Goal: Transaction & Acquisition: Purchase product/service

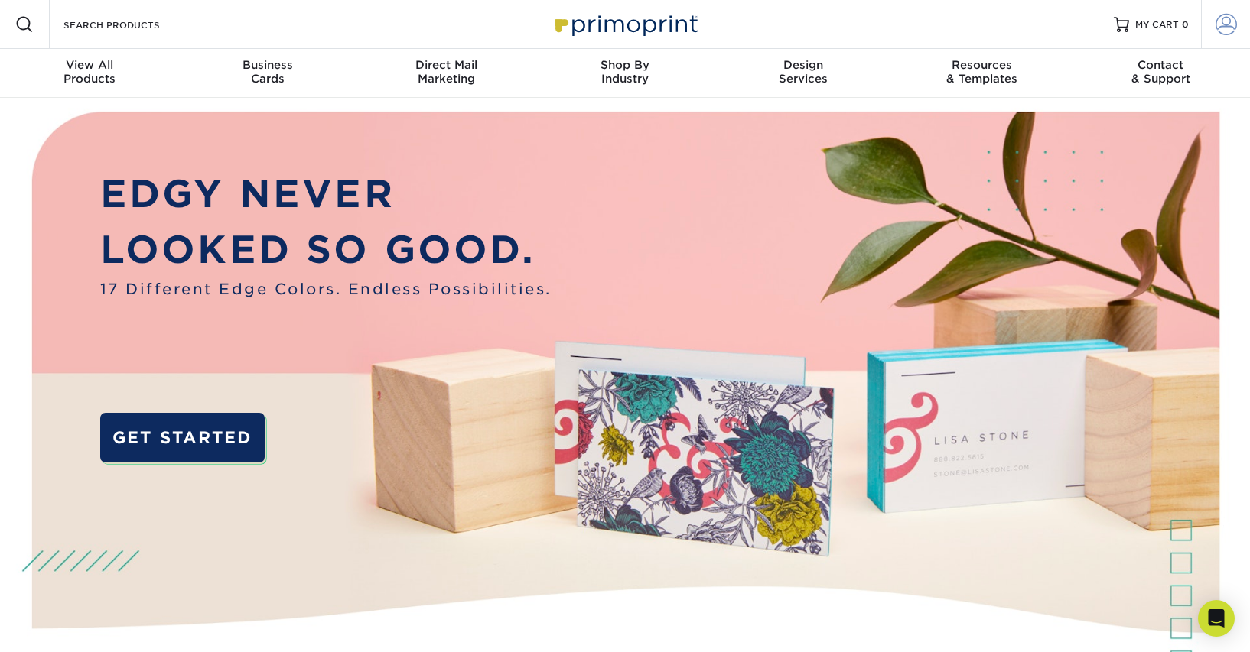
click at [1233, 29] on span at bounding box center [1225, 24] width 21 height 21
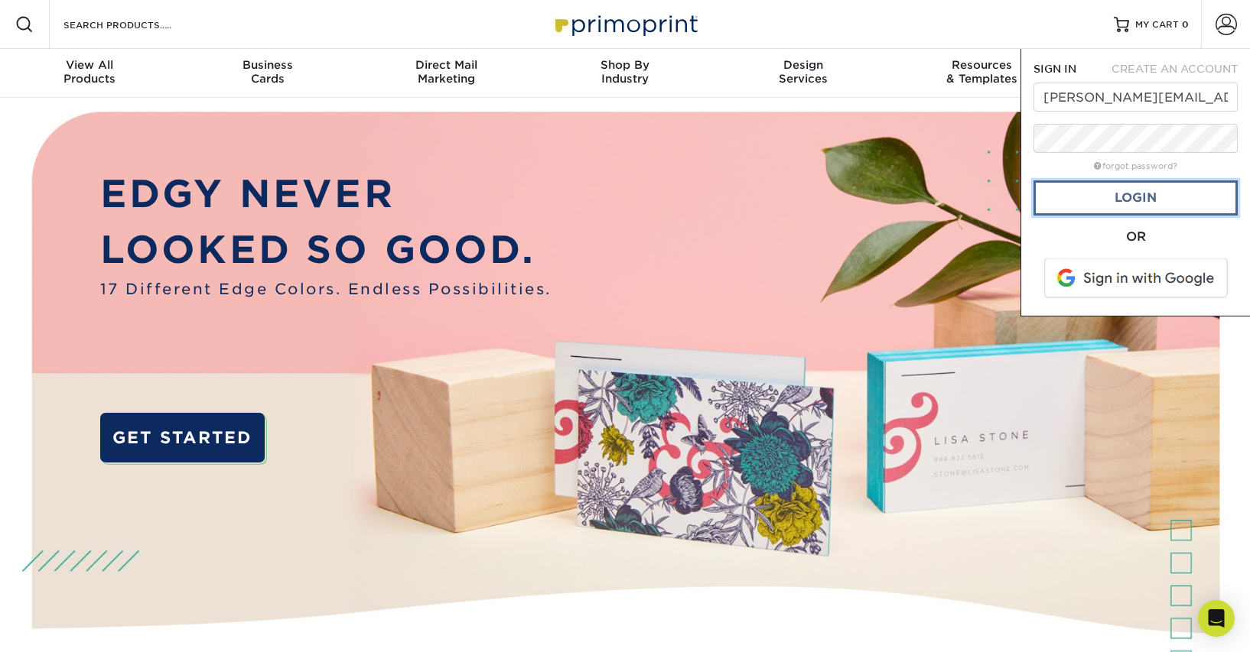
click at [1111, 194] on link "Login" at bounding box center [1135, 197] width 204 height 35
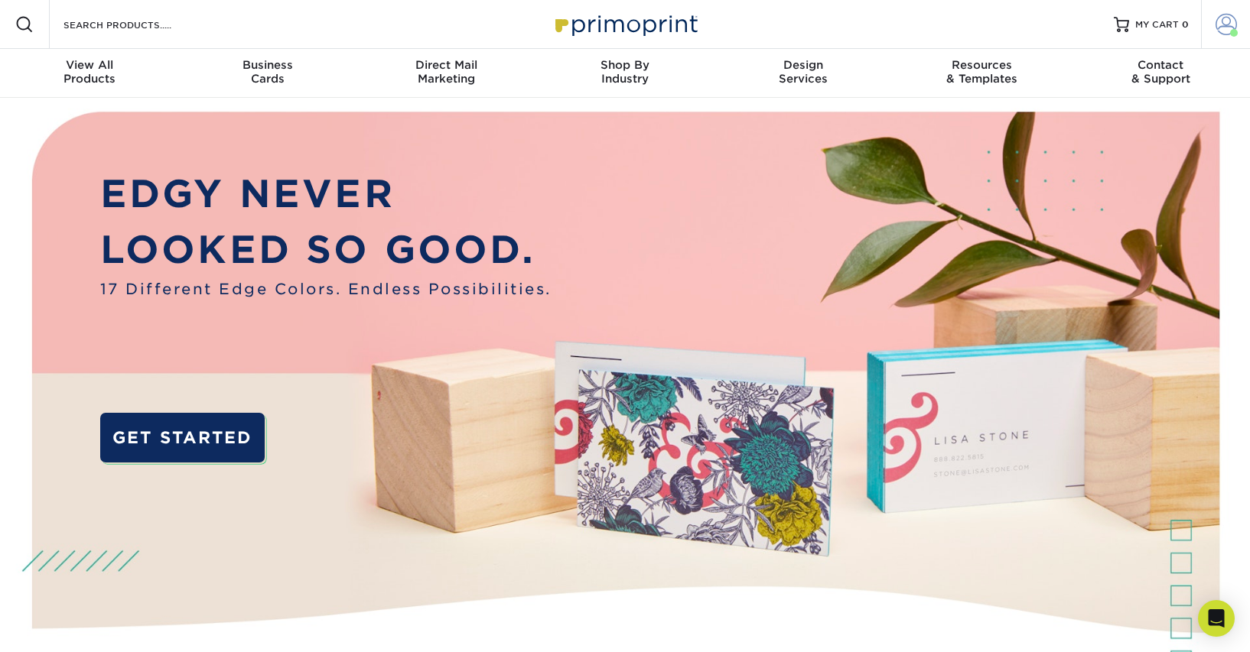
click at [1223, 21] on span at bounding box center [1225, 24] width 21 height 21
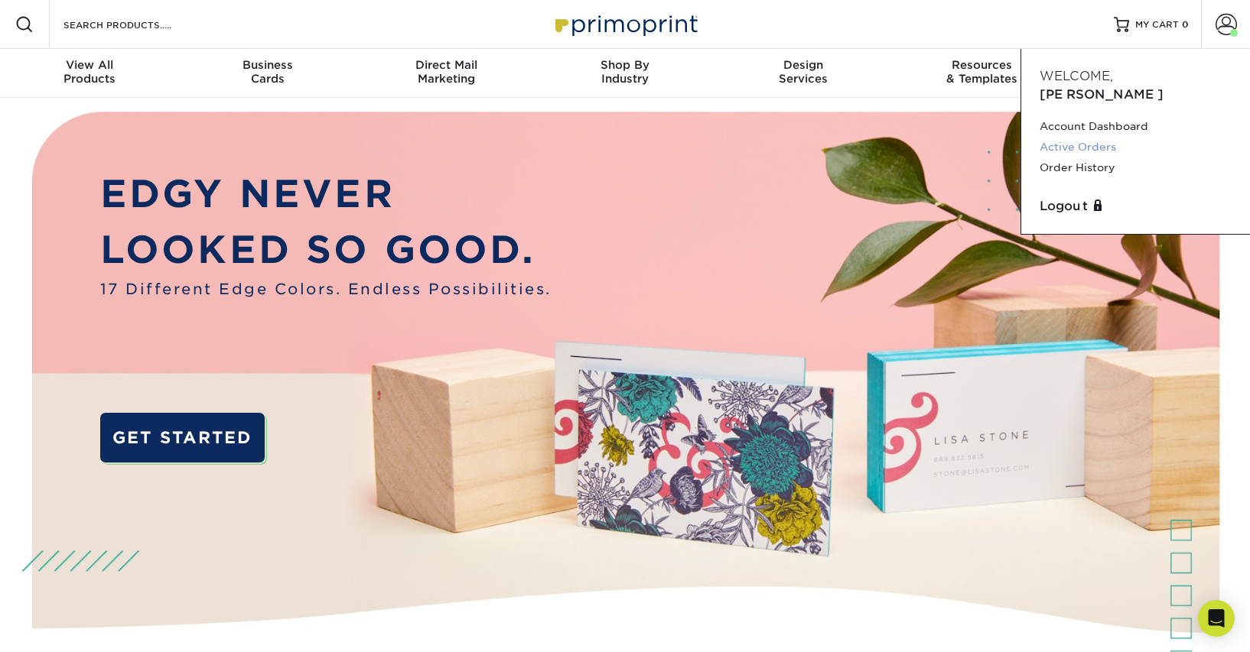
click at [1086, 137] on link "Active Orders" at bounding box center [1135, 147] width 192 height 21
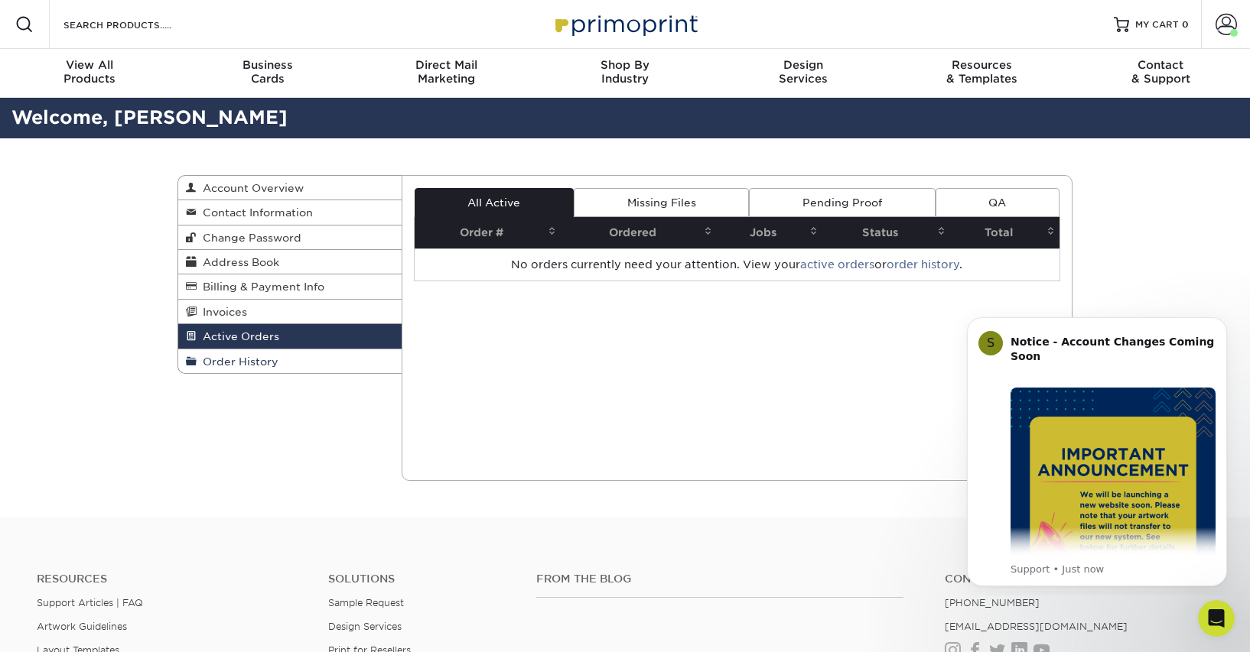
click at [229, 361] on span "Order History" at bounding box center [238, 362] width 82 height 12
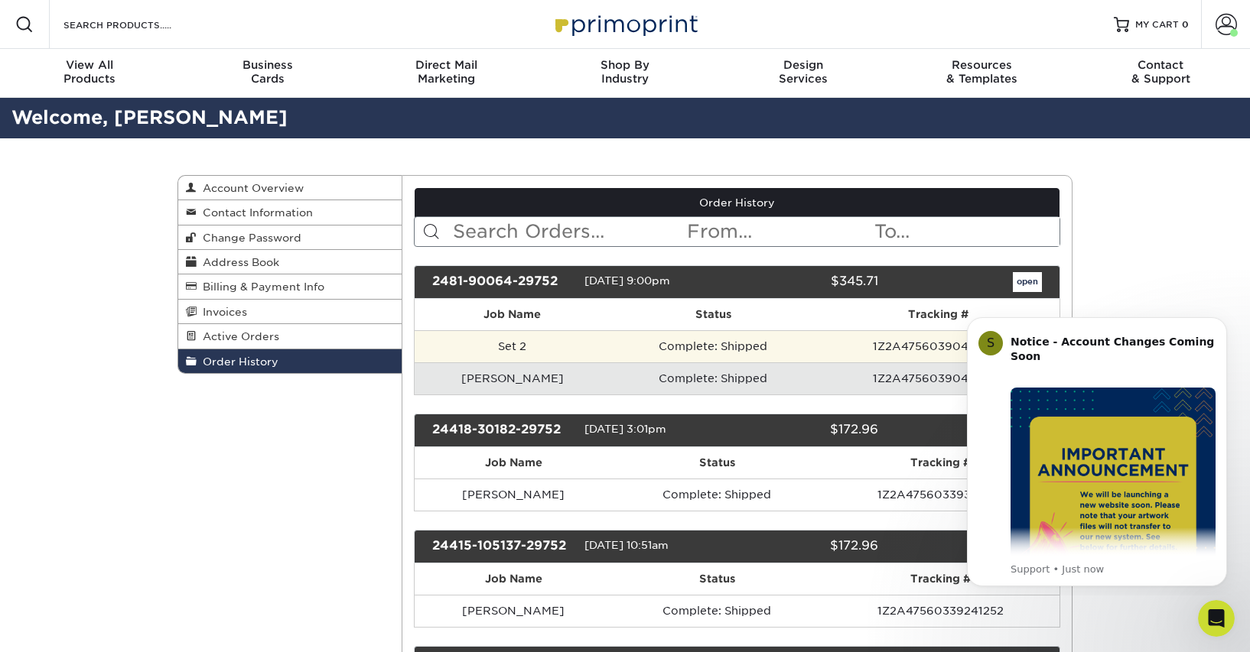
click at [610, 343] on td "Complete: Shipped" at bounding box center [713, 346] width 206 height 32
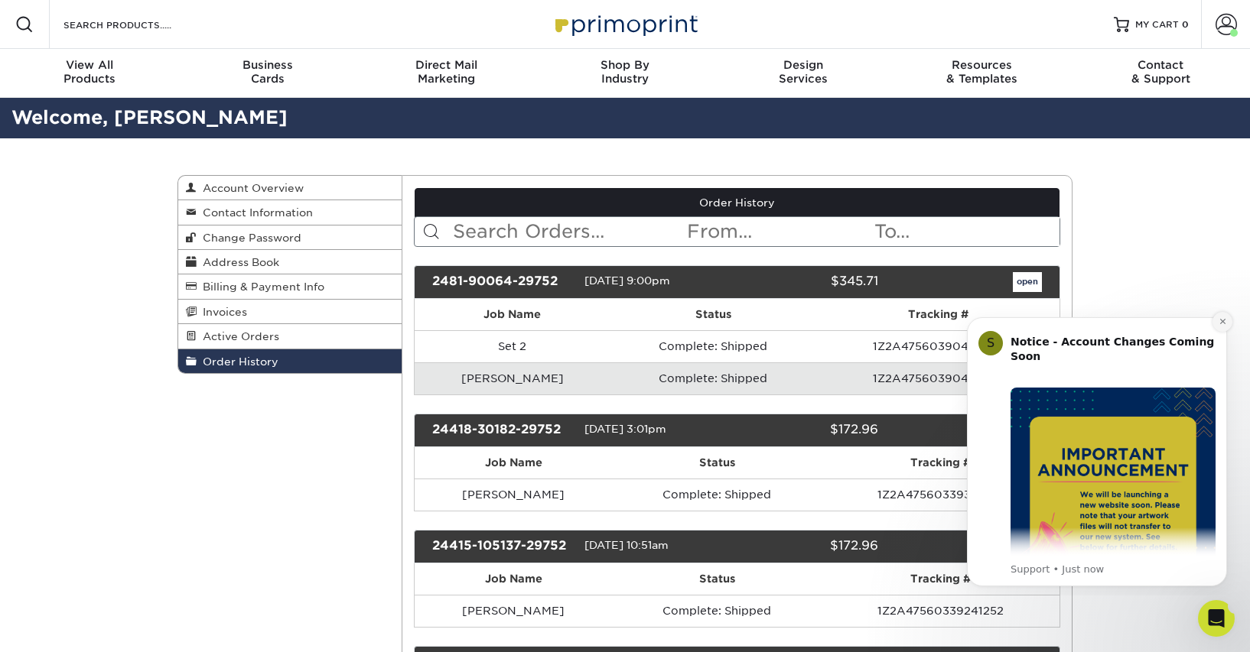
click at [1222, 323] on icon "Dismiss notification" at bounding box center [1222, 321] width 8 height 8
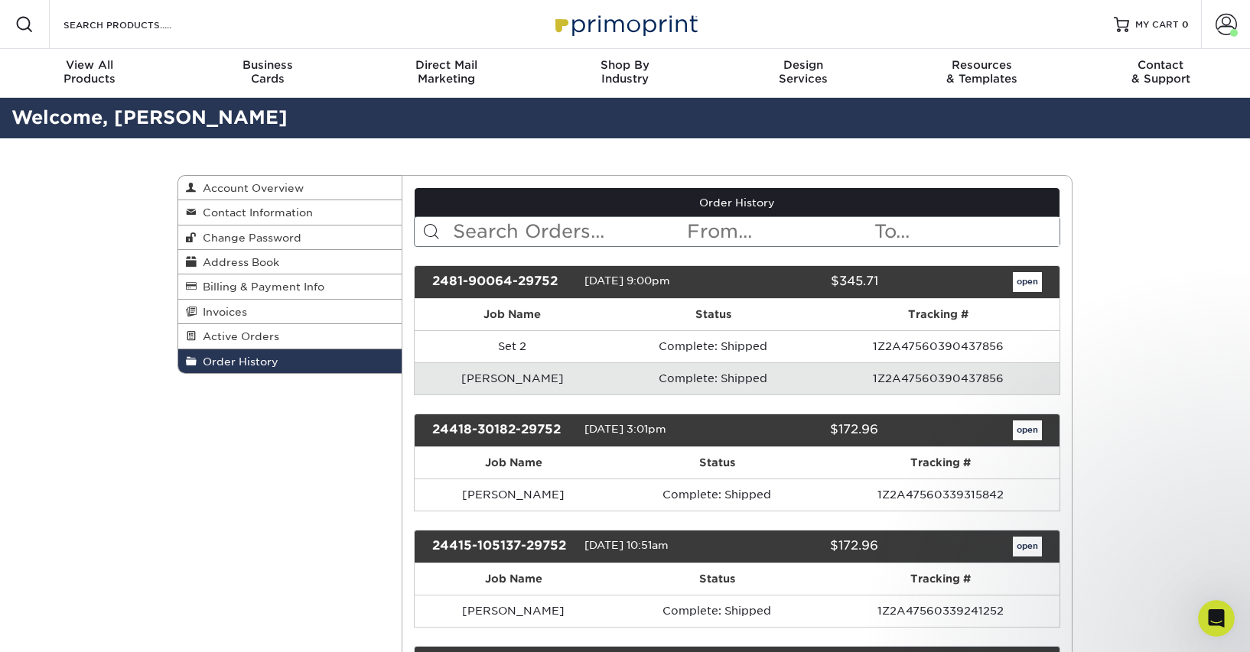
click at [861, 381] on td "1Z2A47560390437856" at bounding box center [937, 378] width 243 height 32
click at [1027, 282] on link "open" at bounding box center [1027, 282] width 29 height 20
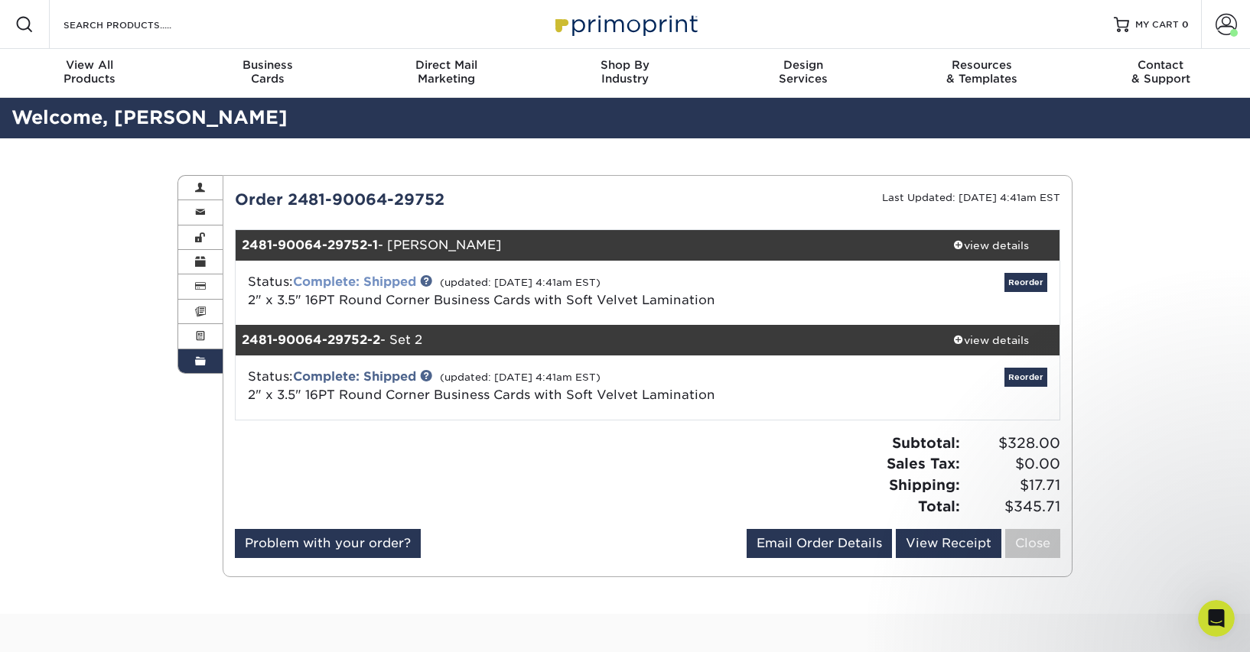
click at [344, 281] on link "Complete: Shipped" at bounding box center [354, 282] width 123 height 15
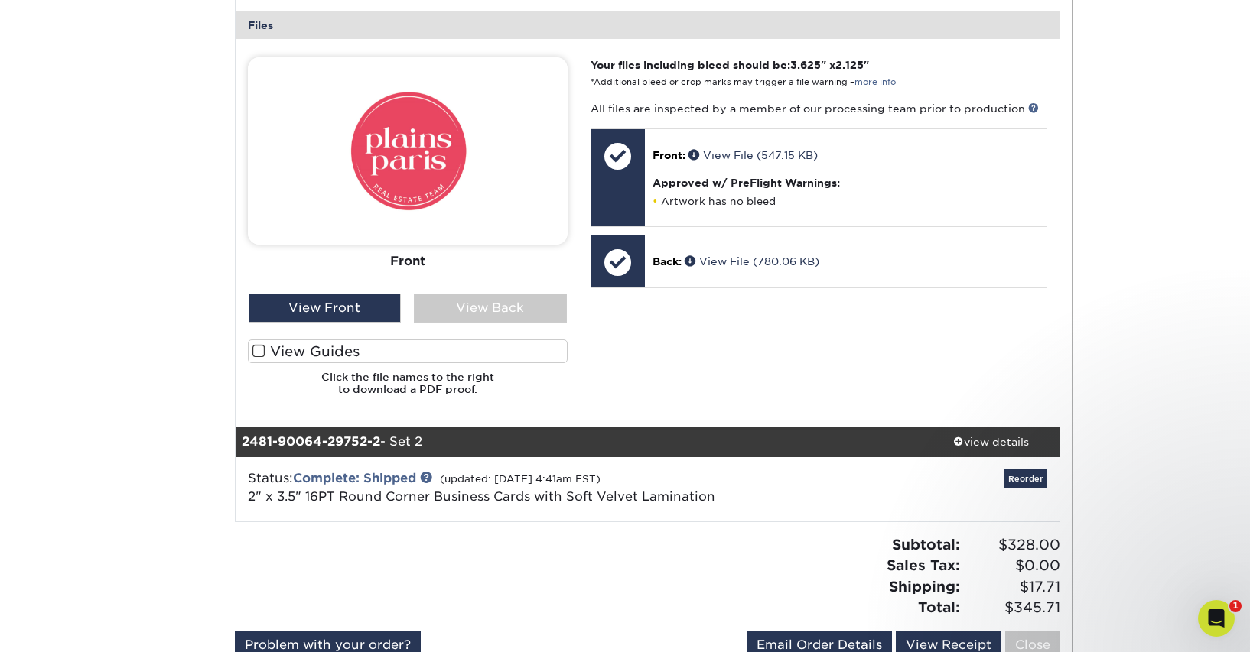
scroll to position [640, 0]
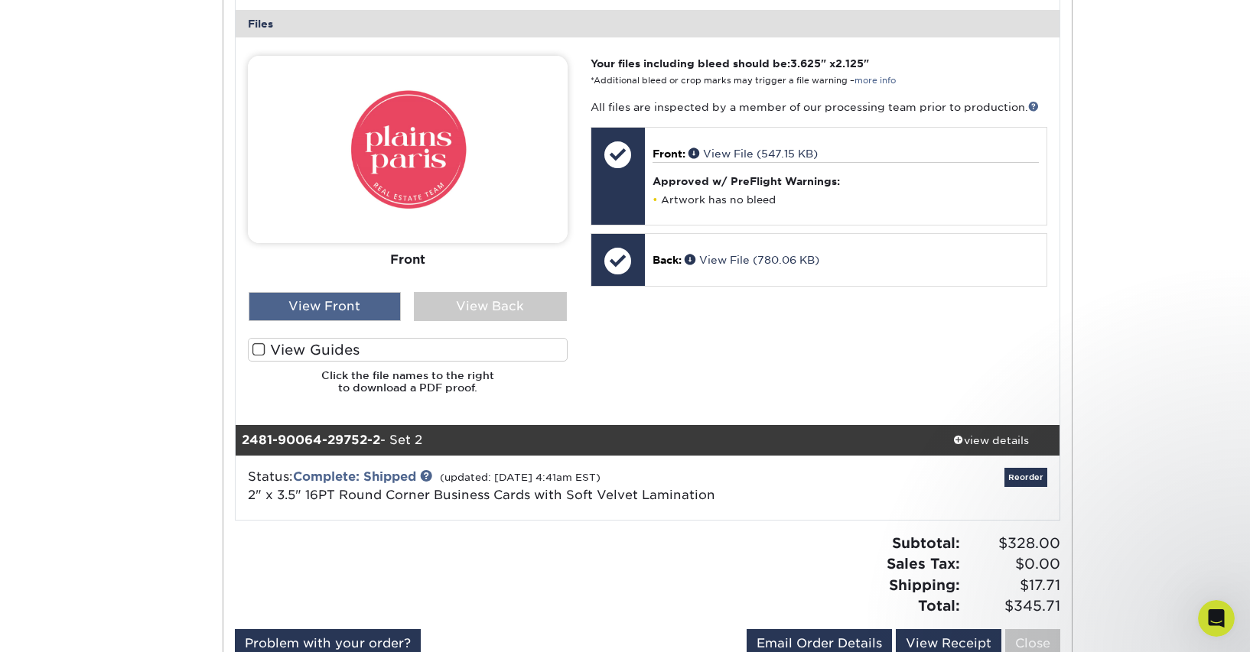
click at [336, 301] on div "View Front" at bounding box center [325, 306] width 153 height 29
click at [526, 318] on div "View Back" at bounding box center [490, 306] width 153 height 29
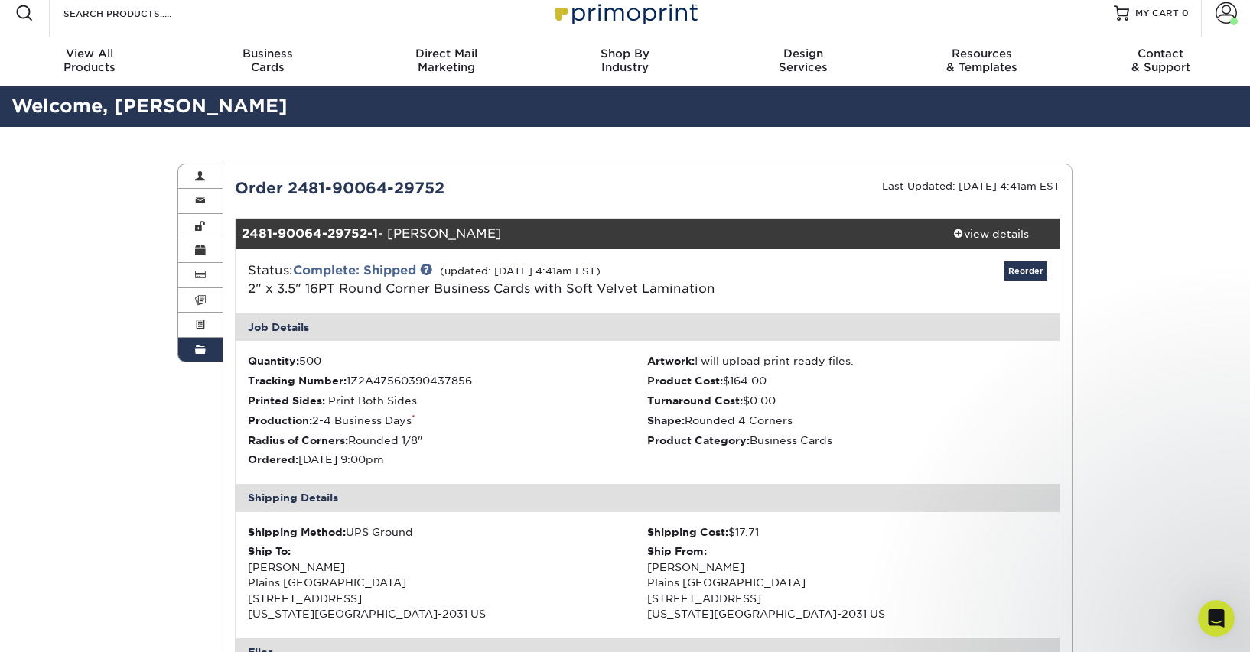
scroll to position [15, 0]
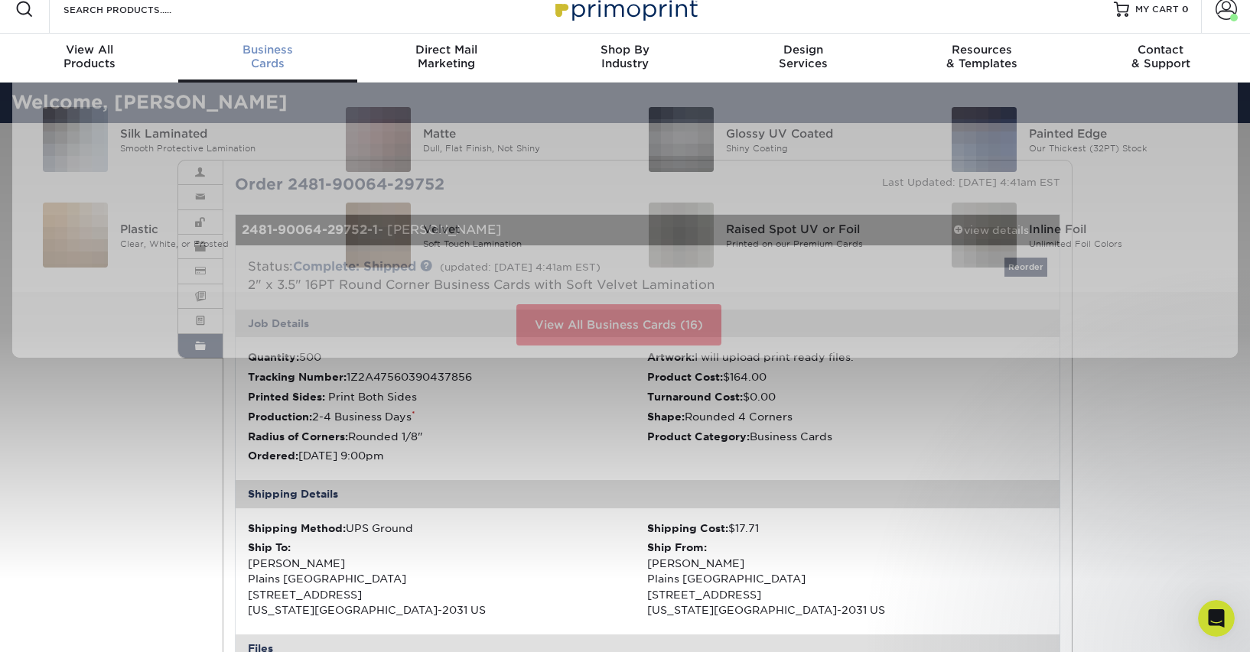
click at [290, 55] on span "Business" at bounding box center [267, 50] width 178 height 14
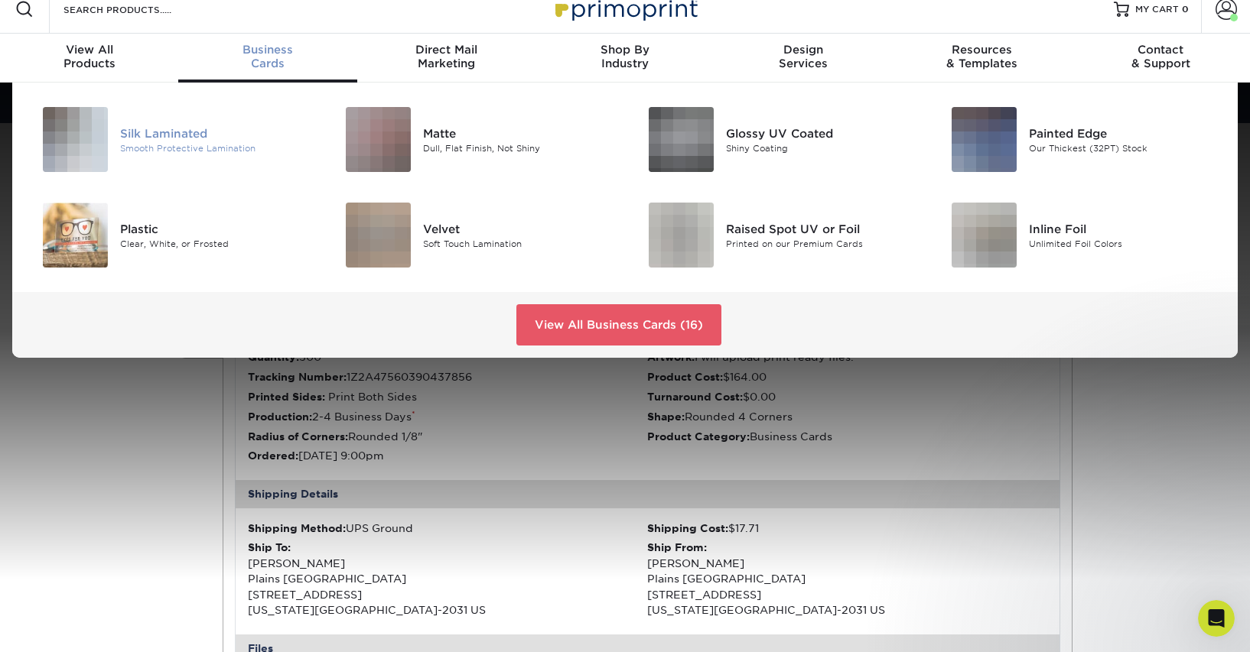
scroll to position [17, 0]
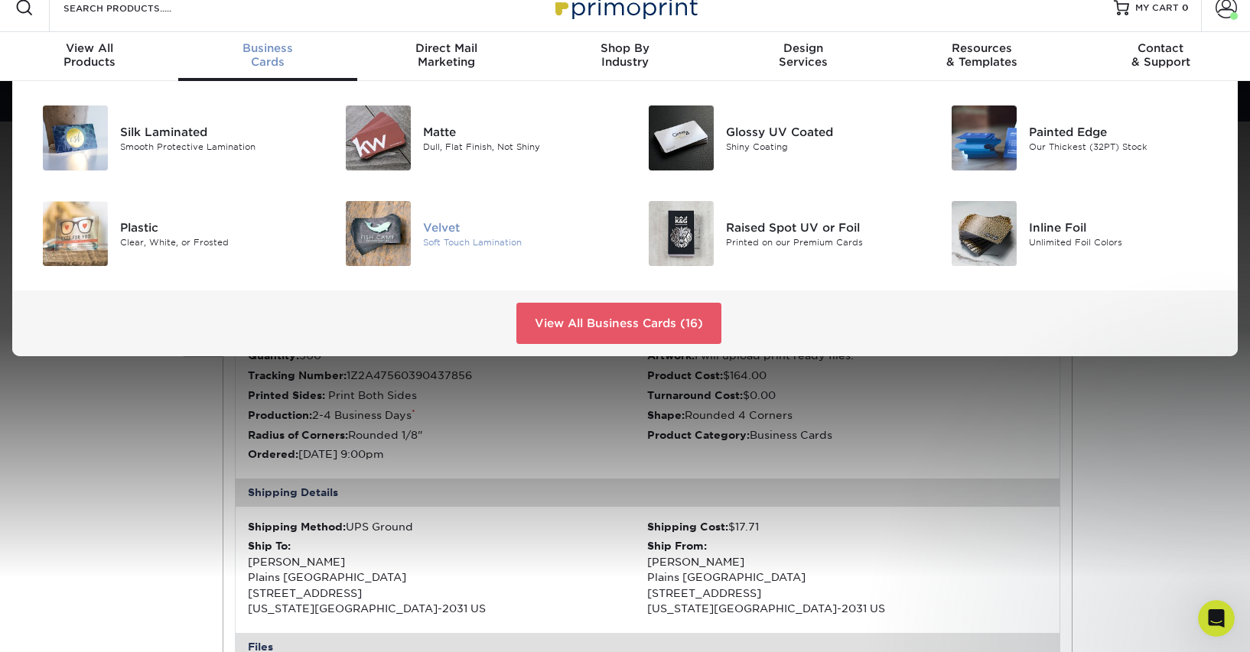
click at [395, 226] on img at bounding box center [378, 233] width 65 height 65
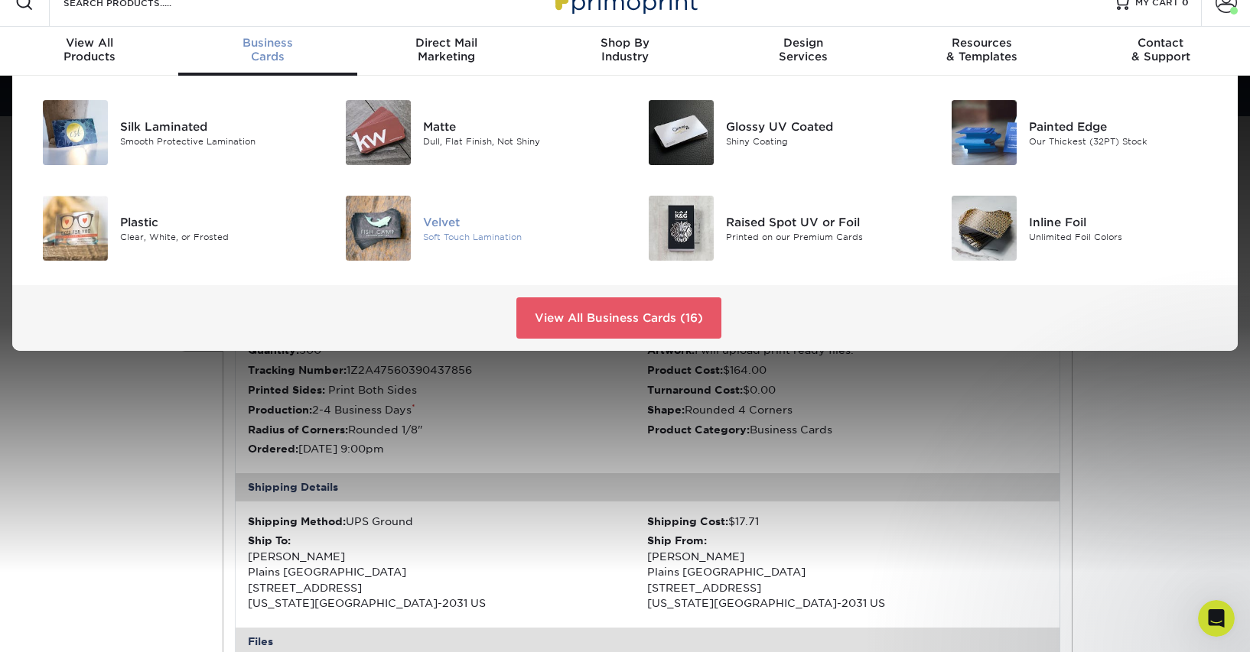
scroll to position [24, 0]
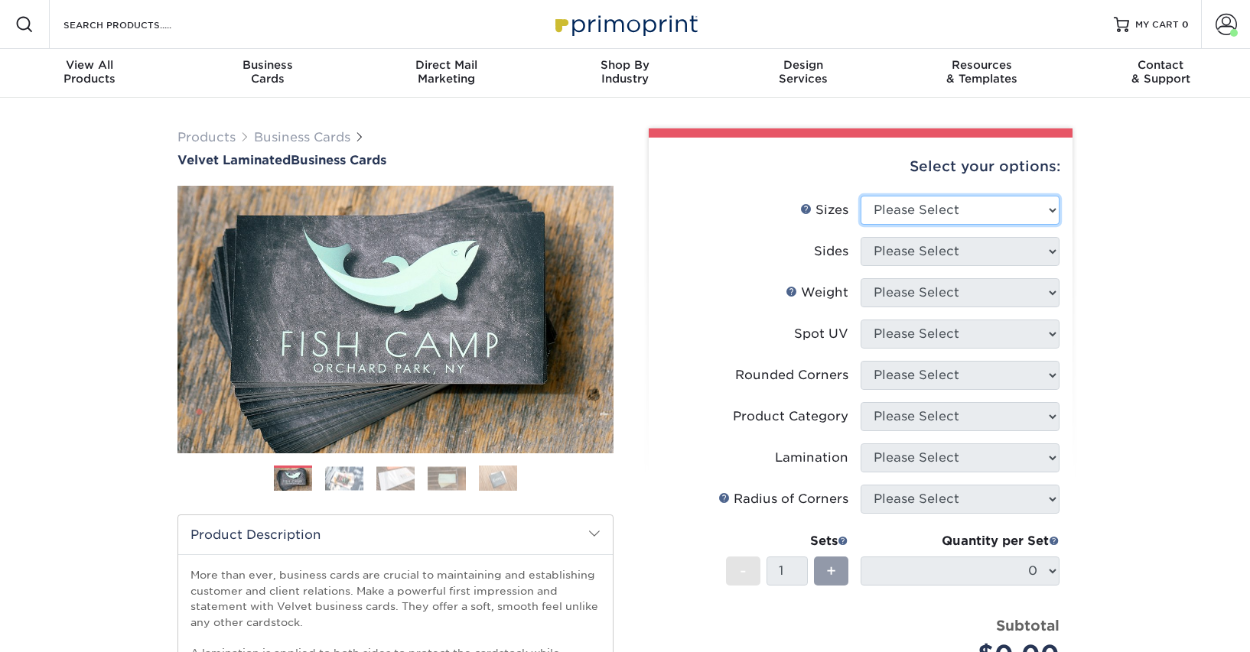
click at [935, 206] on select "Please Select 1.5" x 3.5" - Mini 1.75" x 3.5" - Mini 2" x 2" - Square 2" x 3" -…" at bounding box center [959, 210] width 199 height 29
select select "2.00x3.50"
click at [860, 196] on select "Please Select 1.5" x 3.5" - Mini 1.75" x 3.5" - Mini 2" x 2" - Square 2" x 3" -…" at bounding box center [959, 210] width 199 height 29
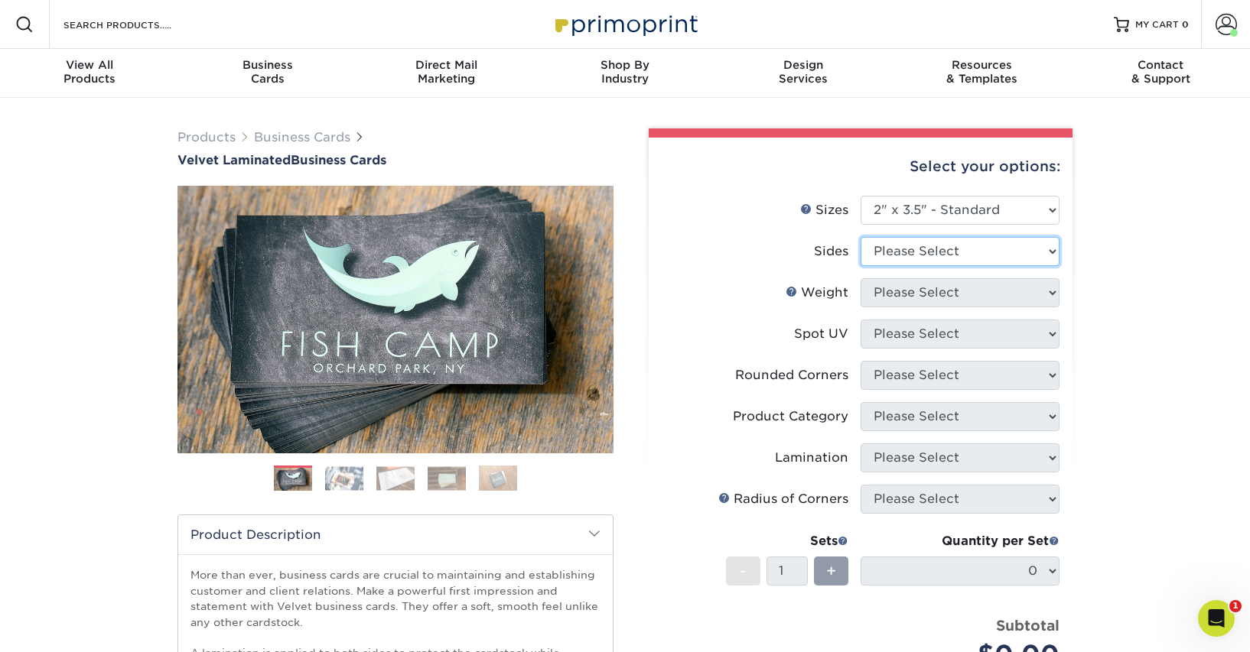
click at [940, 256] on select "Please Select Print Both Sides Print Front Only" at bounding box center [959, 251] width 199 height 29
select select "13abbda7-1d64-4f25-8bb2-c179b224825d"
click at [860, 237] on select "Please Select Print Both Sides Print Front Only" at bounding box center [959, 251] width 199 height 29
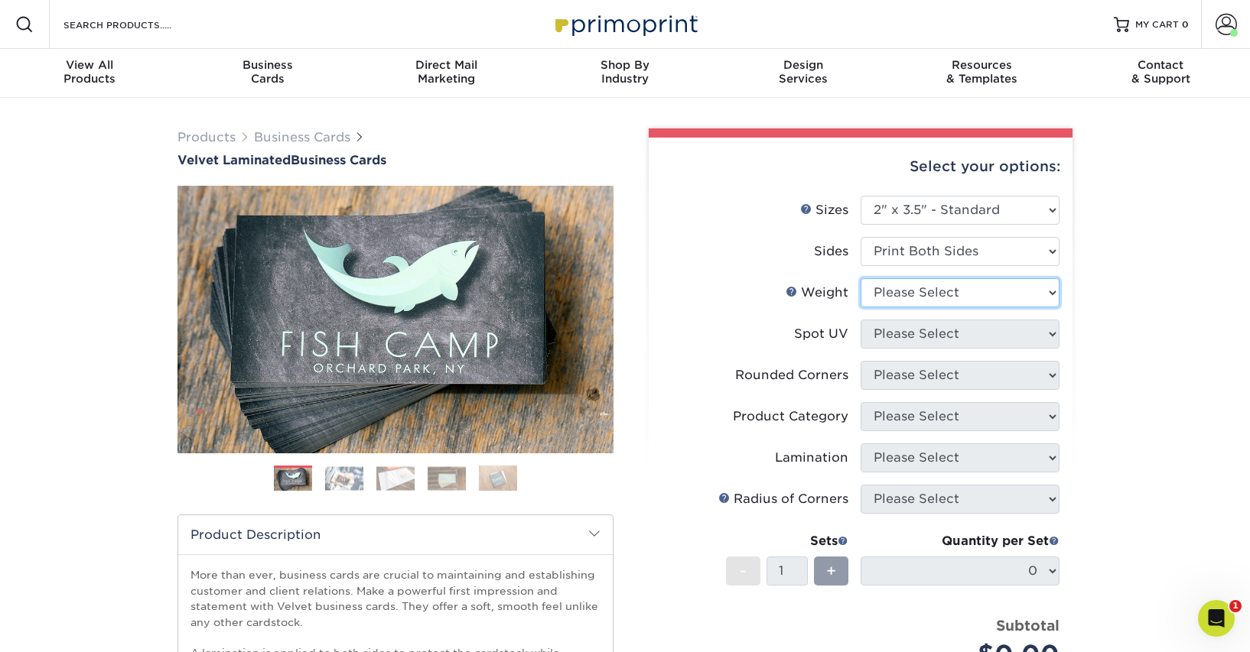
click at [941, 297] on select "Please Select 16PT" at bounding box center [959, 292] width 199 height 29
select select "16PT"
click at [860, 278] on select "Please Select 16PT" at bounding box center [959, 292] width 199 height 29
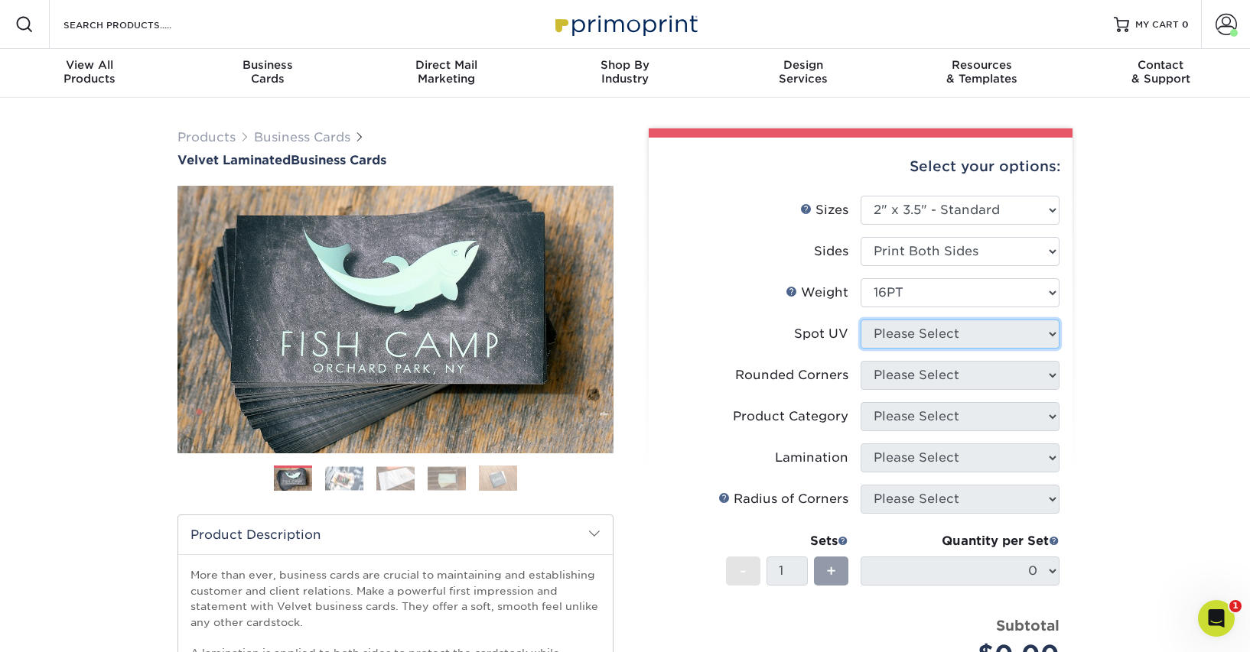
click at [941, 333] on select "Please Select No Spot UV Front and Back (Both Sides) Front Only Back Only" at bounding box center [959, 334] width 199 height 29
select select "3"
click at [860, 320] on select "Please Select No Spot UV Front and Back (Both Sides) Front Only Back Only" at bounding box center [959, 334] width 199 height 29
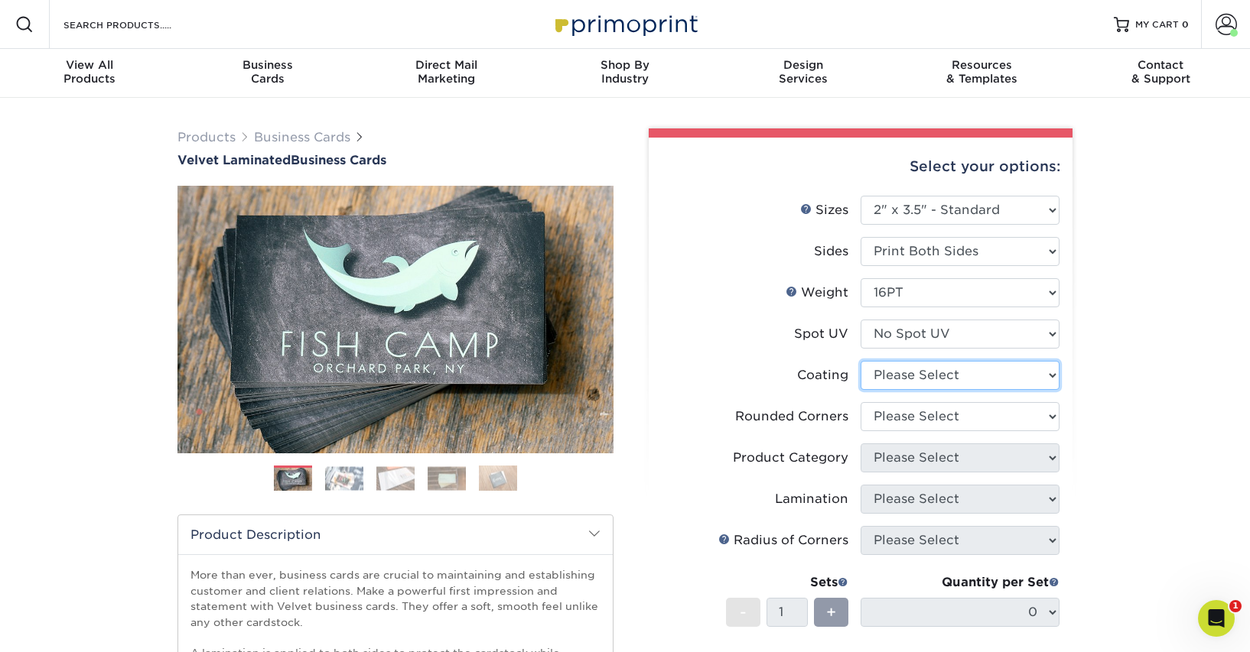
click at [954, 375] on select at bounding box center [959, 375] width 199 height 29
click at [860, 361] on select at bounding box center [959, 375] width 199 height 29
click at [951, 407] on select "Please Select Yes - Round 2 Corners Yes - Round 4 Corners No" at bounding box center [959, 416] width 199 height 29
click at [951, 379] on select at bounding box center [959, 375] width 199 height 29
select select "3e7618de-abca-4bda-9f97-8b9129e913d8"
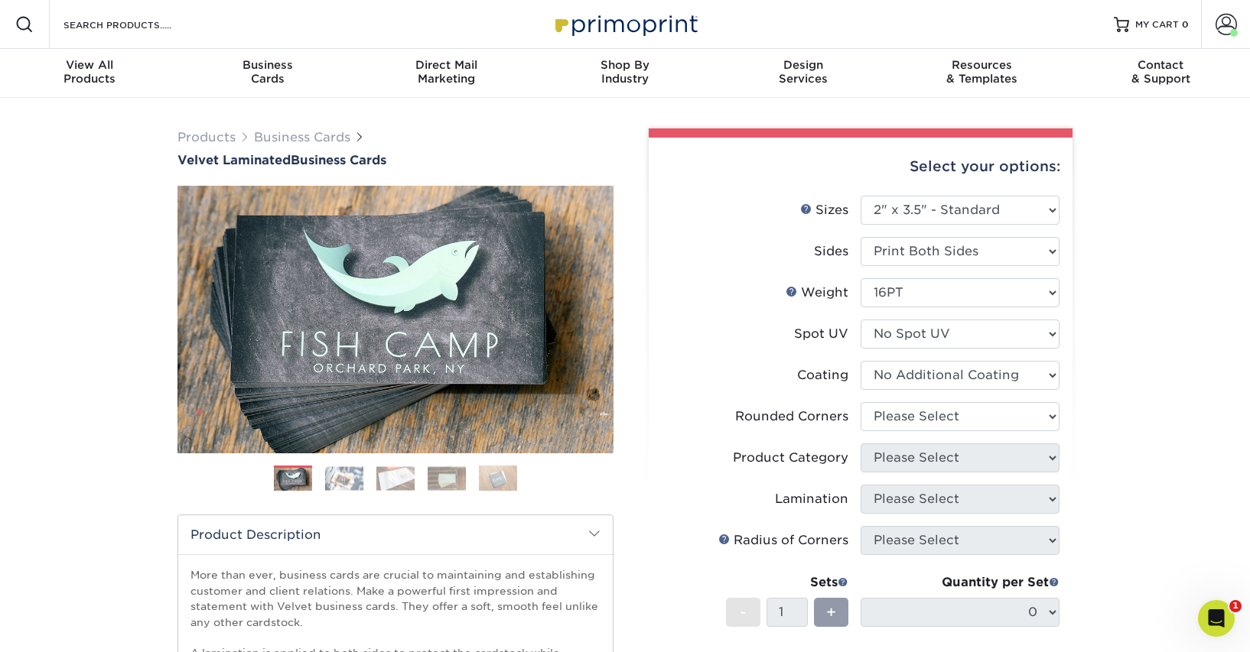
click at [860, 361] on select at bounding box center [959, 375] width 199 height 29
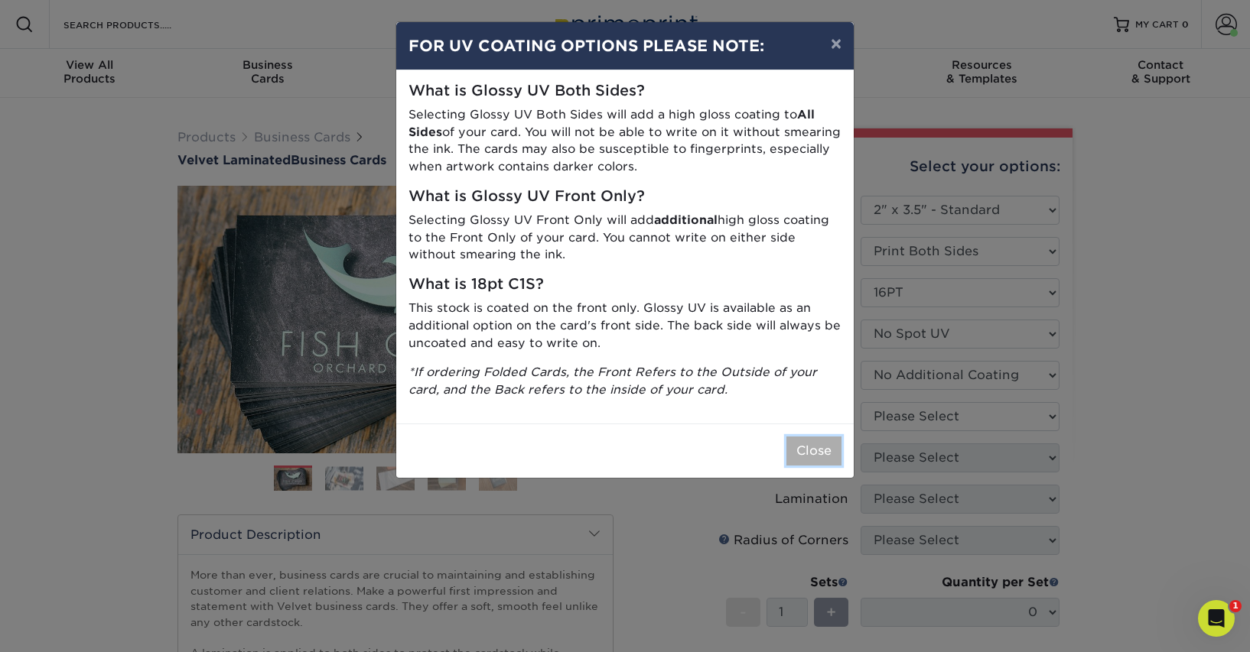
click at [811, 448] on button "Close" at bounding box center [813, 451] width 55 height 29
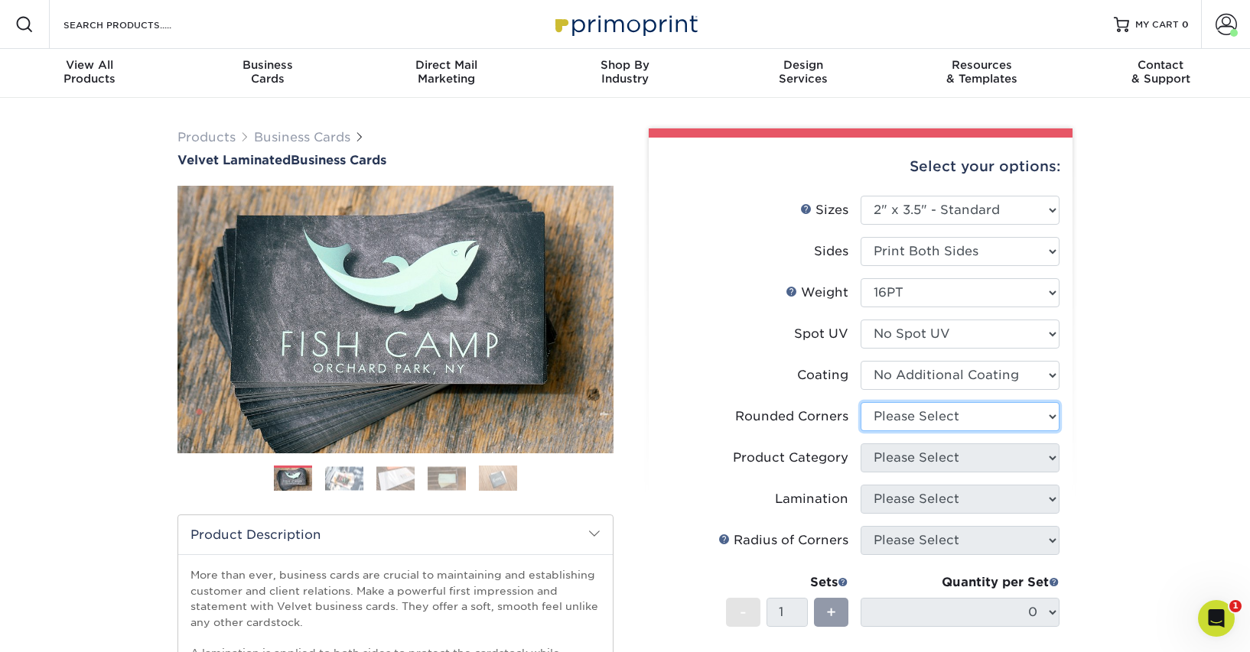
click at [957, 409] on select "Please Select Yes - Round 2 Corners Yes - Round 4 Corners No" at bounding box center [959, 416] width 199 height 29
select select "7672df9e-0e0a-464d-8e1f-920c575e4da3"
click at [860, 402] on select "Please Select Yes - Round 2 Corners Yes - Round 4 Corners No" at bounding box center [959, 416] width 199 height 29
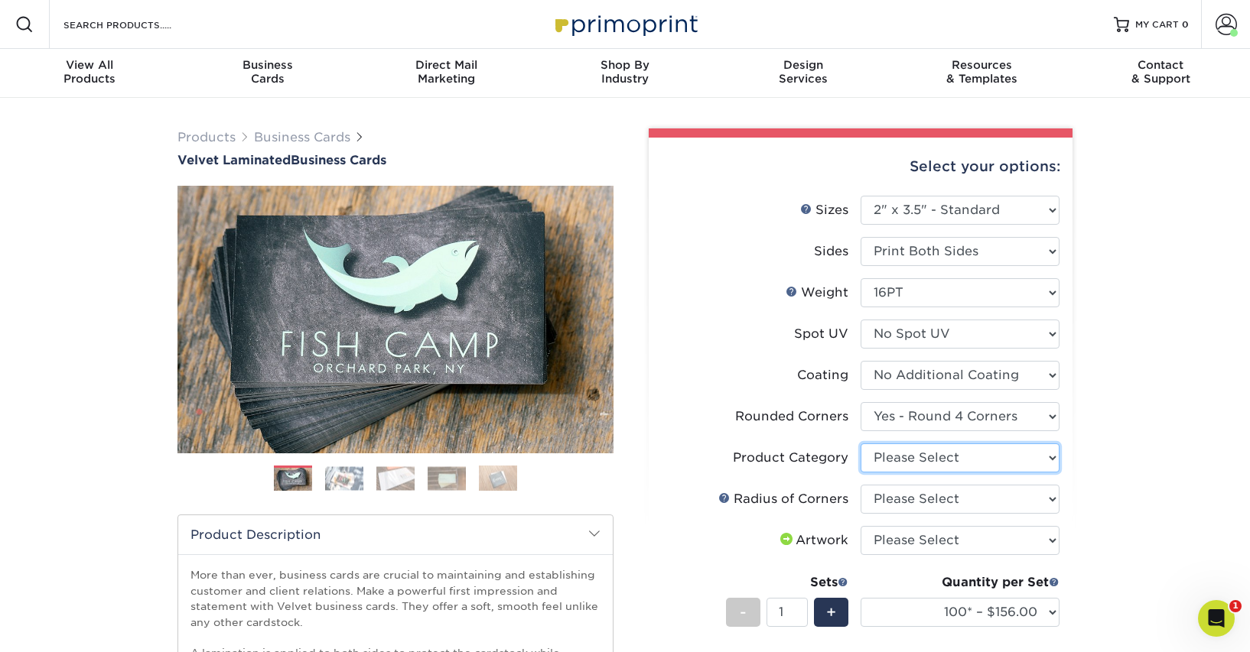
click at [970, 463] on select "Please Select Business Cards" at bounding box center [959, 458] width 199 height 29
select select "3b5148f1-0588-4f88-a218-97bcfdce65c1"
click at [860, 444] on select "Please Select Business Cards" at bounding box center [959, 458] width 199 height 29
click at [970, 496] on select "Please Select Rounded 1/8" Rounded 1/4"" at bounding box center [959, 499] width 199 height 29
select select "589680c7-ee9a-431b-9d12-d7aeb1386a97"
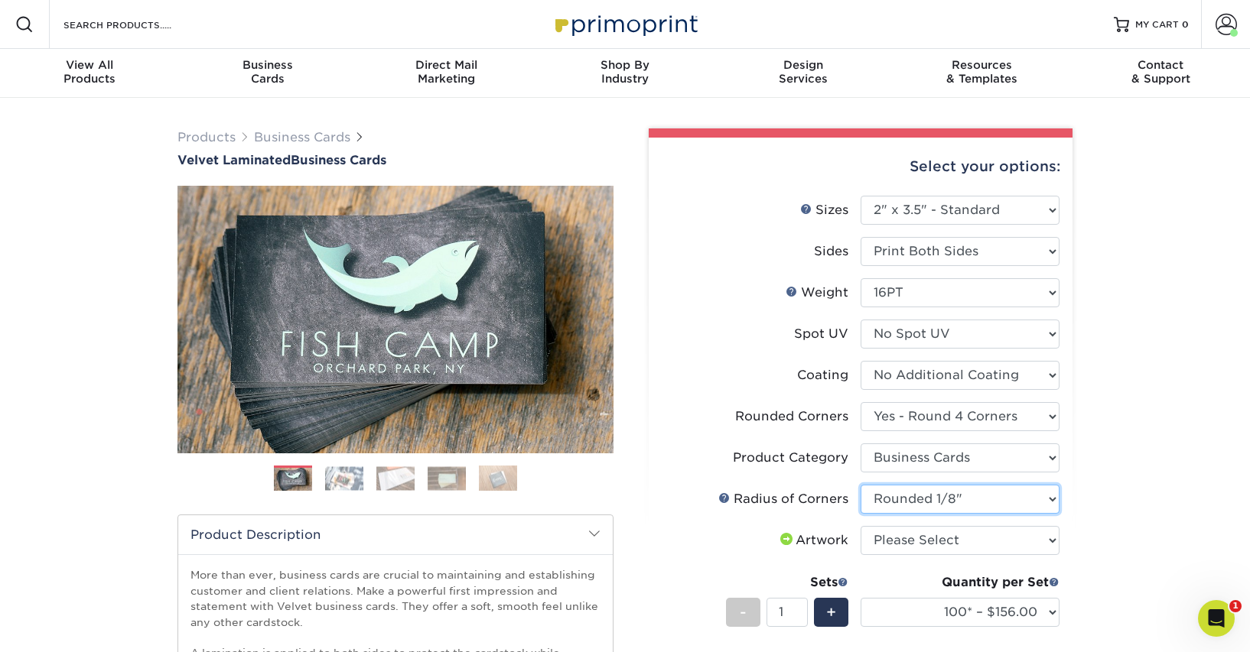
click at [860, 485] on select "Please Select Rounded 1/8" Rounded 1/4"" at bounding box center [959, 499] width 199 height 29
click at [977, 550] on select "Please Select I will upload files I need a design - $100" at bounding box center [959, 540] width 199 height 29
select select "upload"
click at [860, 526] on select "Please Select I will upload files I need a design - $100" at bounding box center [959, 540] width 199 height 29
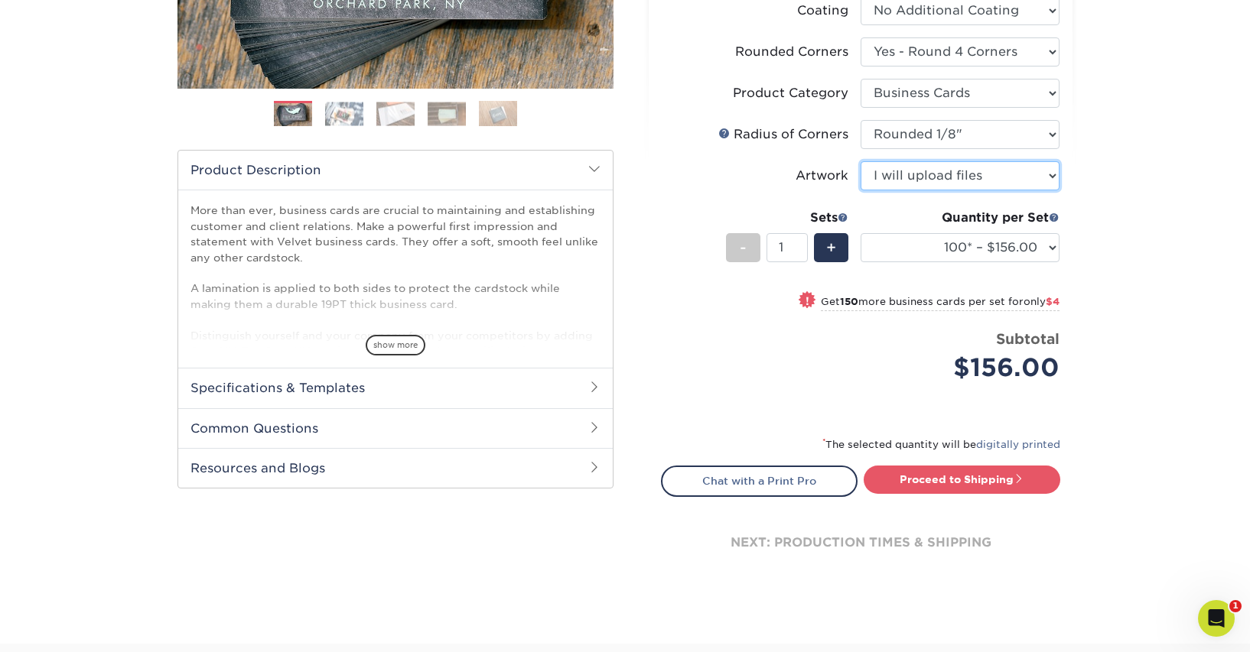
scroll to position [369, 0]
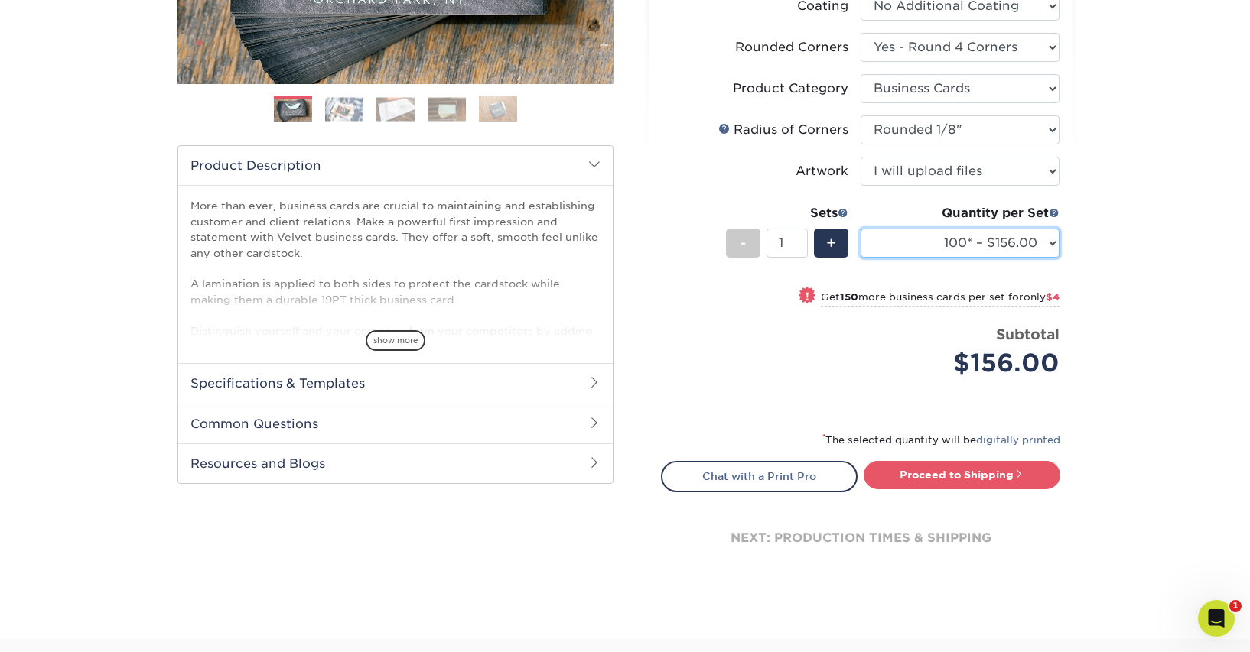
click at [1056, 242] on select "100* – $156.00 250* – $160.00 500 – $164.00 1000 – $184.00 2500 – $435.00 5000 …" at bounding box center [959, 243] width 199 height 29
select select "1000 – $184.00"
click at [860, 229] on select "100* – $156.00 250* – $160.00 500 – $164.00 1000 – $184.00 2500 – $435.00 5000 …" at bounding box center [959, 243] width 199 height 29
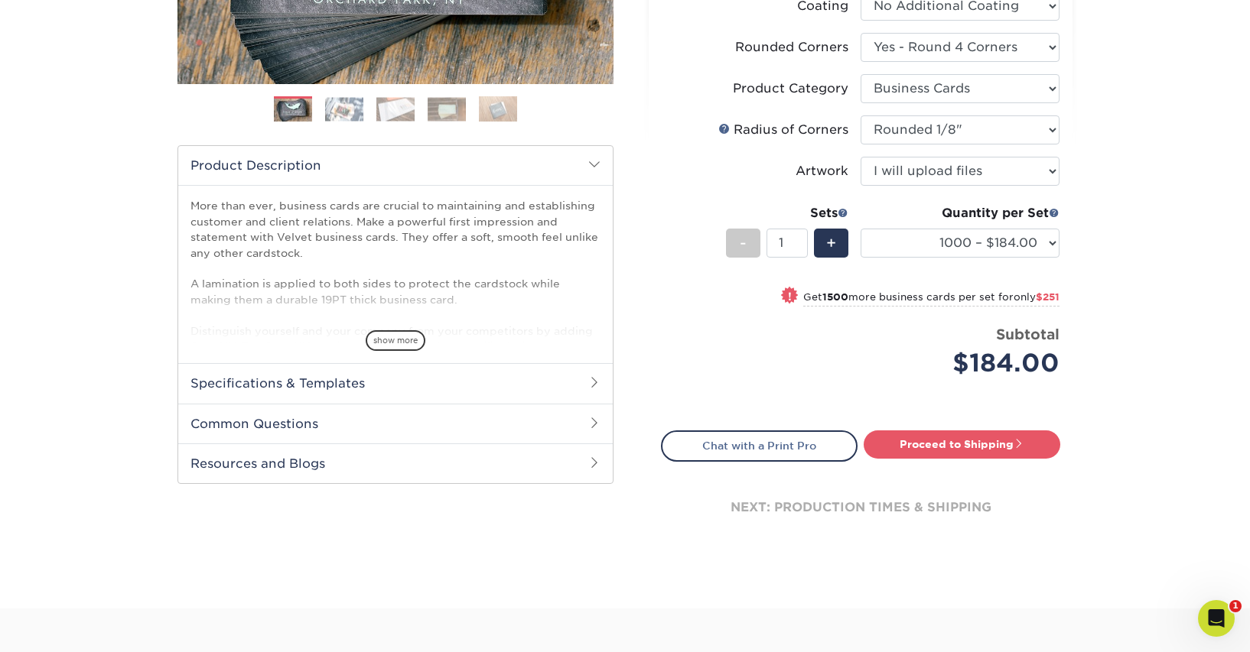
click at [1111, 303] on div "Products Business Cards Velvet Laminated Business Cards Previous Next" at bounding box center [625, 169] width 1250 height 880
click at [979, 449] on link "Proceed to Shipping" at bounding box center [961, 445] width 197 height 28
type input "Set 1"
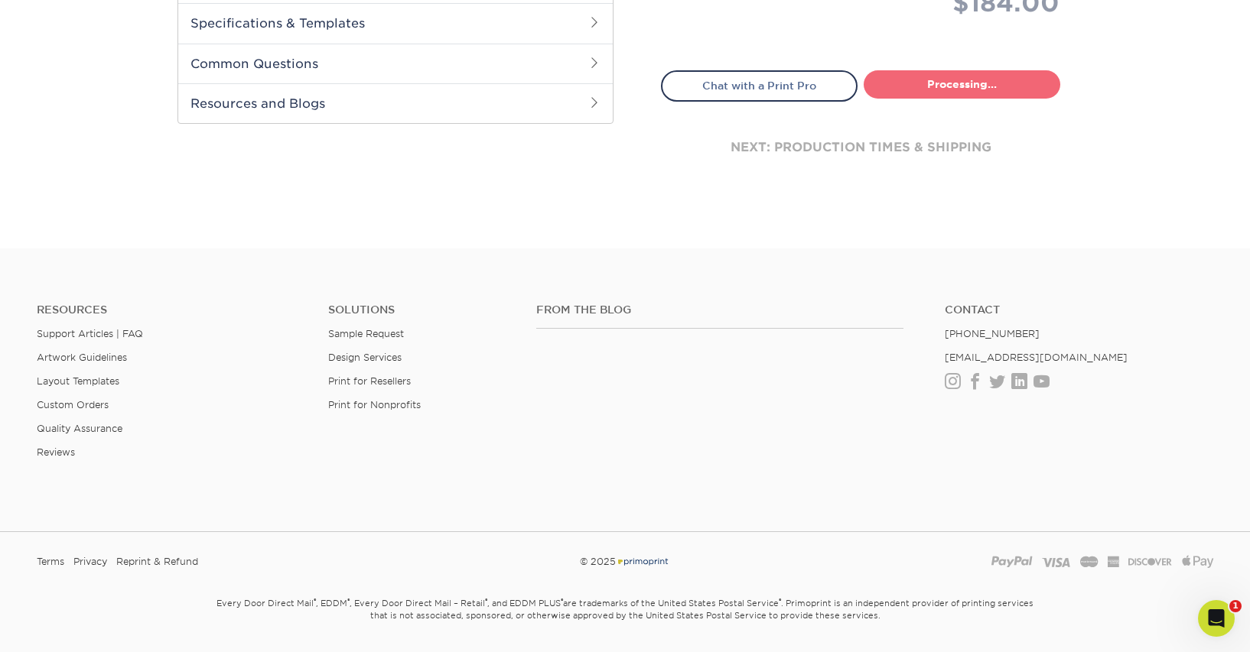
select select "f88dd846-9c1b-4295-a01c-a5868ac662ea"
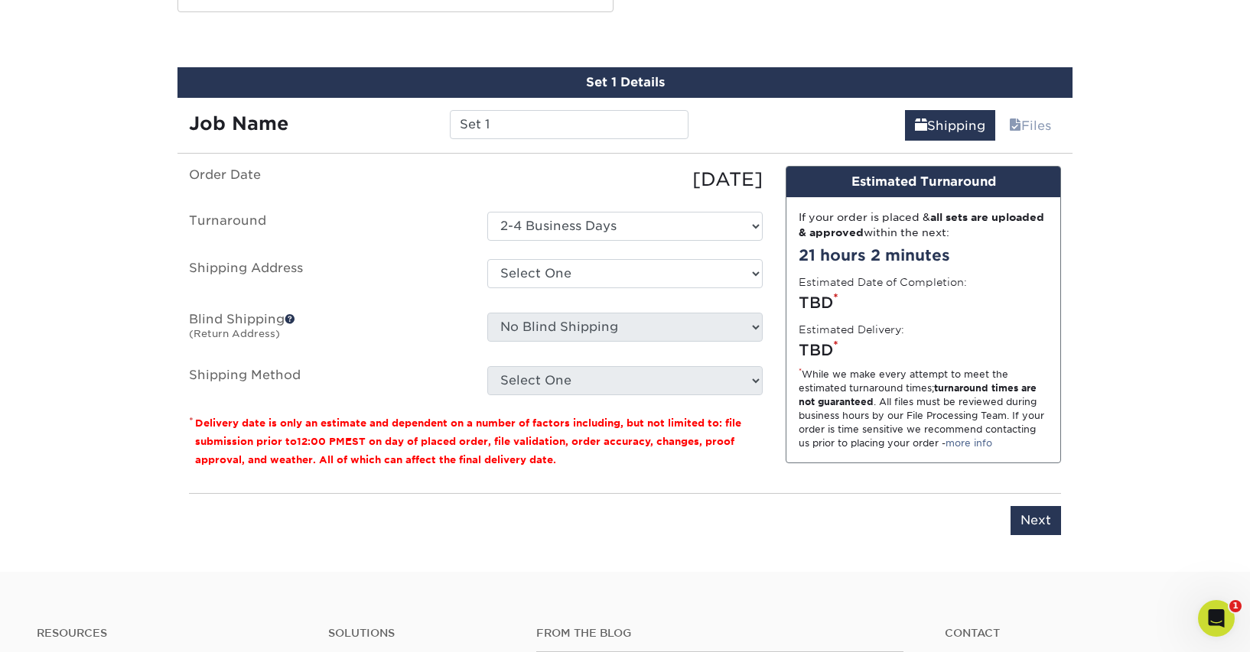
scroll to position [842, 0]
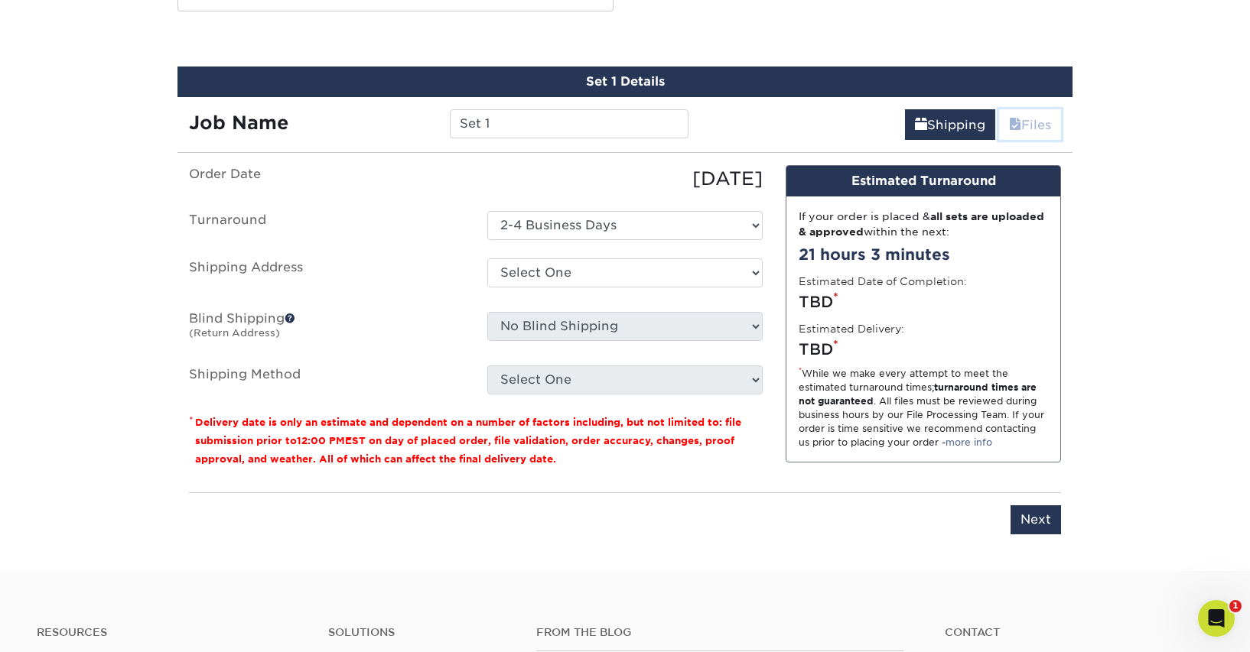
click at [1016, 127] on span at bounding box center [1015, 125] width 12 height 15
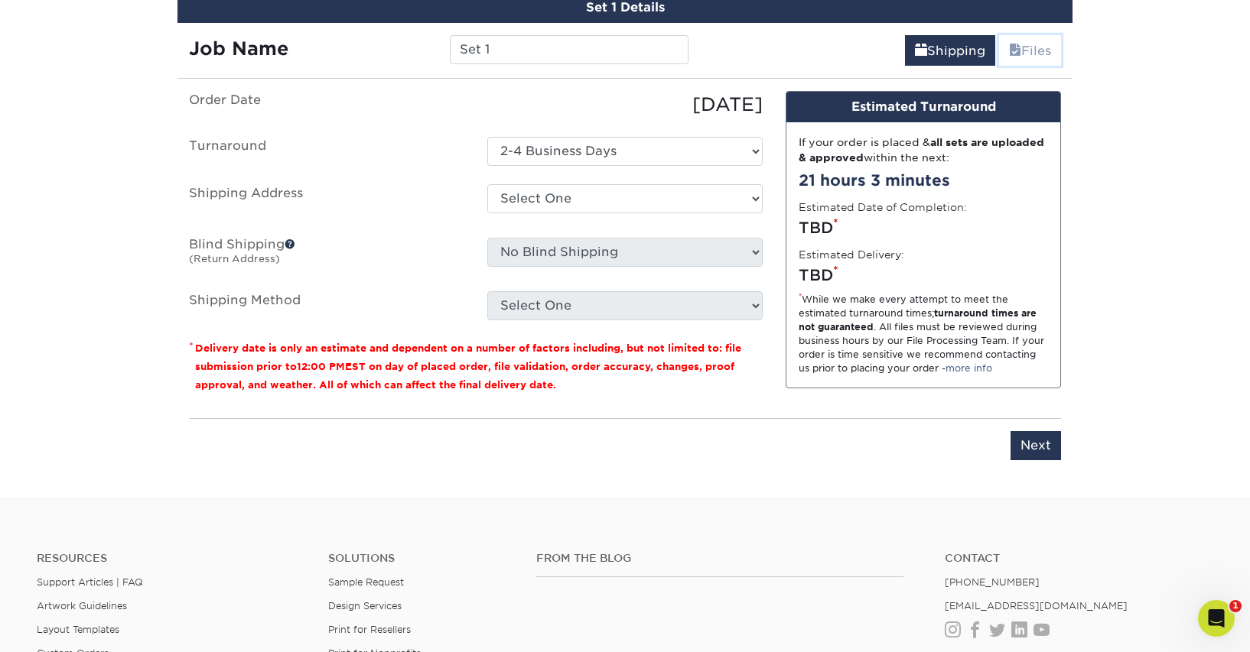
scroll to position [918, 0]
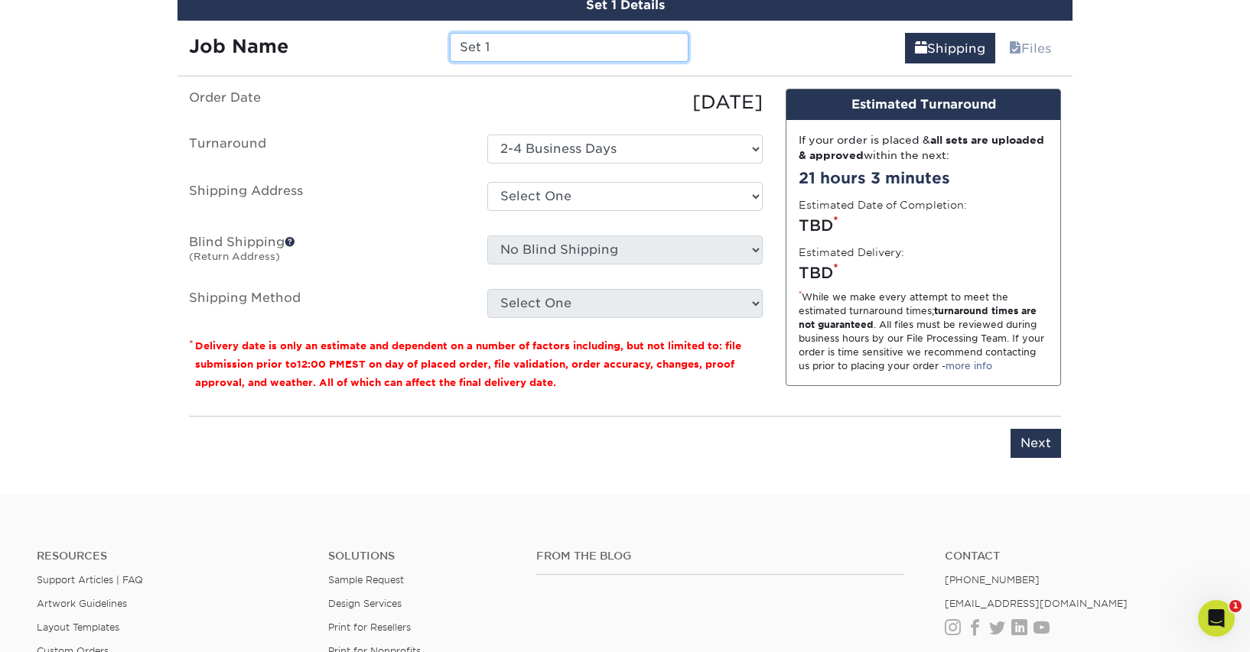
drag, startPoint x: 522, startPoint y: 53, endPoint x: 436, endPoint y: 41, distance: 86.5
click at [436, 41] on div "Job Name Set 1" at bounding box center [438, 47] width 522 height 29
type input "[PERSON_NAME]"
click at [392, 105] on label "Order Date" at bounding box center [326, 103] width 298 height 28
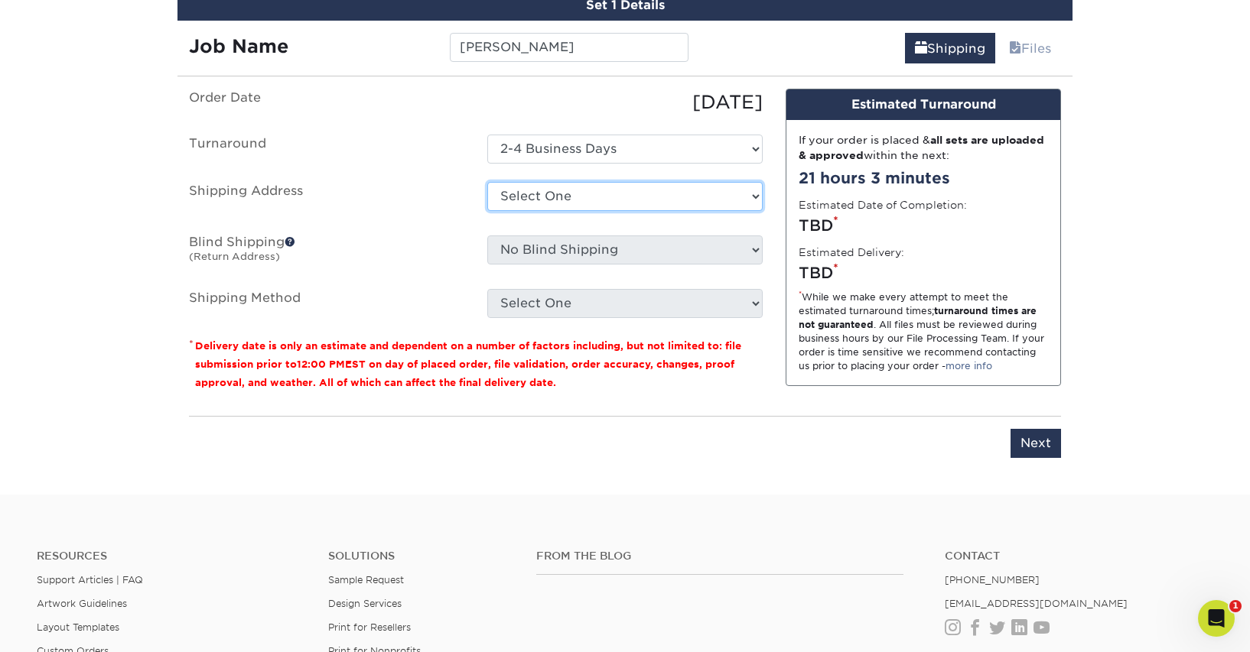
click at [564, 197] on select "Select [GEOGRAPHIC_DATA] [GEOGRAPHIC_DATA] [GEOGRAPHIC_DATA] [GEOGRAPHIC_DATA] …" at bounding box center [624, 196] width 275 height 29
select select "254369"
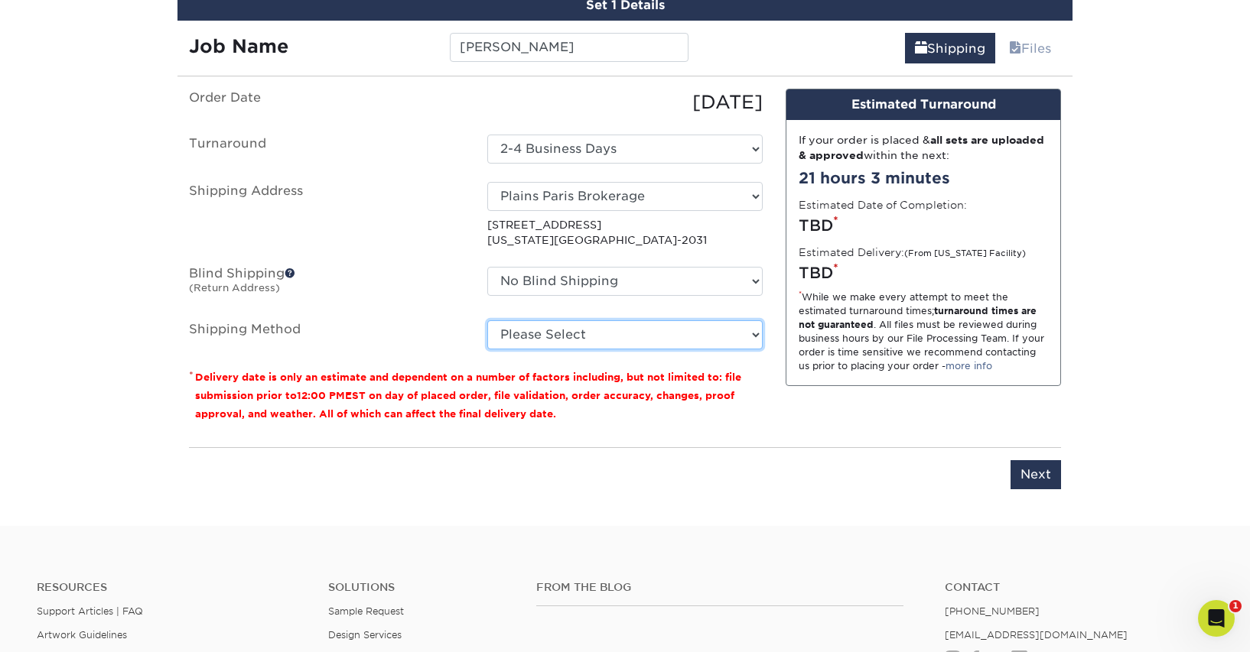
click at [623, 332] on select "Please Select Ground Shipping (+$8.96) 3 Day Shipping Service (+$15.34) 2 Day A…" at bounding box center [624, 334] width 275 height 29
click at [487, 320] on select "Please Select Ground Shipping (+$8.96) 3 Day Shipping Service (+$15.34) 2 Day A…" at bounding box center [624, 334] width 275 height 29
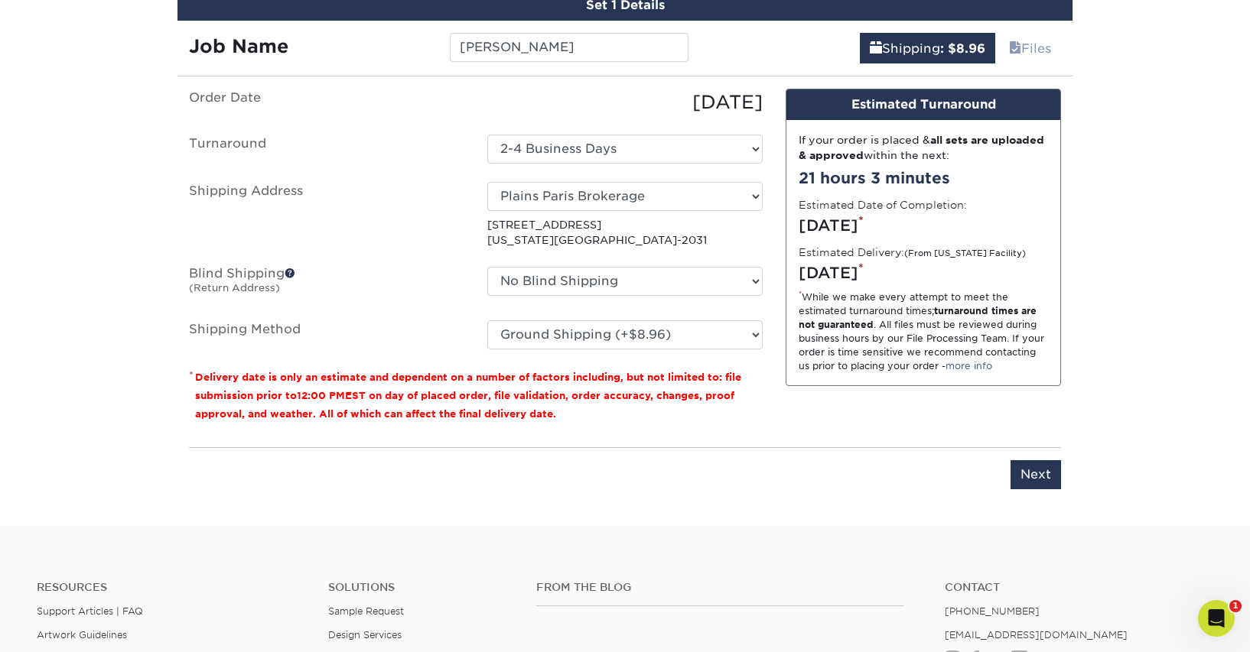
click at [373, 302] on ul "Order Date 09/02/2025 Turnaround Select One 2-4 Business Days Shipping Address …" at bounding box center [476, 219] width 574 height 261
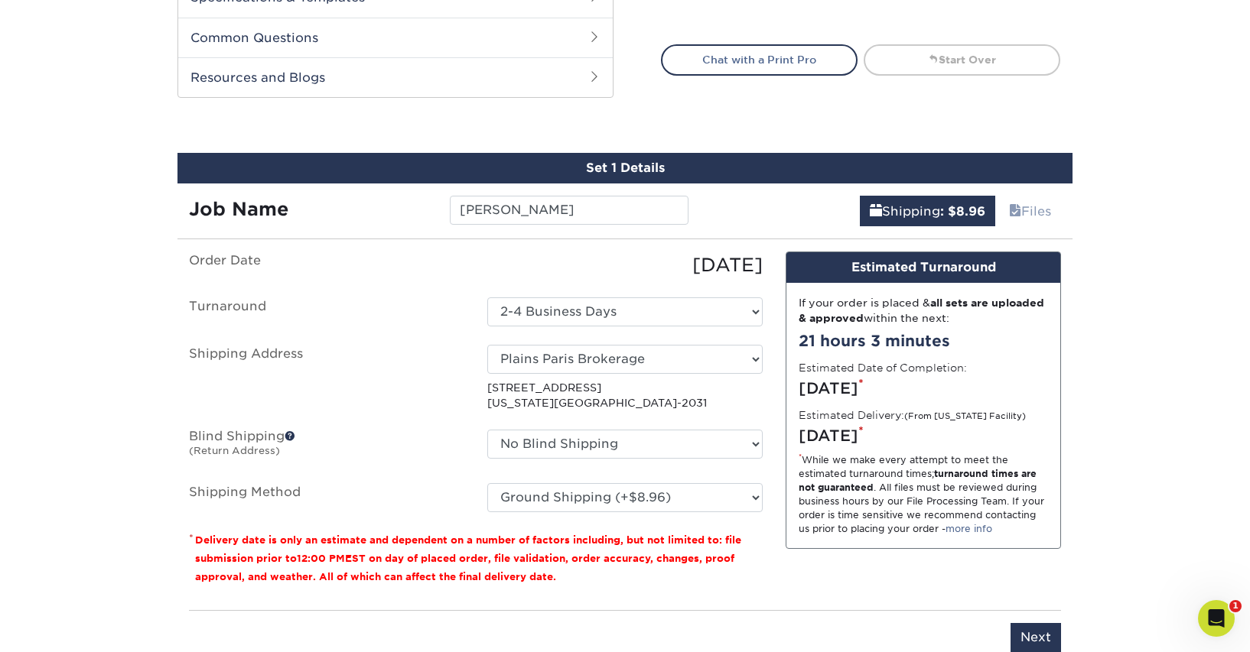
scroll to position [827, 0]
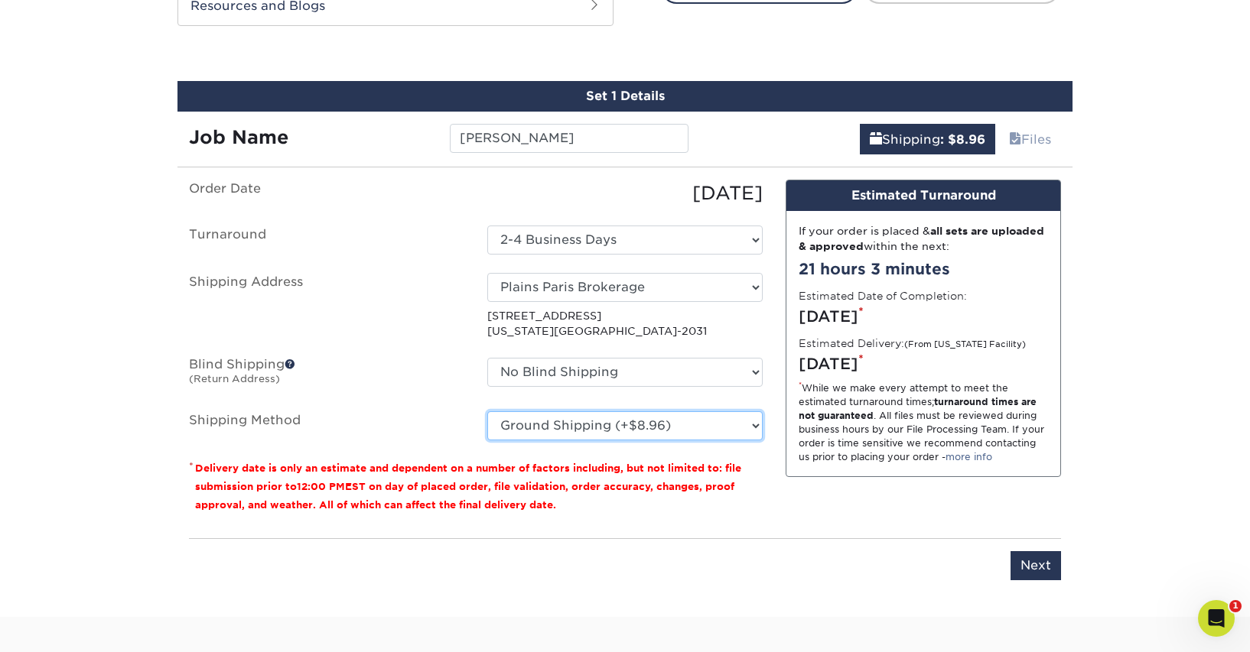
click at [682, 427] on select "Please Select Ground Shipping (+$8.96) 3 Day Shipping Service (+$15.34) 2 Day A…" at bounding box center [624, 425] width 275 height 29
click at [487, 411] on select "Please Select Ground Shipping (+$8.96) 3 Day Shipping Service (+$15.34) 2 Day A…" at bounding box center [624, 425] width 275 height 29
click at [765, 450] on div "Order Date 09/02/2025 Turnaround Select One 2-4 Business Days Shipping Address …" at bounding box center [475, 353] width 597 height 346
click at [723, 426] on select "Please Select Ground Shipping (+$8.96) 3 Day Shipping Service (+$15.34) 2 Day A…" at bounding box center [624, 425] width 275 height 29
select select "03"
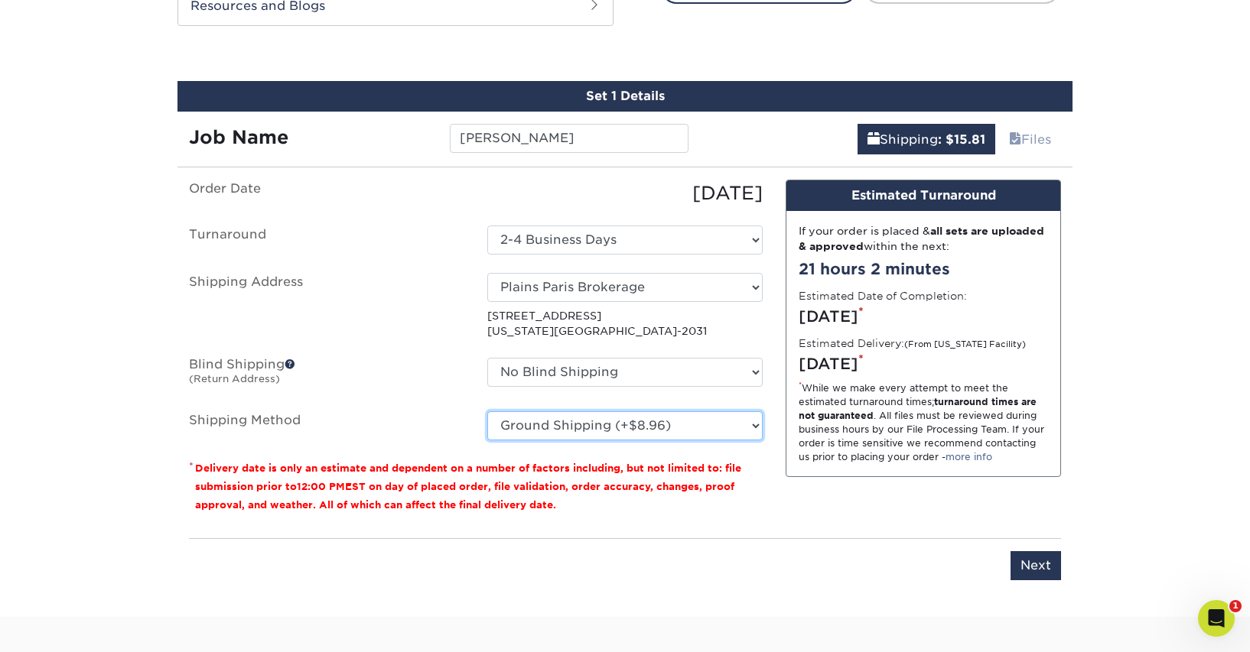
click at [487, 411] on select "Please Select Ground Shipping (+$8.96) 3 Day Shipping Service (+$15.34) 2 Day A…" at bounding box center [624, 425] width 275 height 29
click at [1071, 563] on div "You've choosen mailing services! If you have a csv address list please upload i…" at bounding box center [624, 389] width 895 height 419
click at [1040, 568] on input "Next" at bounding box center [1035, 565] width 50 height 29
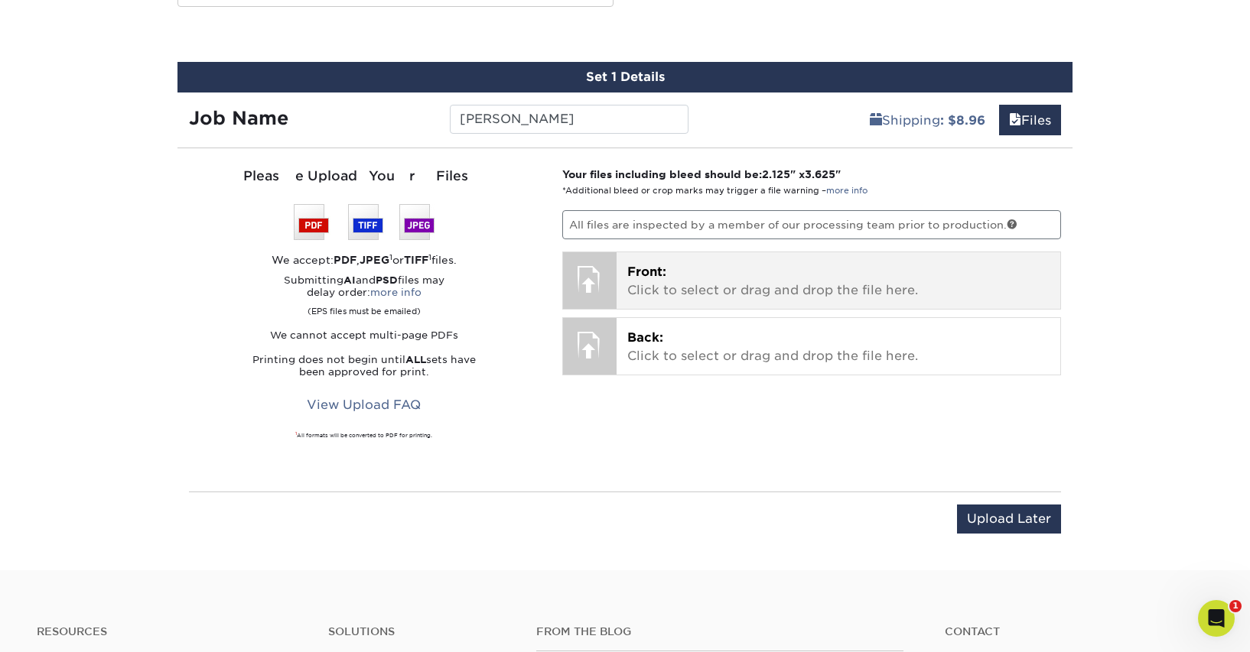
scroll to position [848, 0]
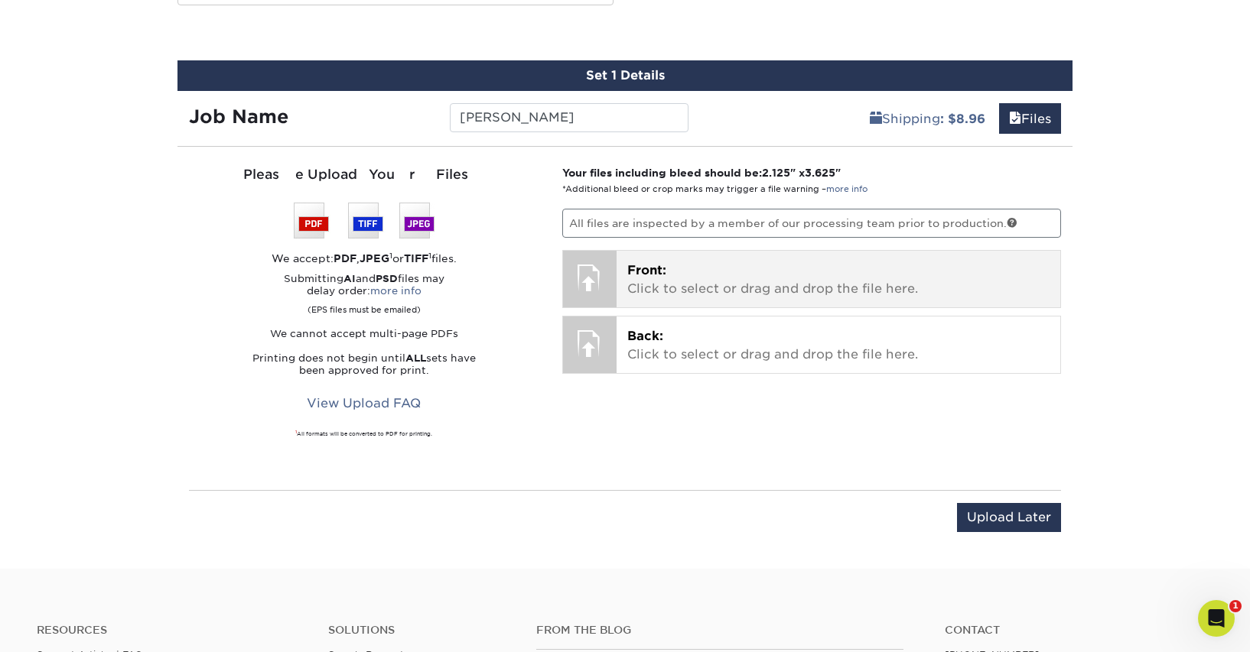
click at [642, 268] on span "Front:" at bounding box center [646, 270] width 39 height 15
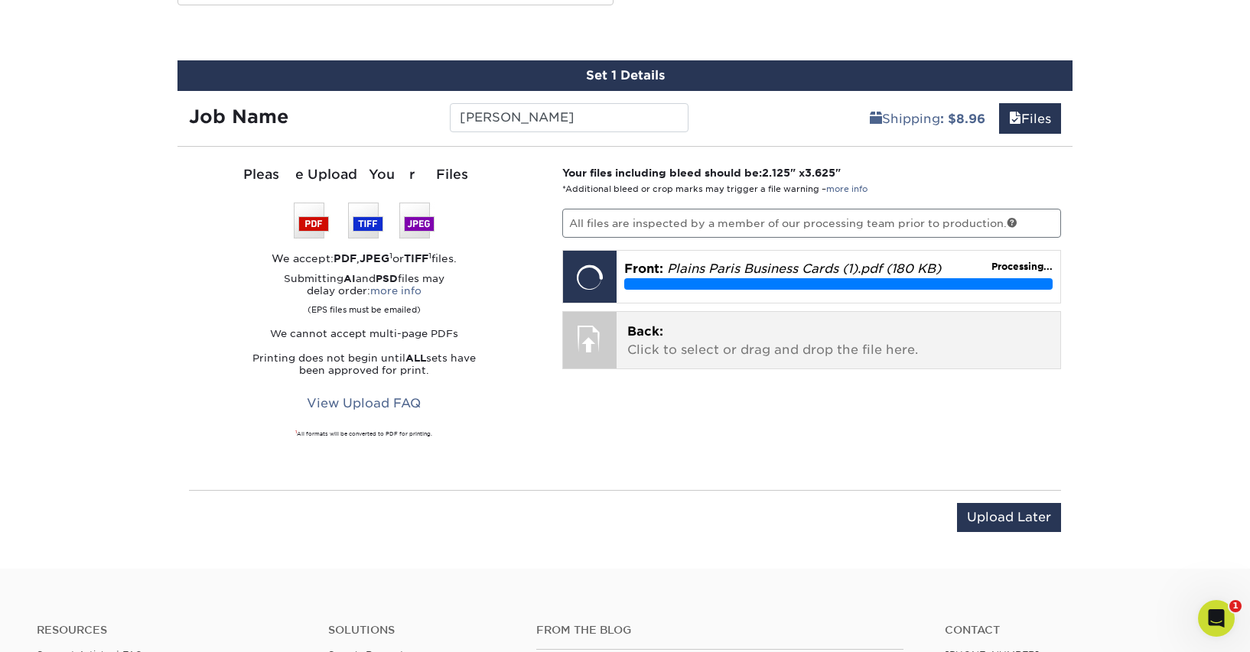
click at [762, 350] on p "Back: Click to select or drag and drop the file here." at bounding box center [838, 341] width 423 height 37
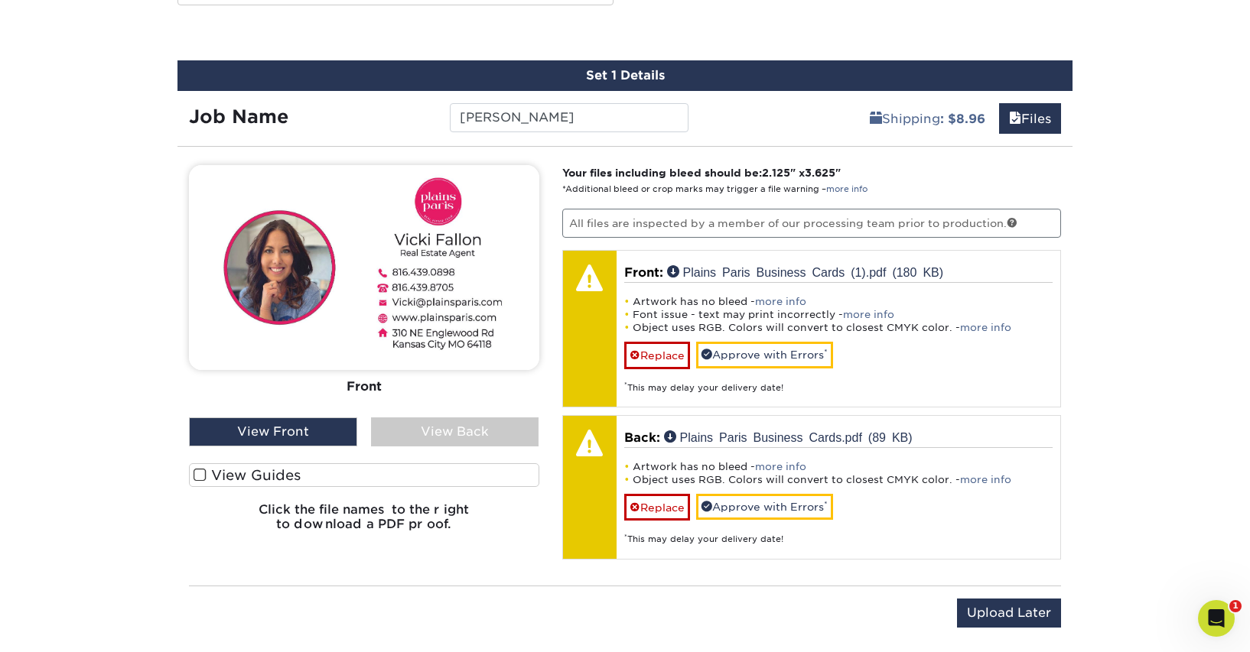
click at [433, 435] on div "View Back" at bounding box center [455, 432] width 168 height 29
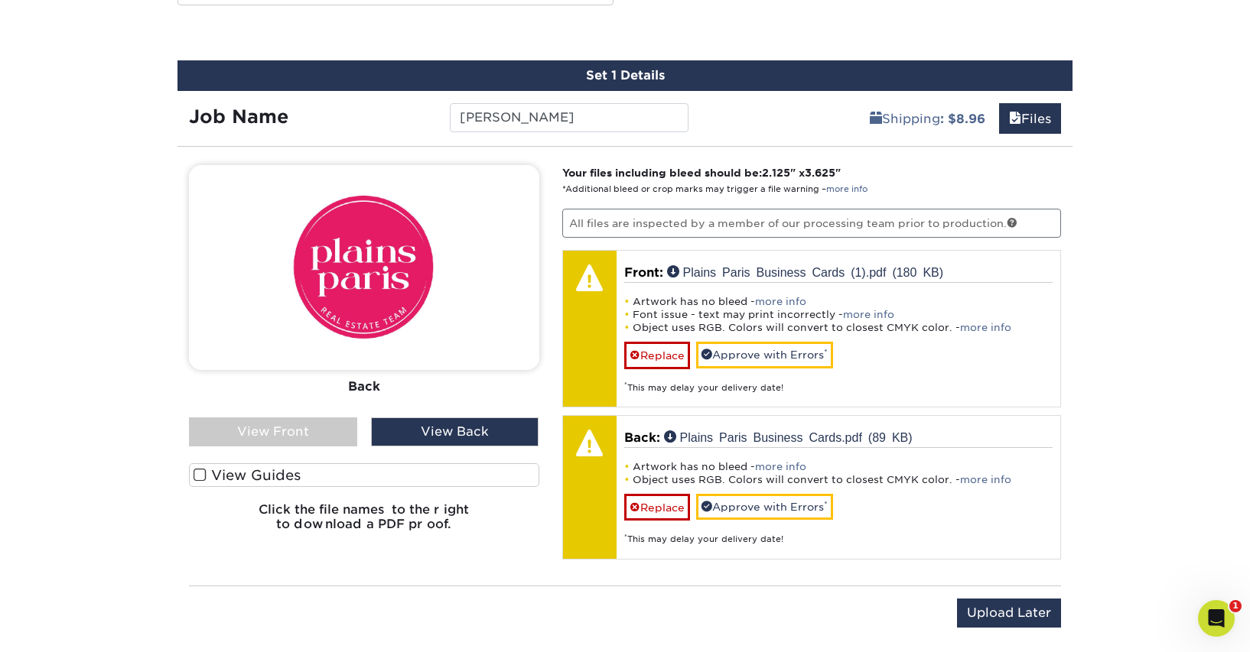
click at [311, 438] on div "View Front" at bounding box center [273, 432] width 168 height 29
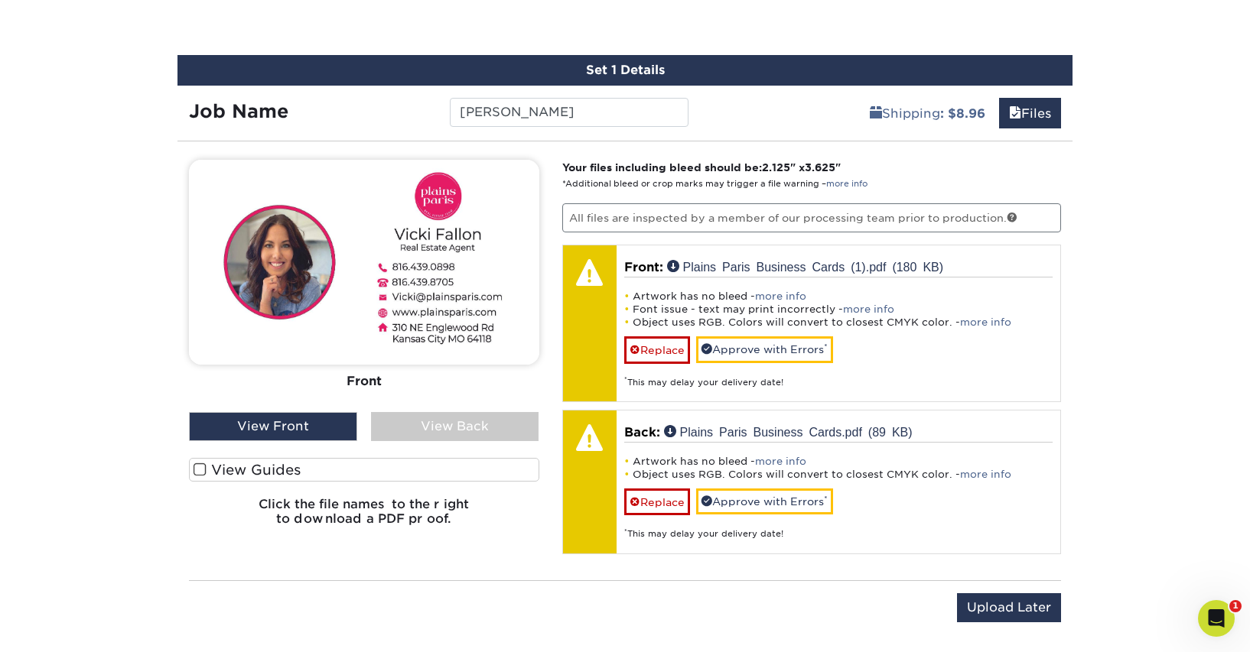
scroll to position [855, 0]
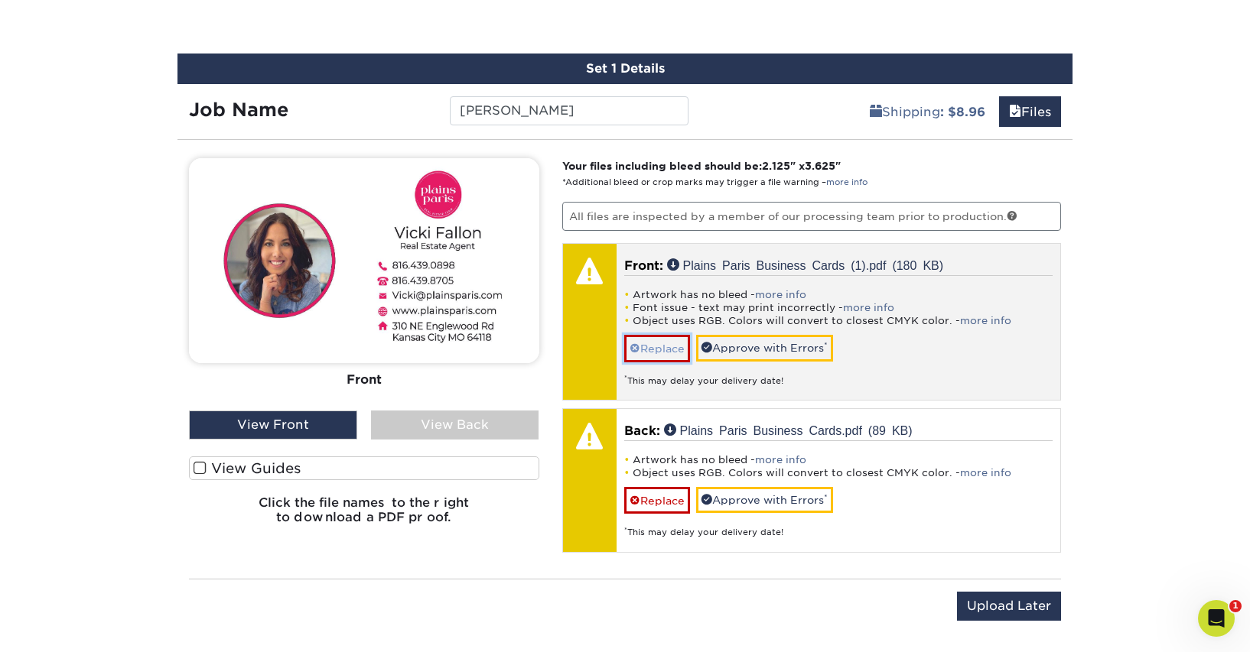
click at [635, 347] on span at bounding box center [634, 349] width 11 height 12
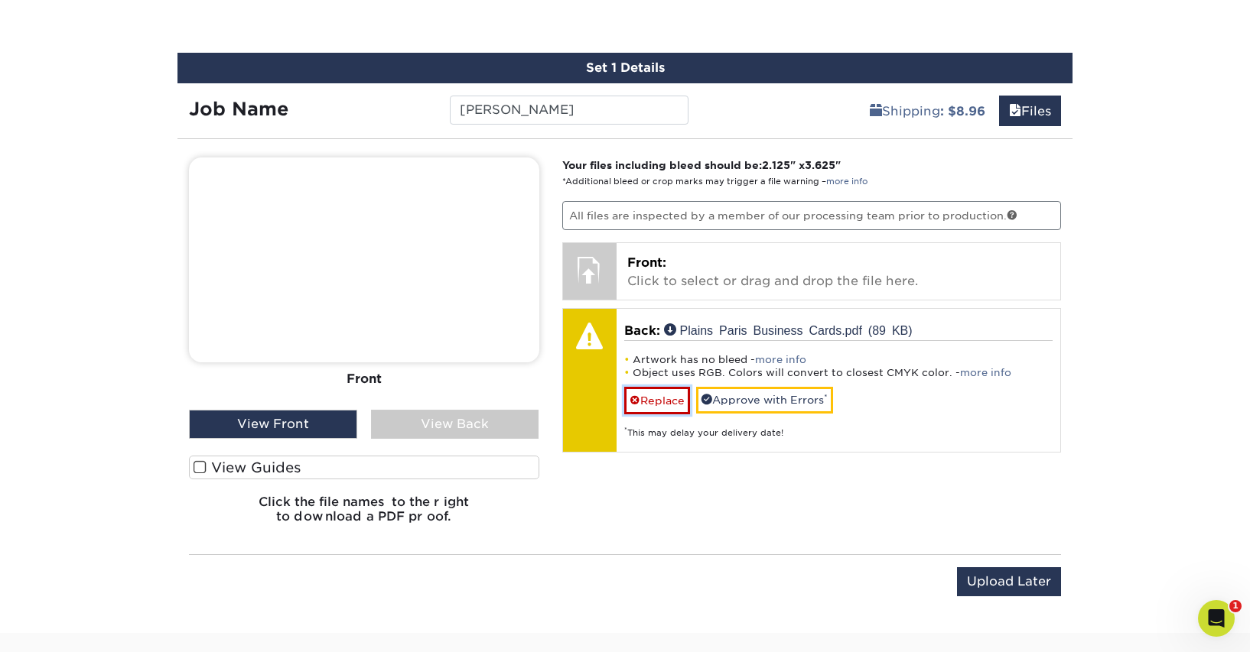
drag, startPoint x: 637, startPoint y: 395, endPoint x: 536, endPoint y: 414, distance: 102.6
click at [636, 395] on span at bounding box center [634, 401] width 11 height 12
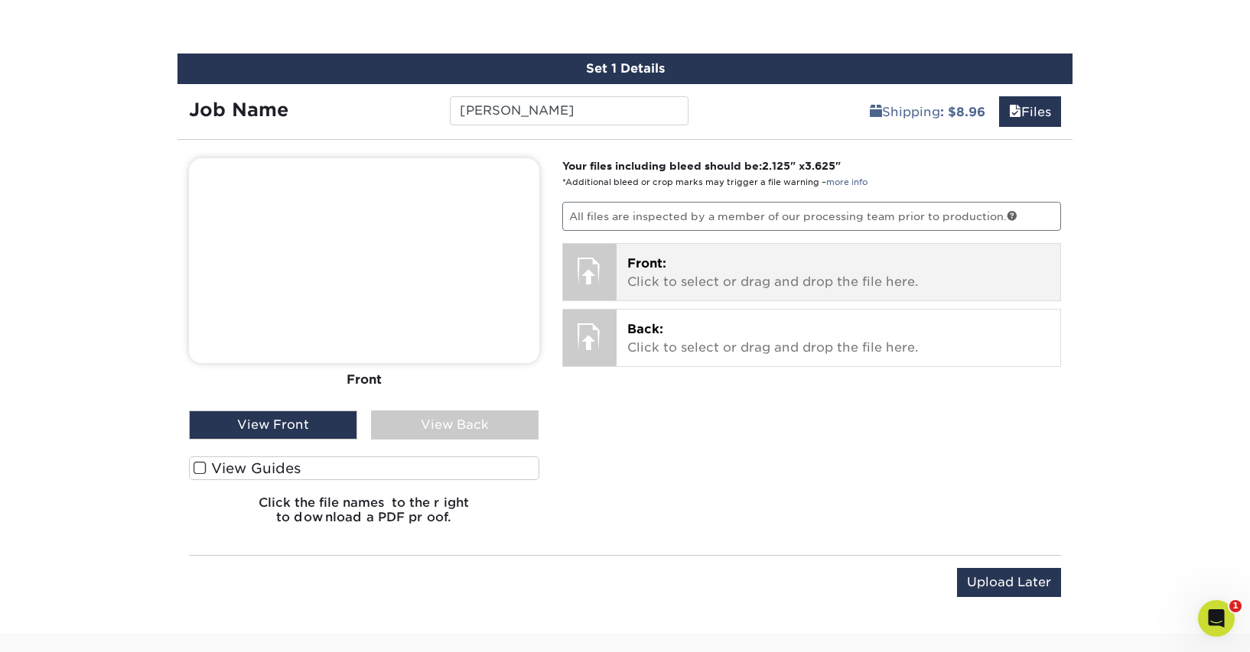
click at [675, 269] on p "Front: Click to select or drag and drop the file here." at bounding box center [838, 273] width 423 height 37
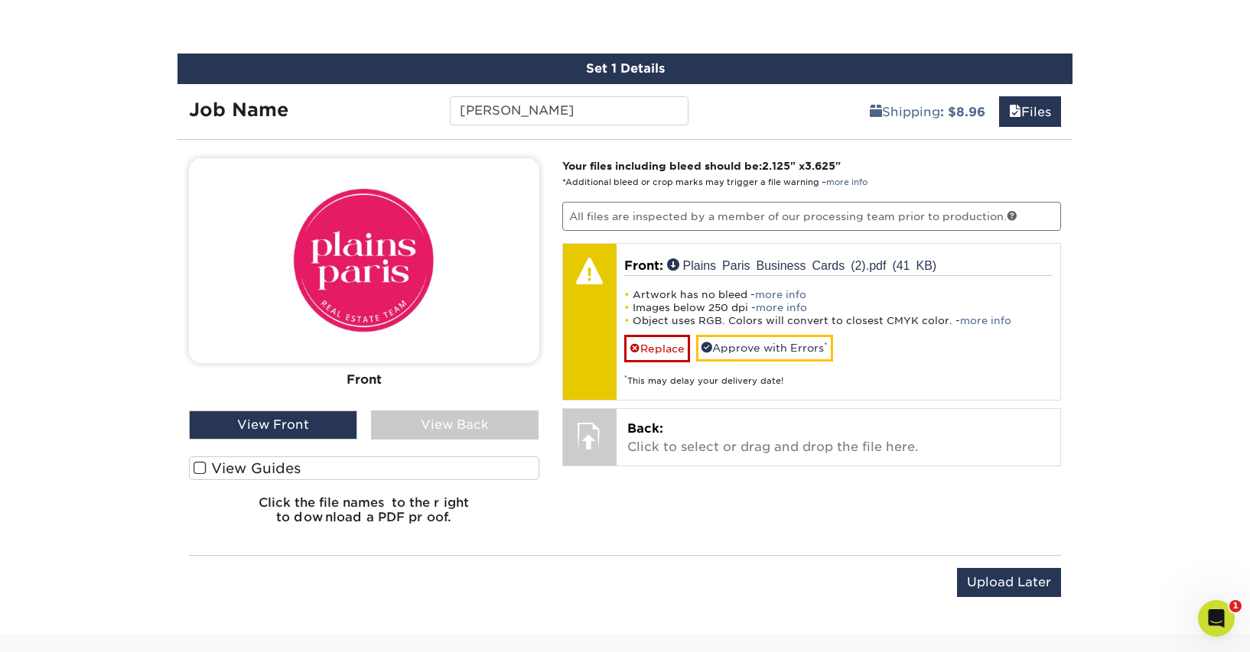
click at [496, 421] on div "View Back" at bounding box center [455, 425] width 168 height 29
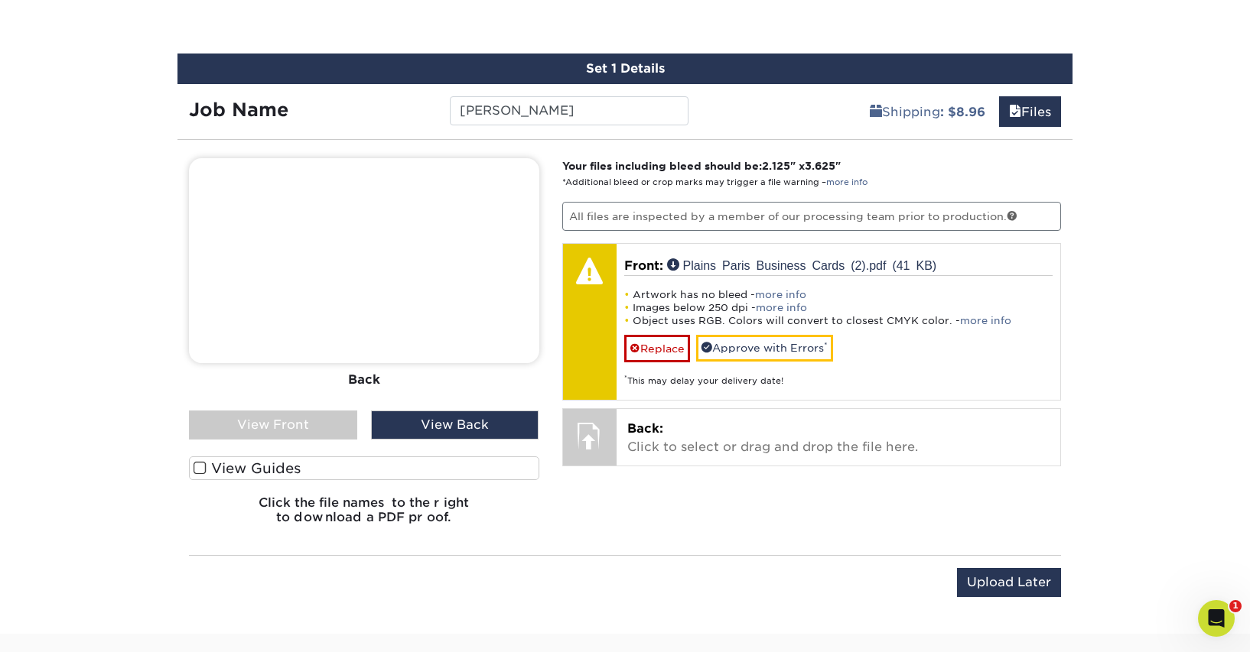
click at [281, 423] on div "View Front" at bounding box center [273, 425] width 168 height 29
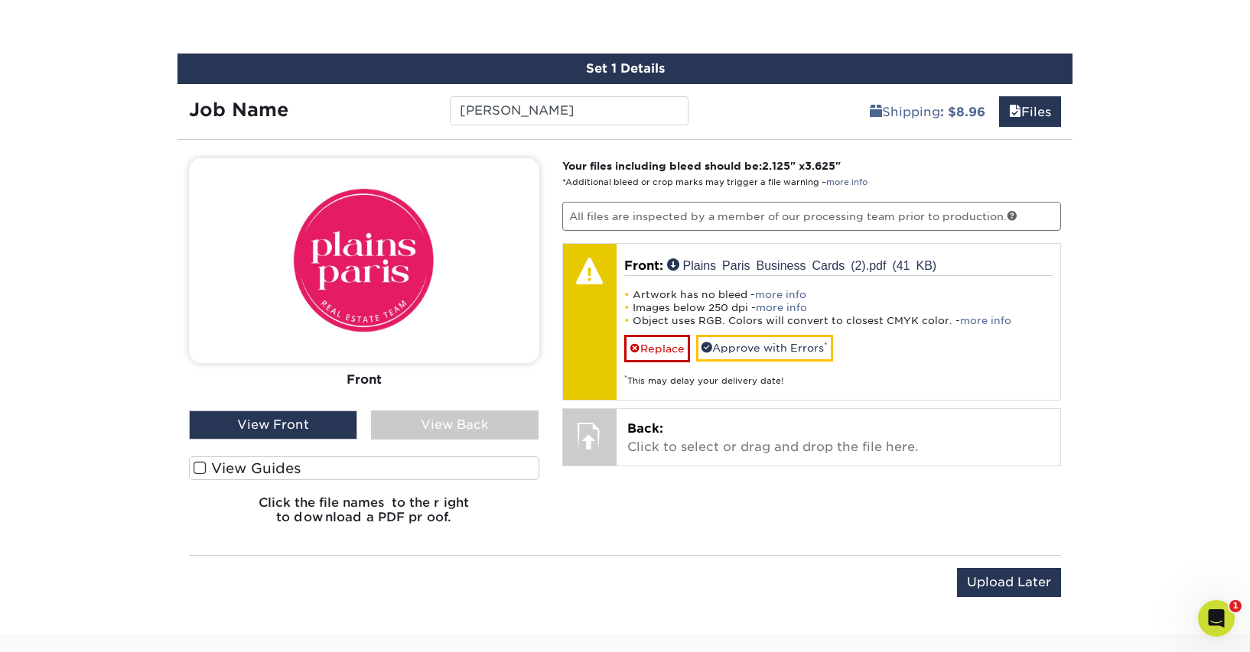
click at [463, 424] on div "View Back" at bounding box center [455, 425] width 168 height 29
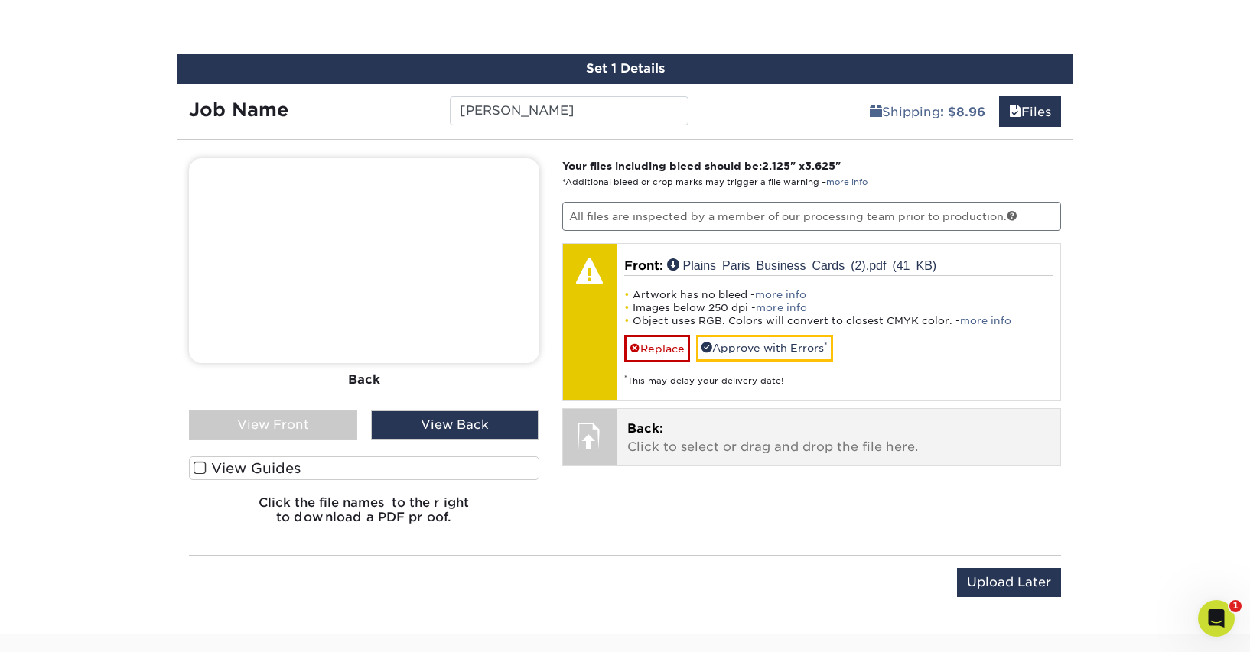
click at [645, 442] on p "Back: Click to select or drag and drop the file here." at bounding box center [838, 438] width 423 height 37
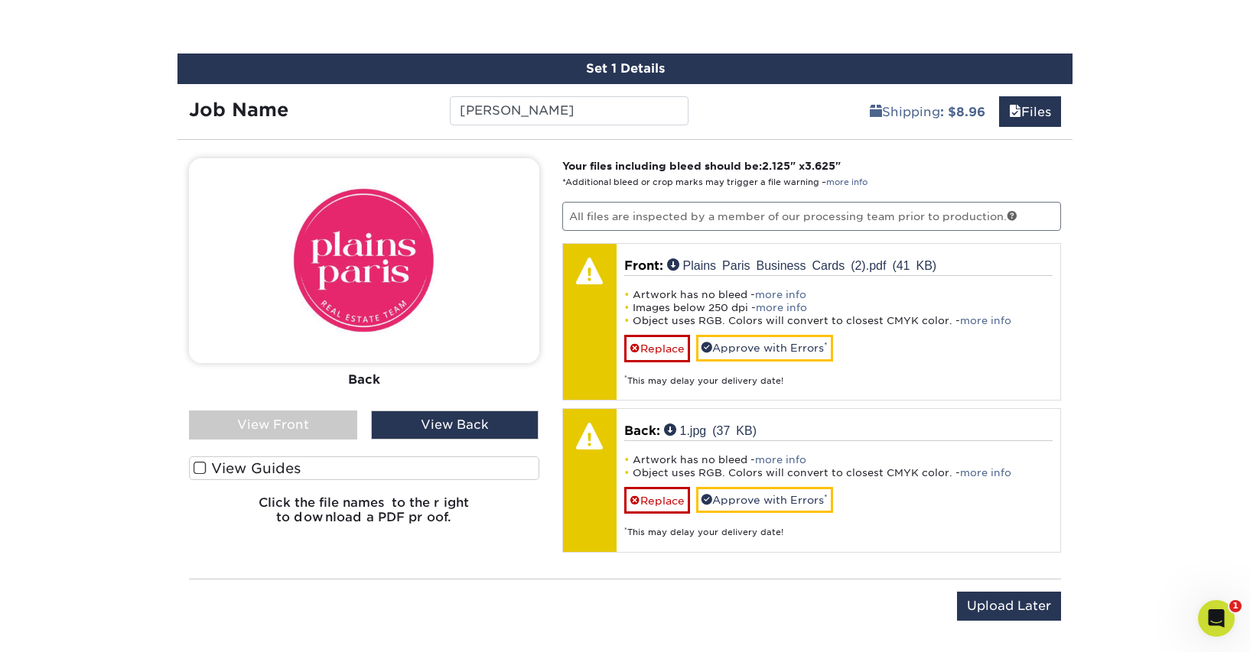
click at [333, 433] on div "View Front" at bounding box center [273, 425] width 168 height 29
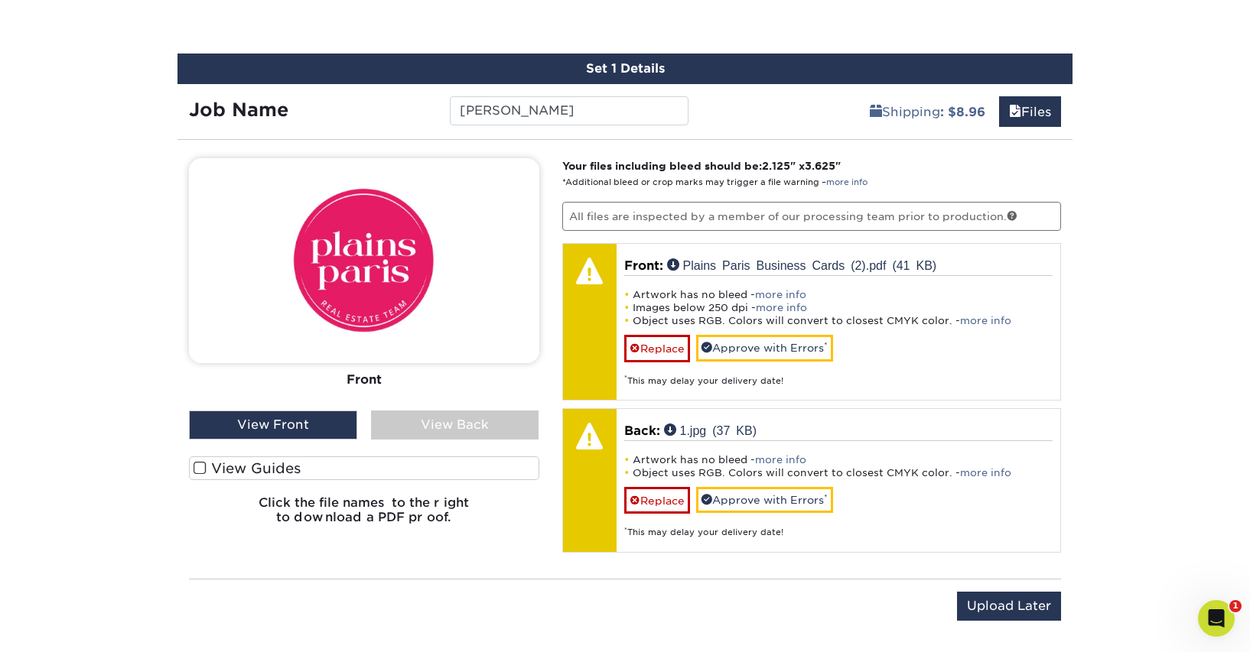
click at [419, 426] on div "View Back" at bounding box center [455, 425] width 168 height 29
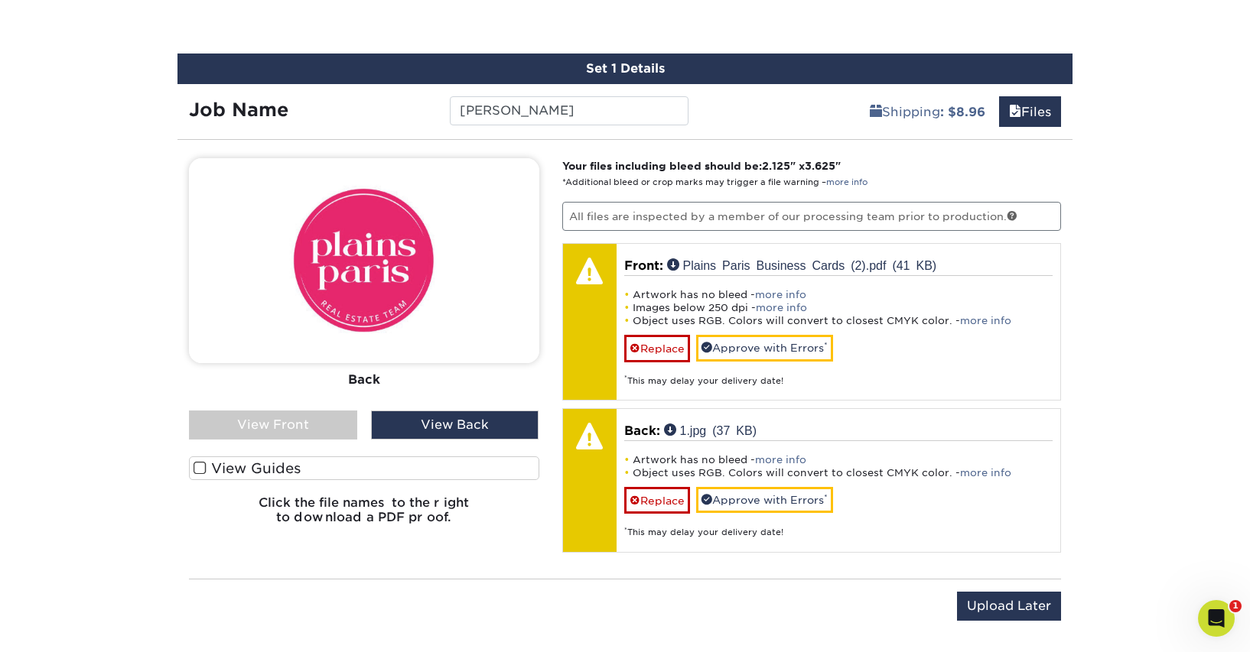
click at [327, 422] on div "View Front" at bounding box center [273, 425] width 168 height 29
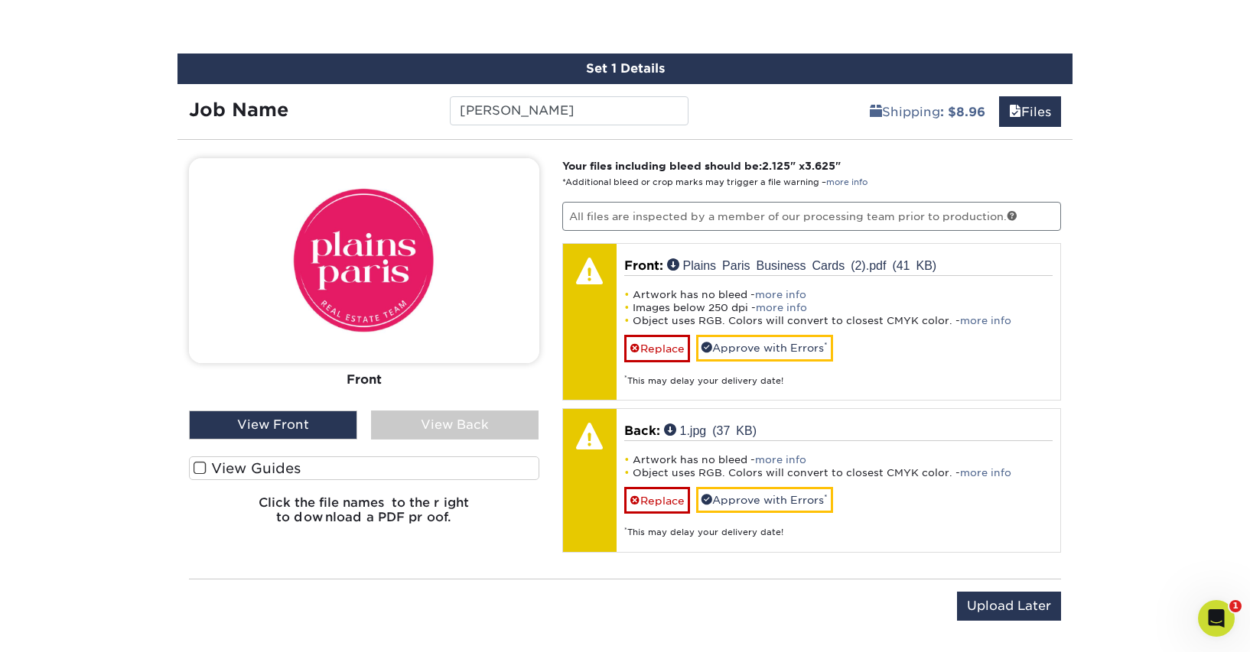
click at [408, 423] on div "View Back" at bounding box center [455, 425] width 168 height 29
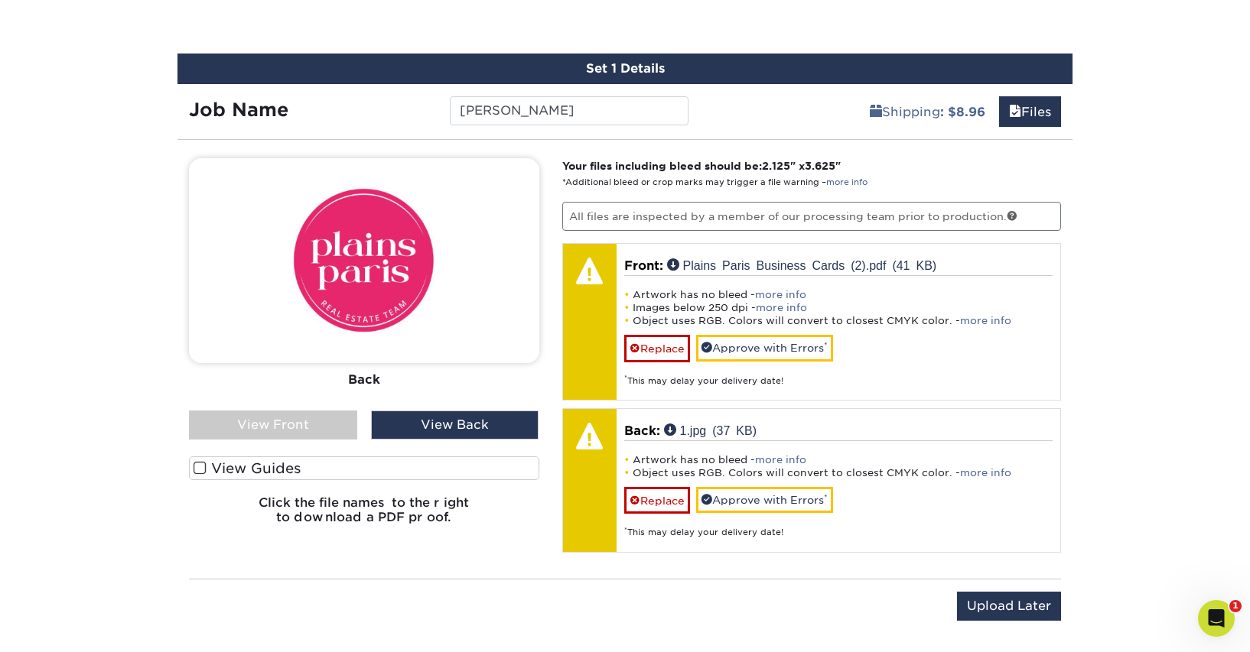
click at [317, 421] on div "View Front" at bounding box center [273, 425] width 168 height 29
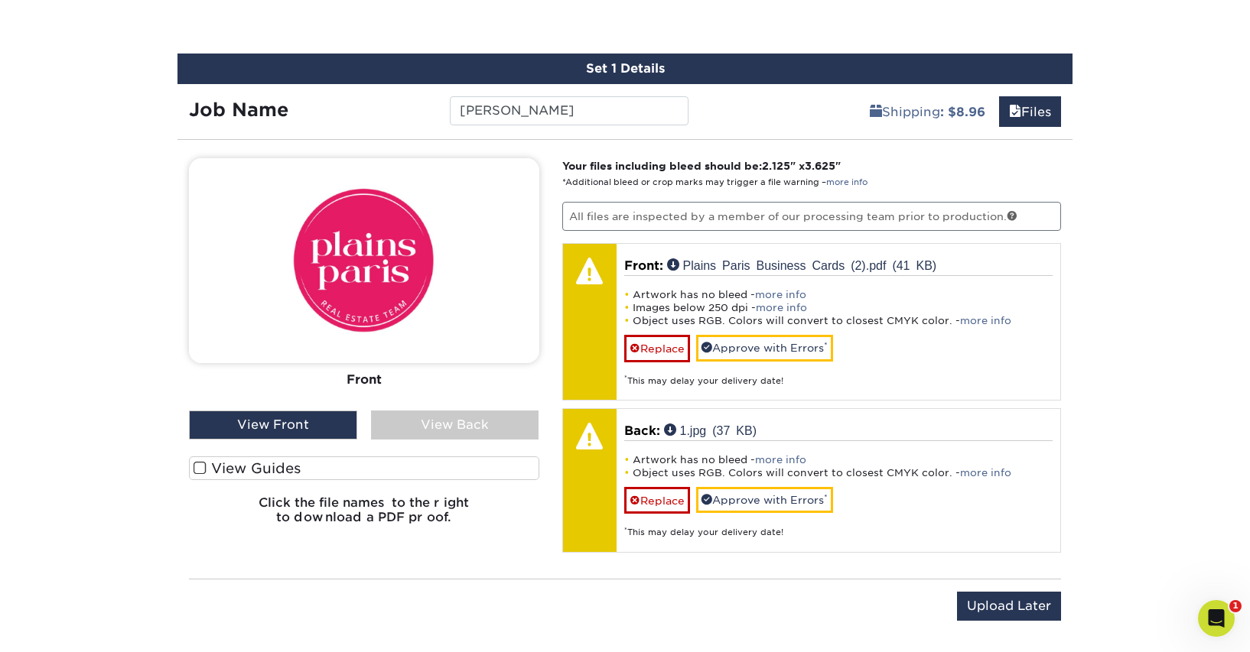
click at [424, 422] on div "View Back" at bounding box center [455, 425] width 168 height 29
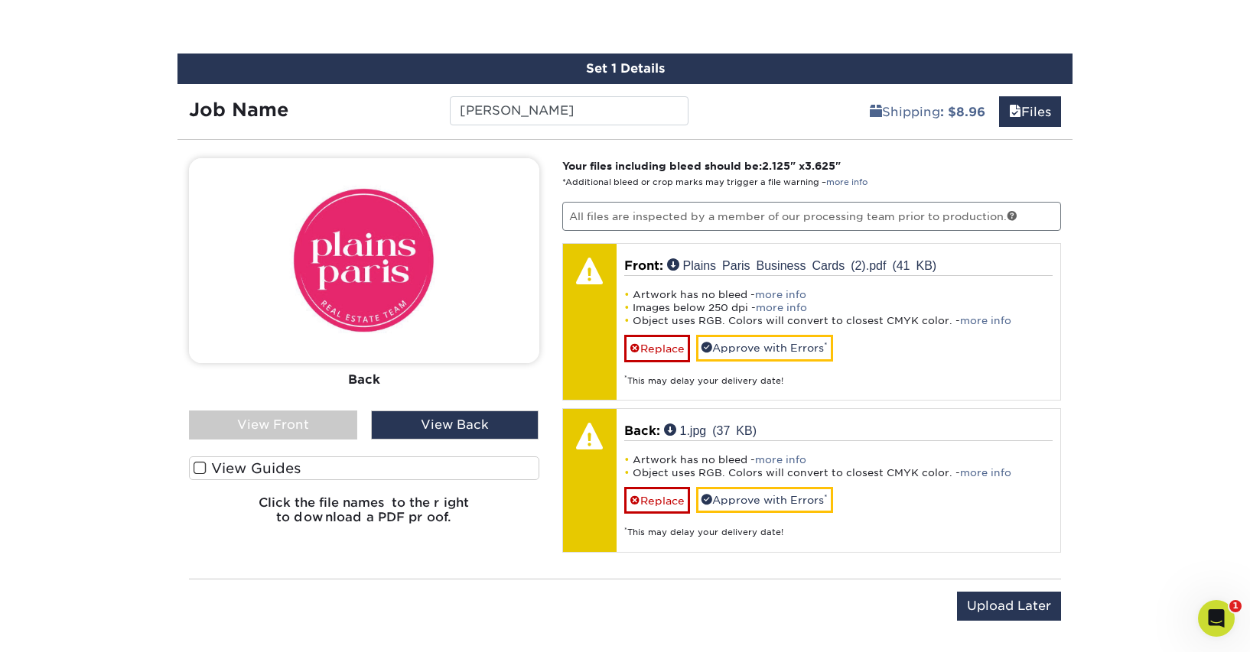
click at [328, 424] on div "View Front" at bounding box center [273, 425] width 168 height 29
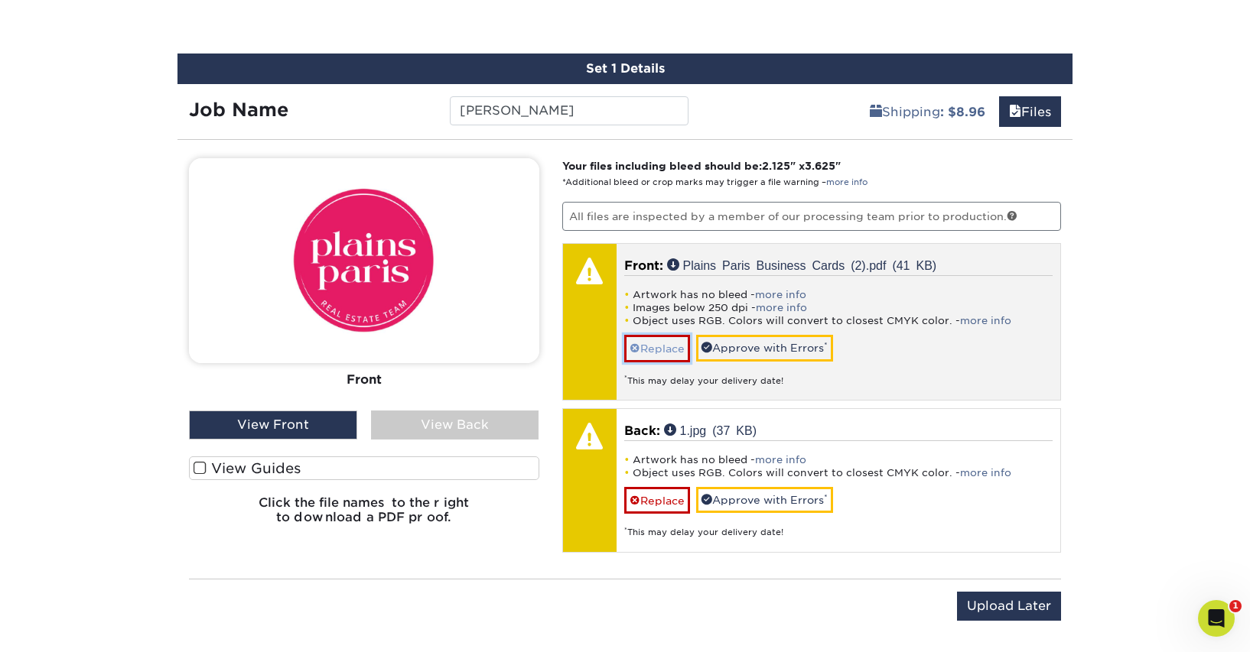
click at [649, 344] on link "Replace" at bounding box center [657, 348] width 66 height 27
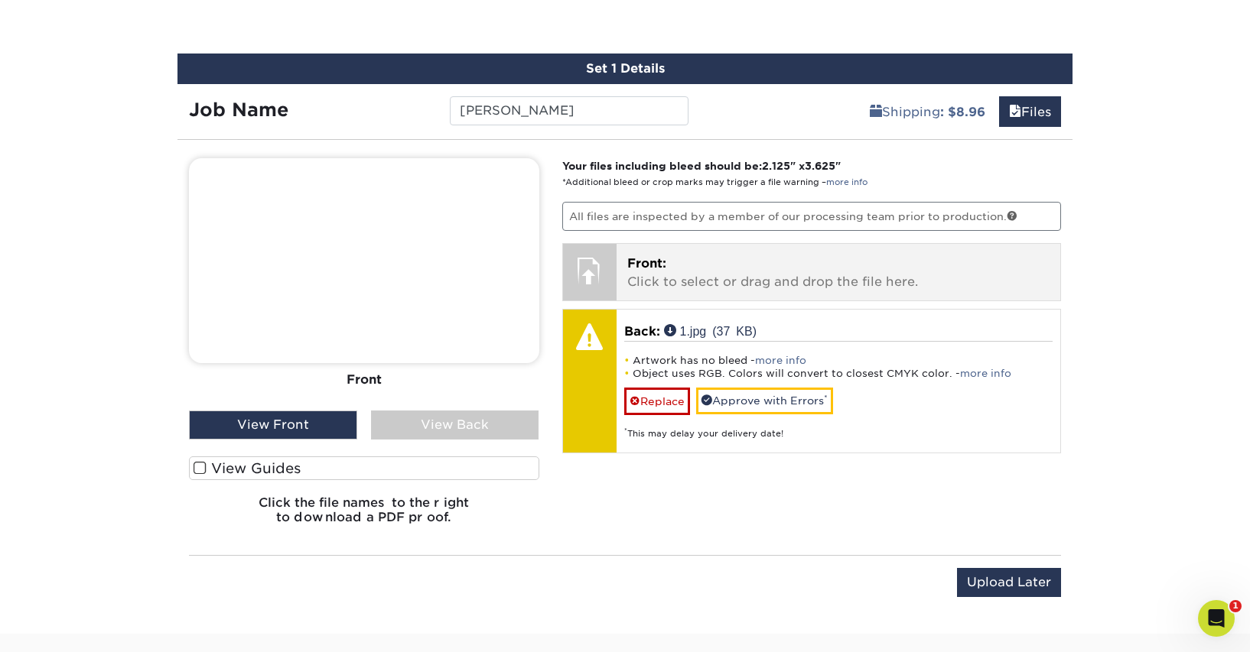
click at [669, 262] on p "Front: Click to select or drag and drop the file here." at bounding box center [838, 273] width 423 height 37
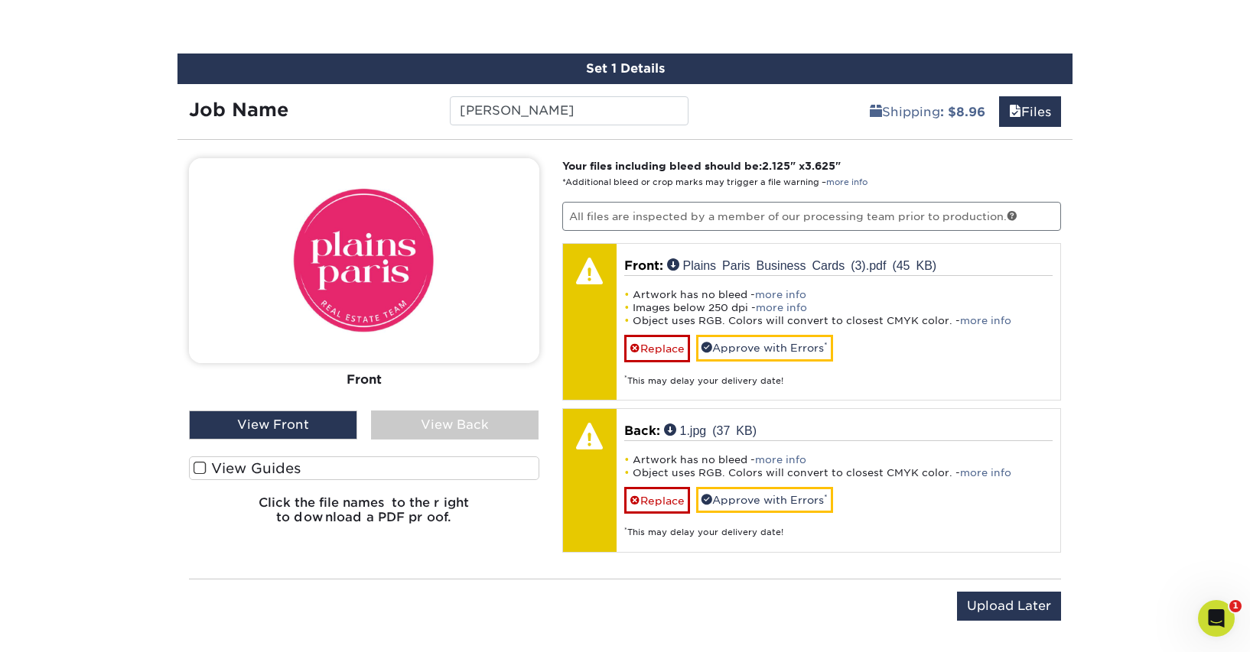
click at [439, 431] on div "View Back" at bounding box center [455, 425] width 168 height 29
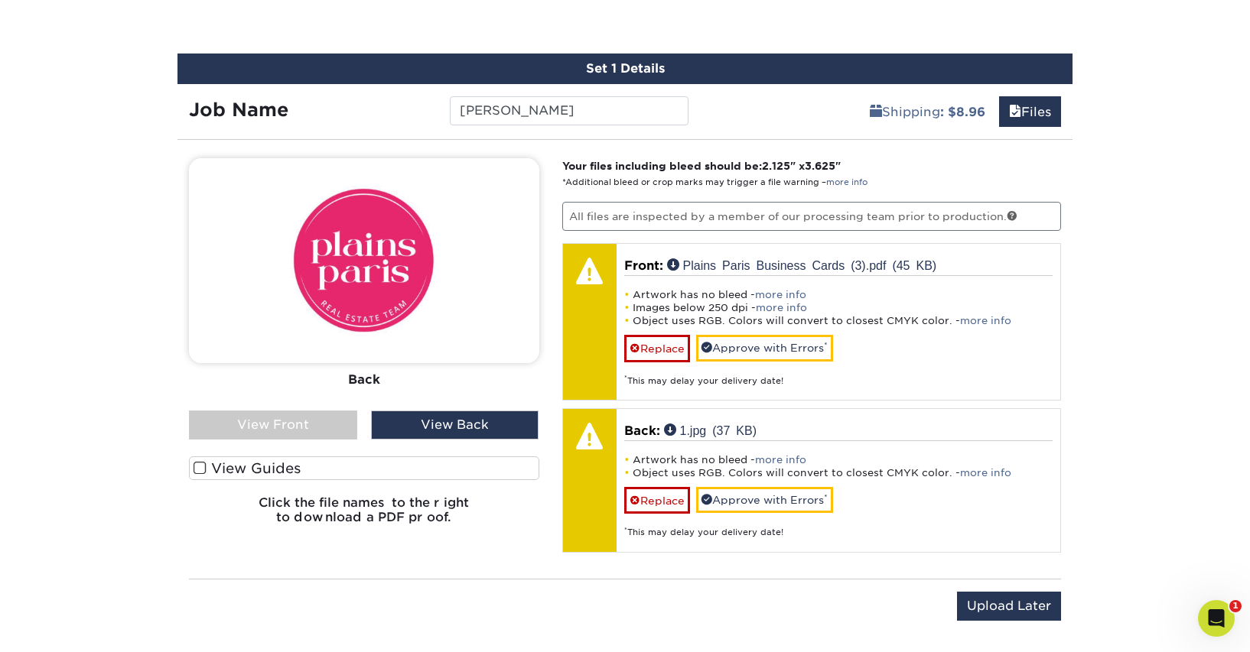
click at [297, 427] on div "View Front" at bounding box center [273, 425] width 168 height 29
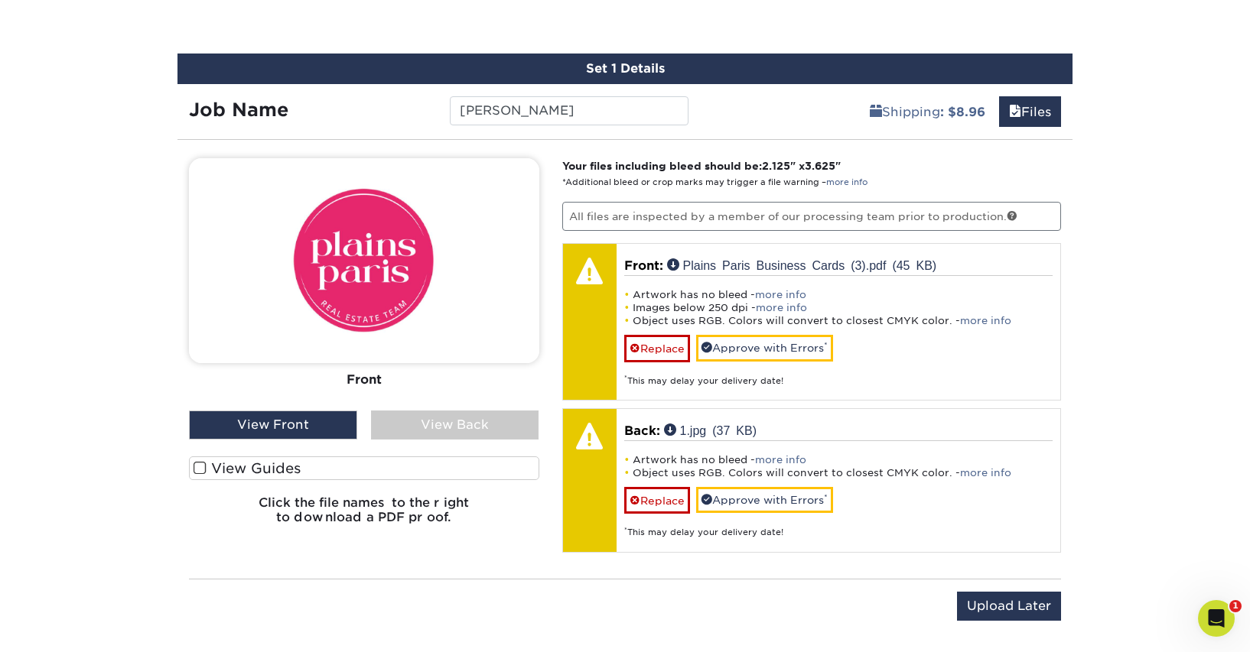
click at [394, 429] on div "View Back" at bounding box center [455, 425] width 168 height 29
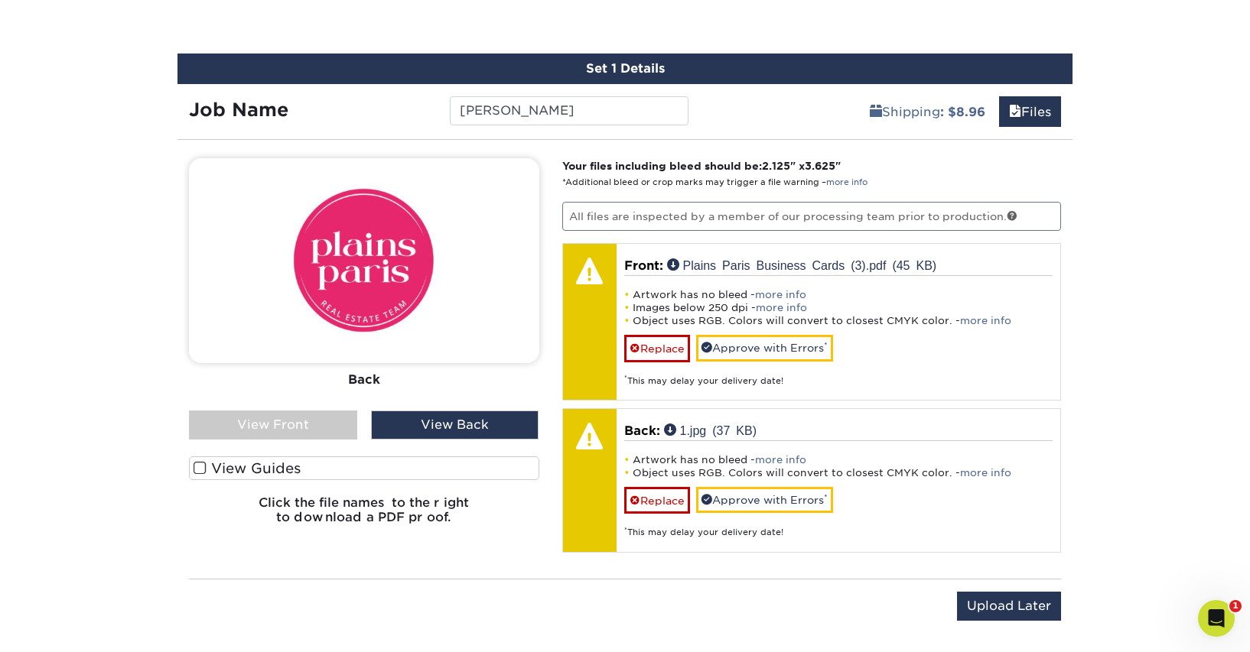
click at [301, 427] on div "View Front" at bounding box center [273, 425] width 168 height 29
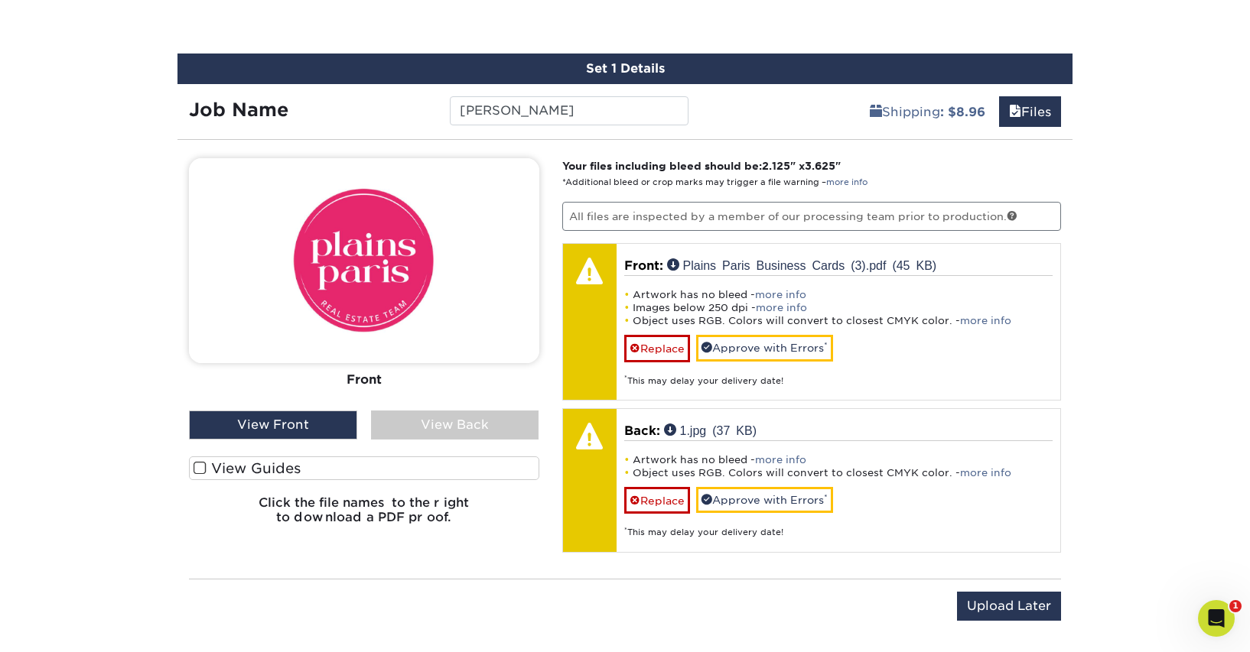
click at [414, 424] on div "View Back" at bounding box center [455, 425] width 168 height 29
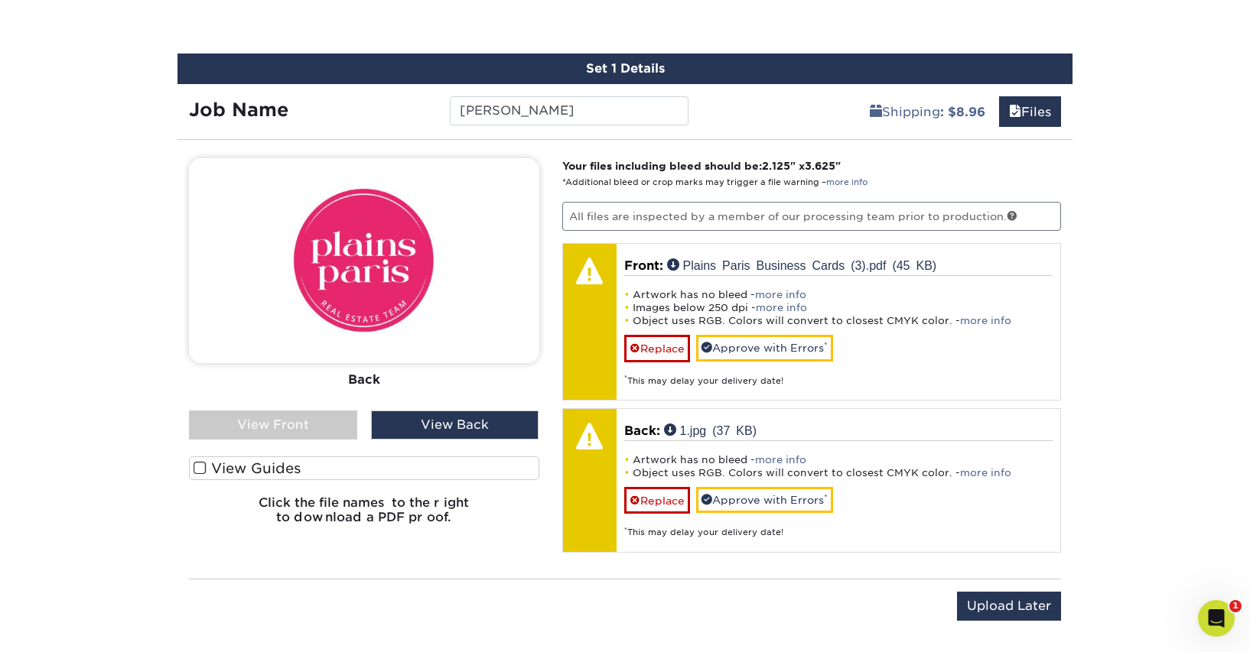
click at [418, 427] on div "View Back" at bounding box center [455, 425] width 168 height 29
click at [335, 424] on div "View Front" at bounding box center [273, 425] width 168 height 29
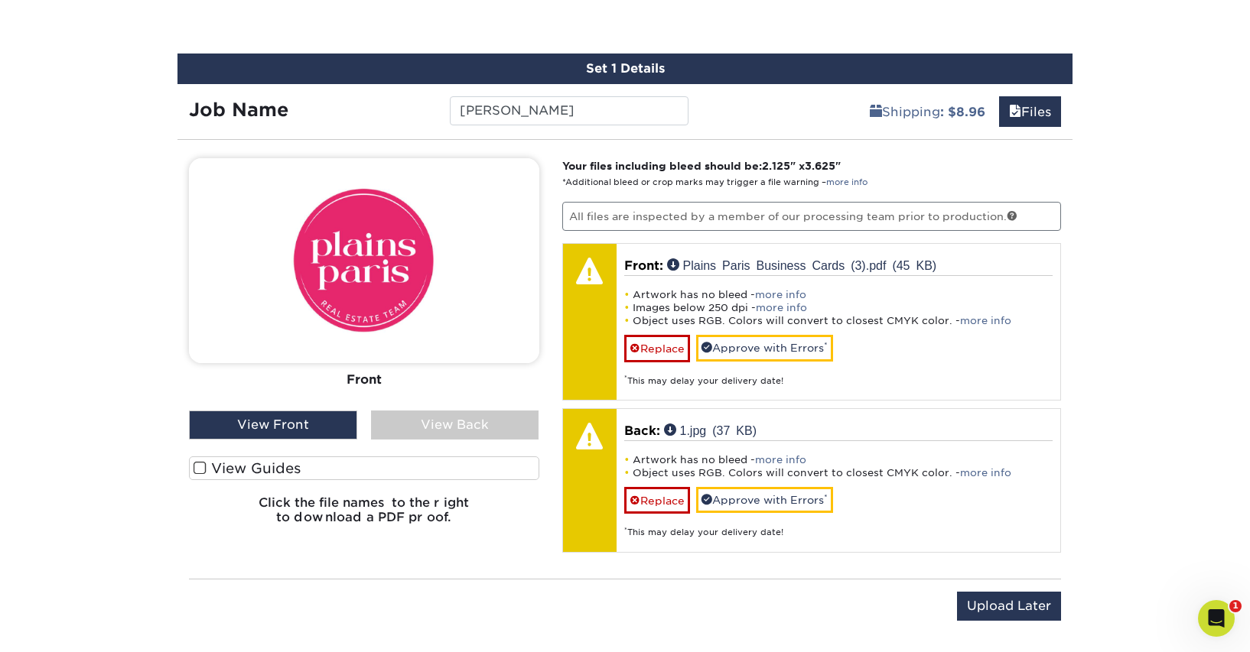
click at [444, 434] on div "View Back" at bounding box center [455, 425] width 168 height 29
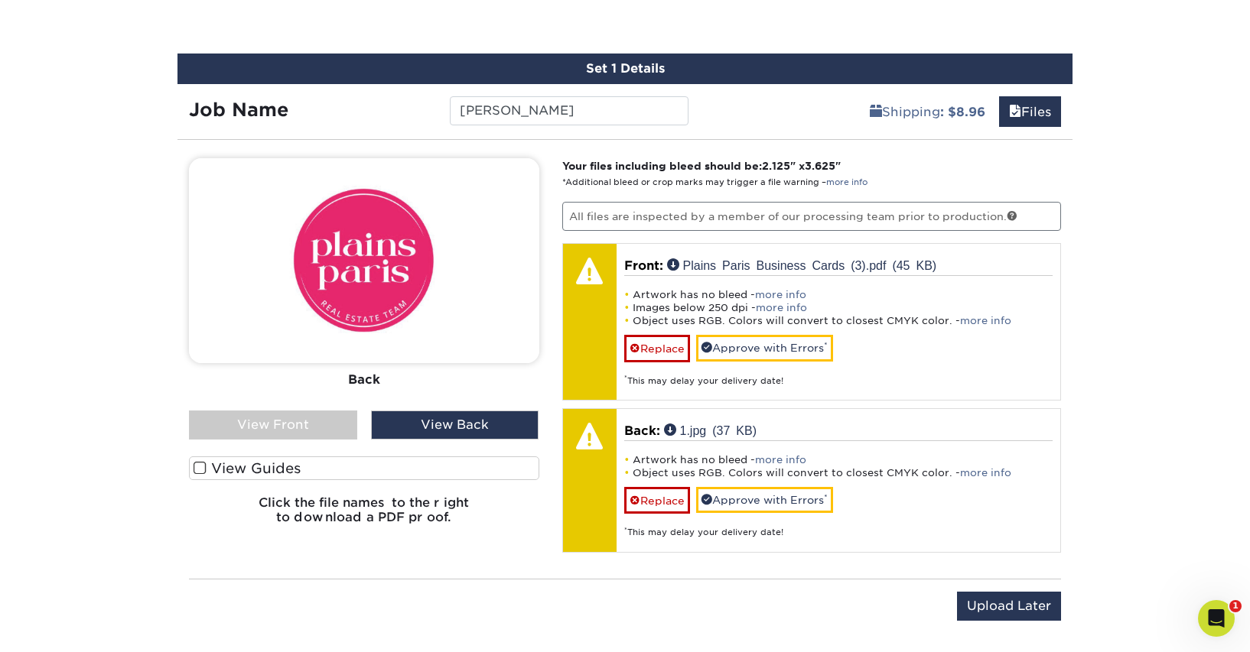
scroll to position [895, 0]
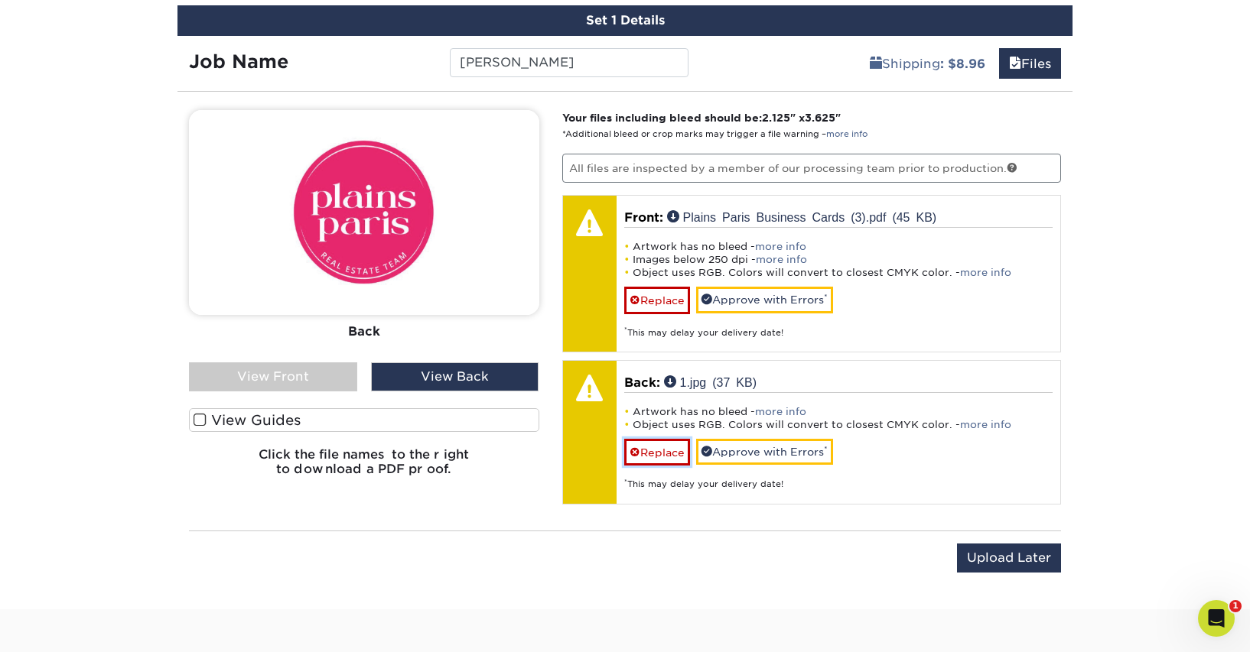
click at [660, 450] on link "Replace" at bounding box center [657, 452] width 66 height 27
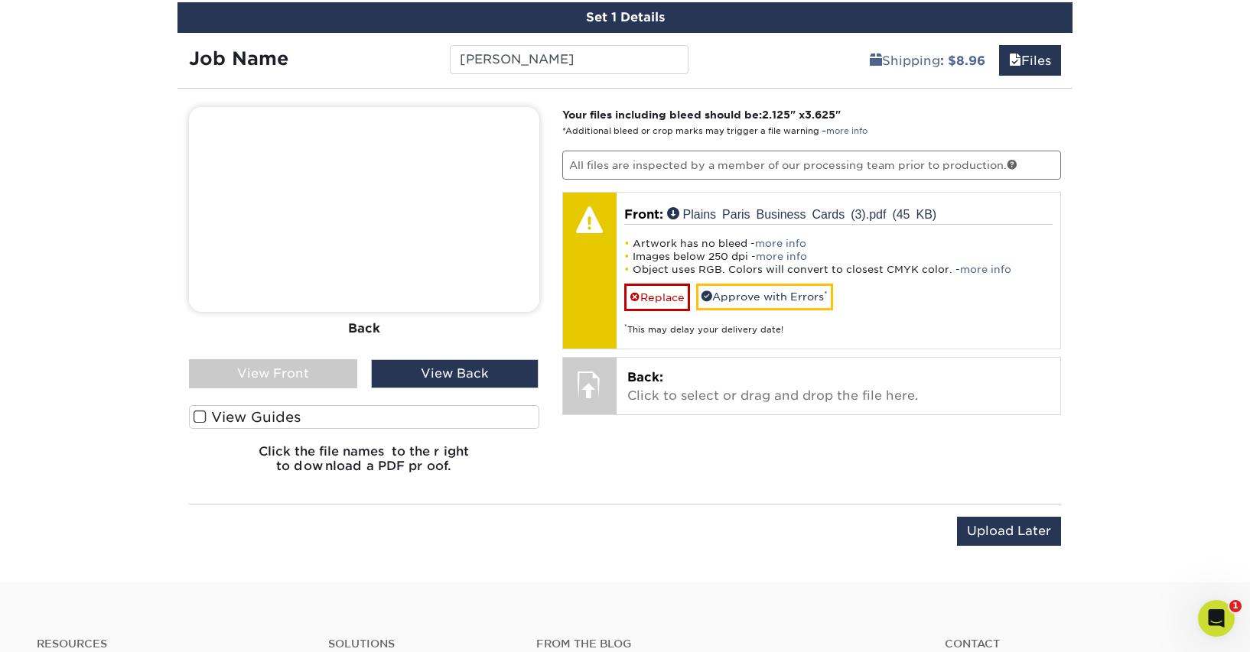
scroll to position [908, 0]
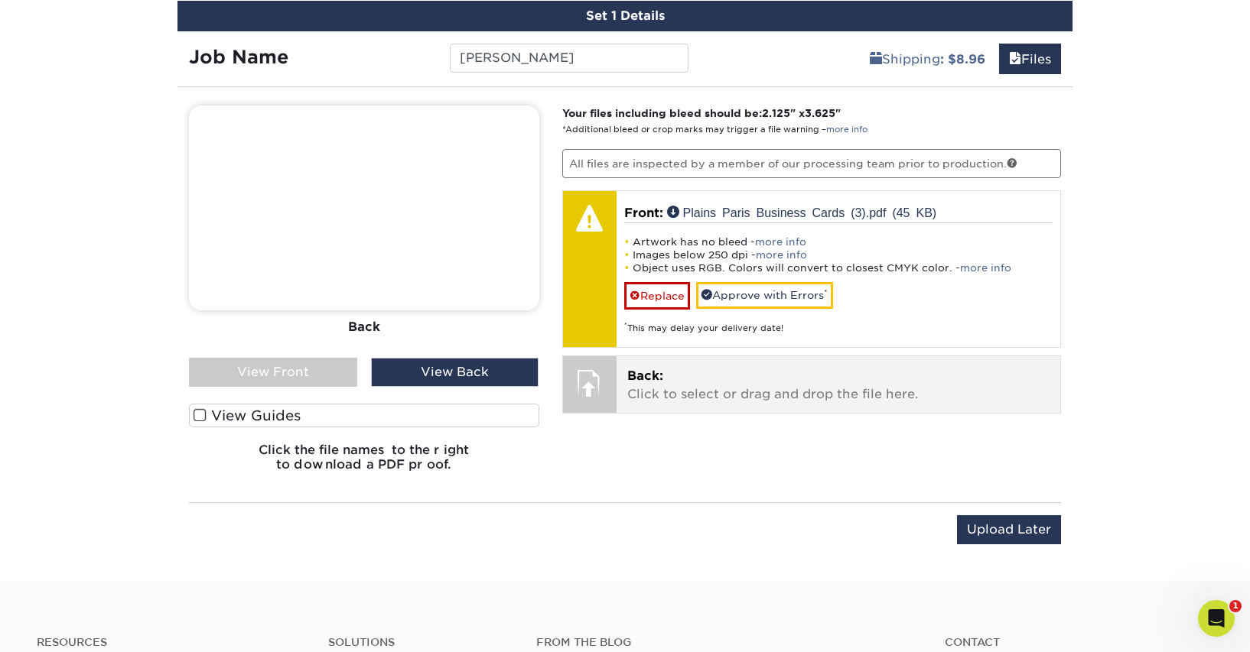
click at [688, 385] on p "Back: Click to select or drag and drop the file here." at bounding box center [838, 385] width 423 height 37
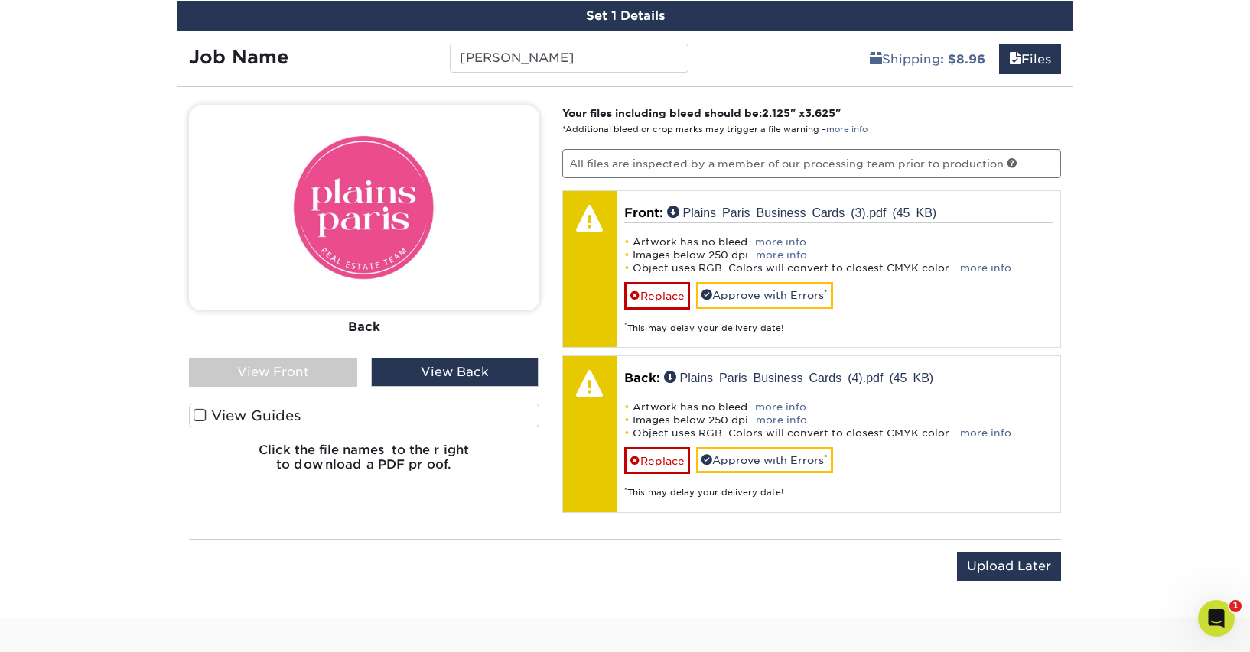
click at [317, 386] on div "View Front" at bounding box center [273, 372] width 168 height 29
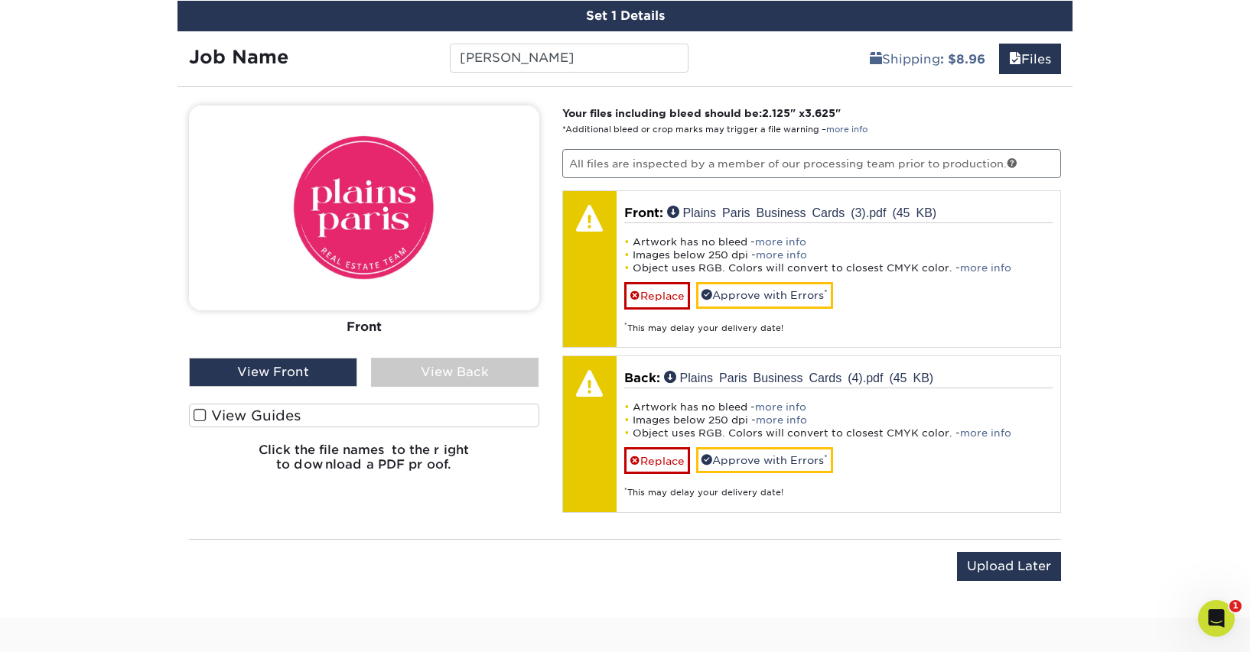
click at [409, 379] on div "View Back" at bounding box center [455, 372] width 168 height 29
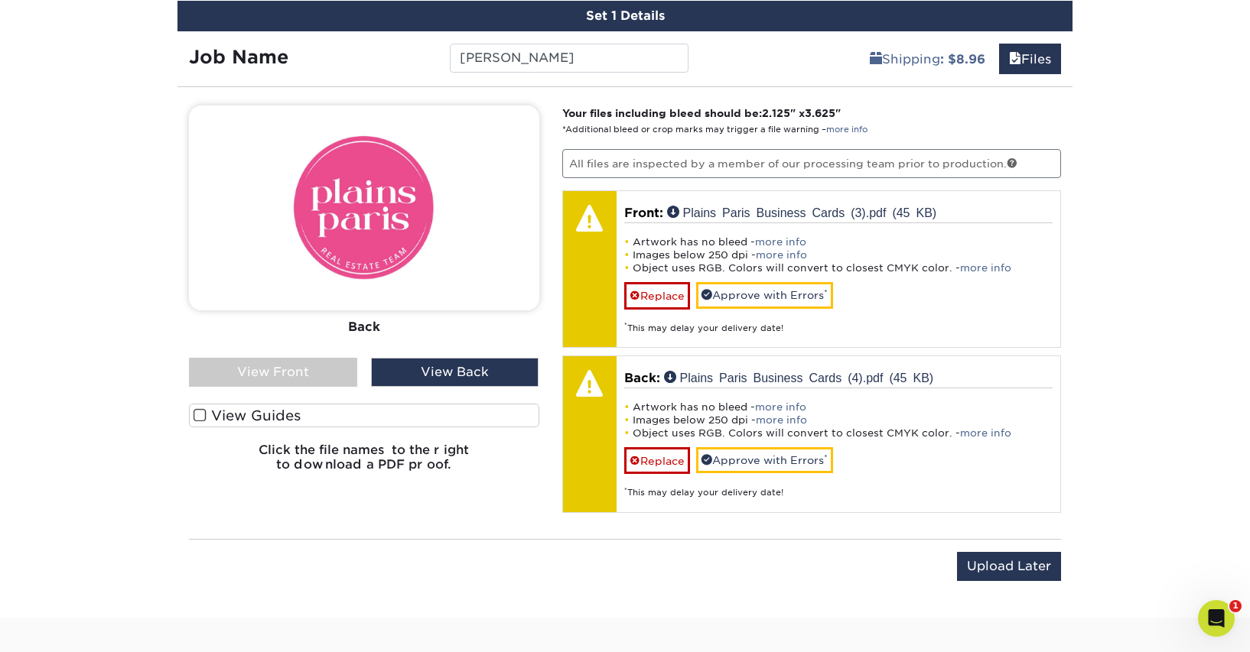
click at [273, 378] on div "View Front" at bounding box center [273, 372] width 168 height 29
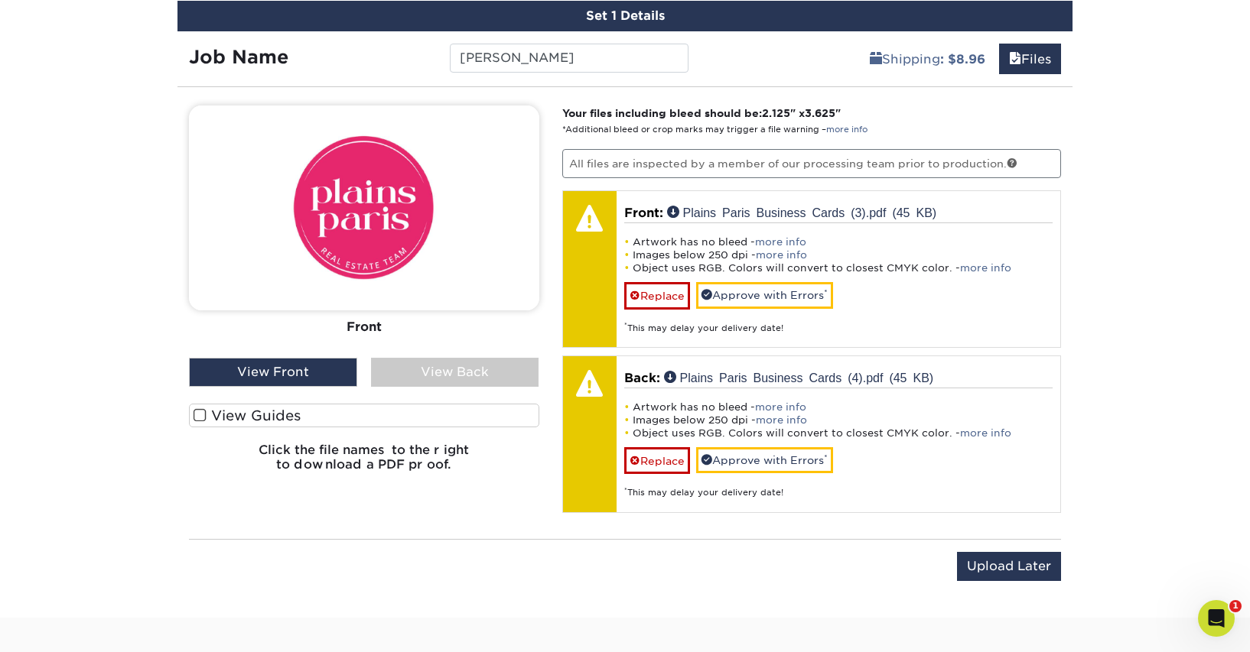
click at [388, 371] on div "View Back" at bounding box center [455, 372] width 168 height 29
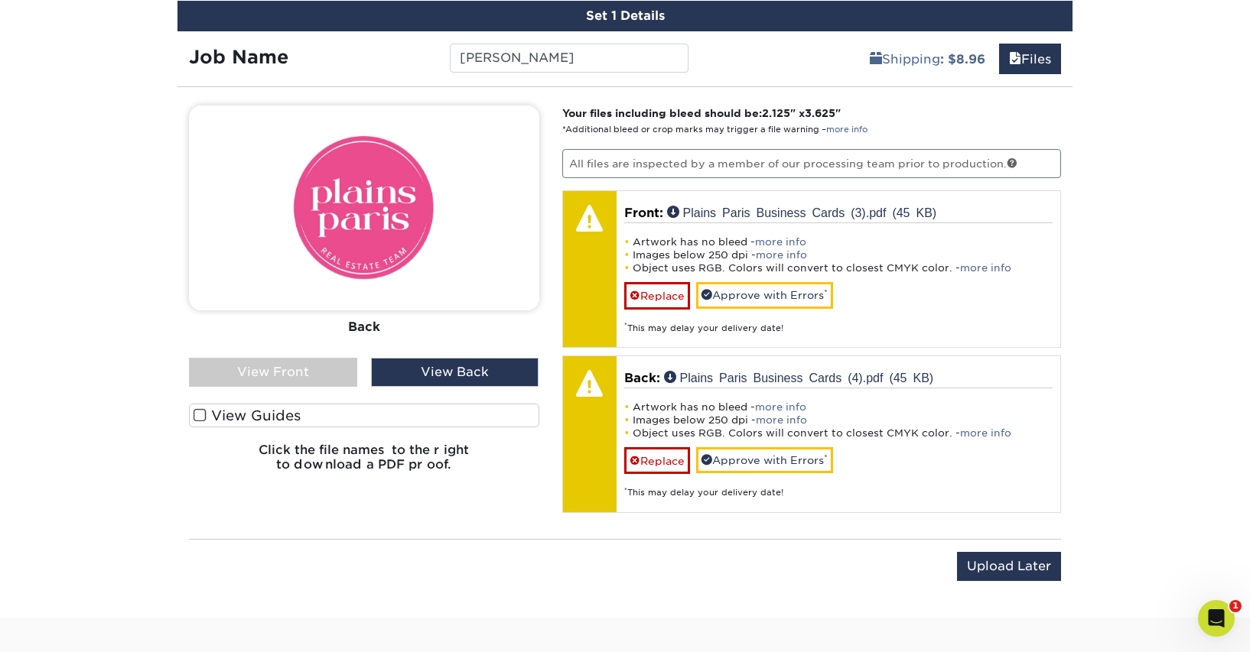
click at [306, 375] on div "View Front" at bounding box center [273, 372] width 168 height 29
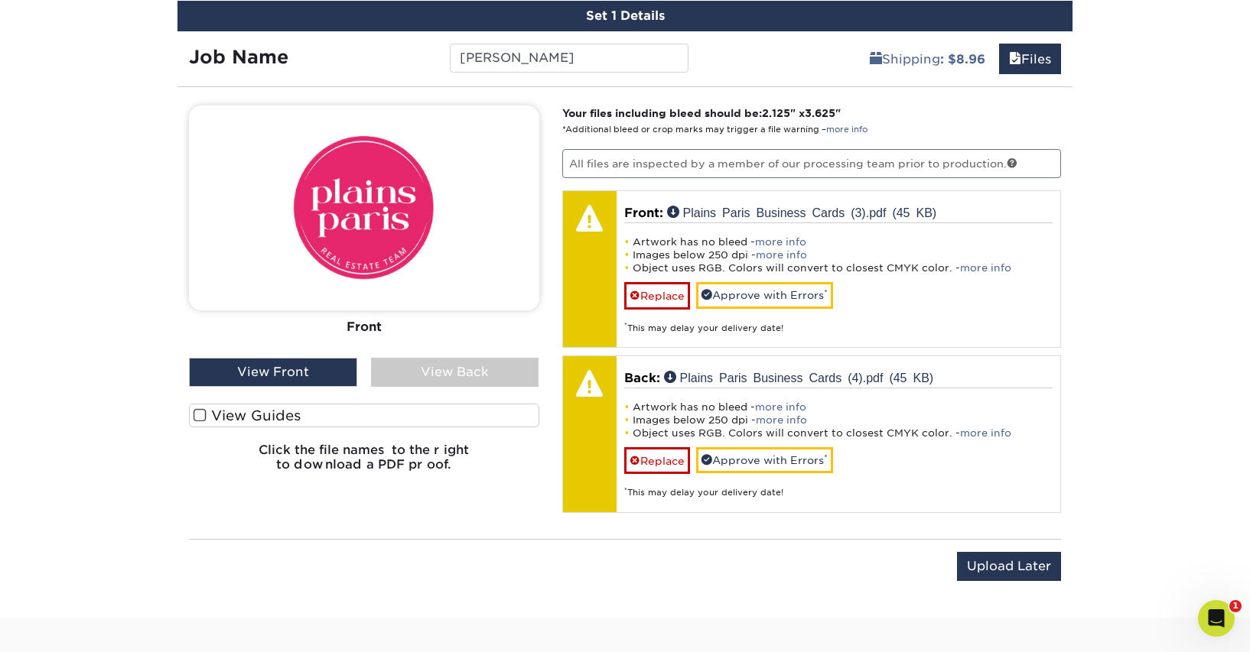
click at [430, 369] on div "View Back" at bounding box center [455, 372] width 168 height 29
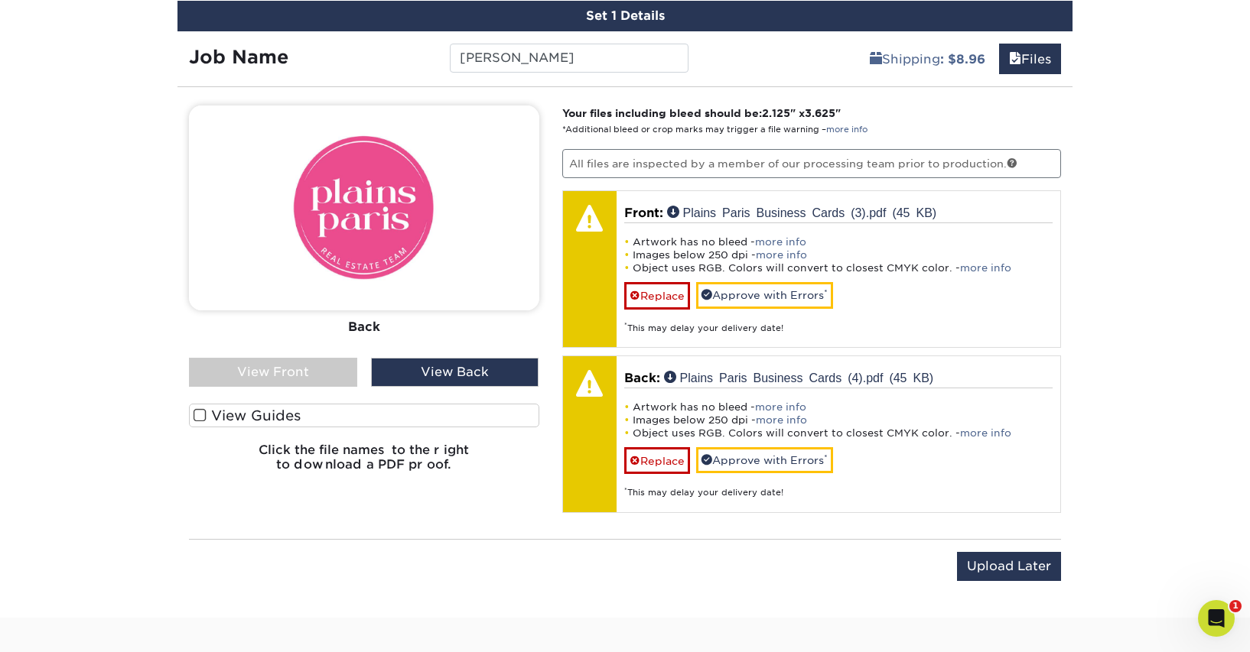
click at [339, 376] on div "View Front" at bounding box center [273, 372] width 168 height 29
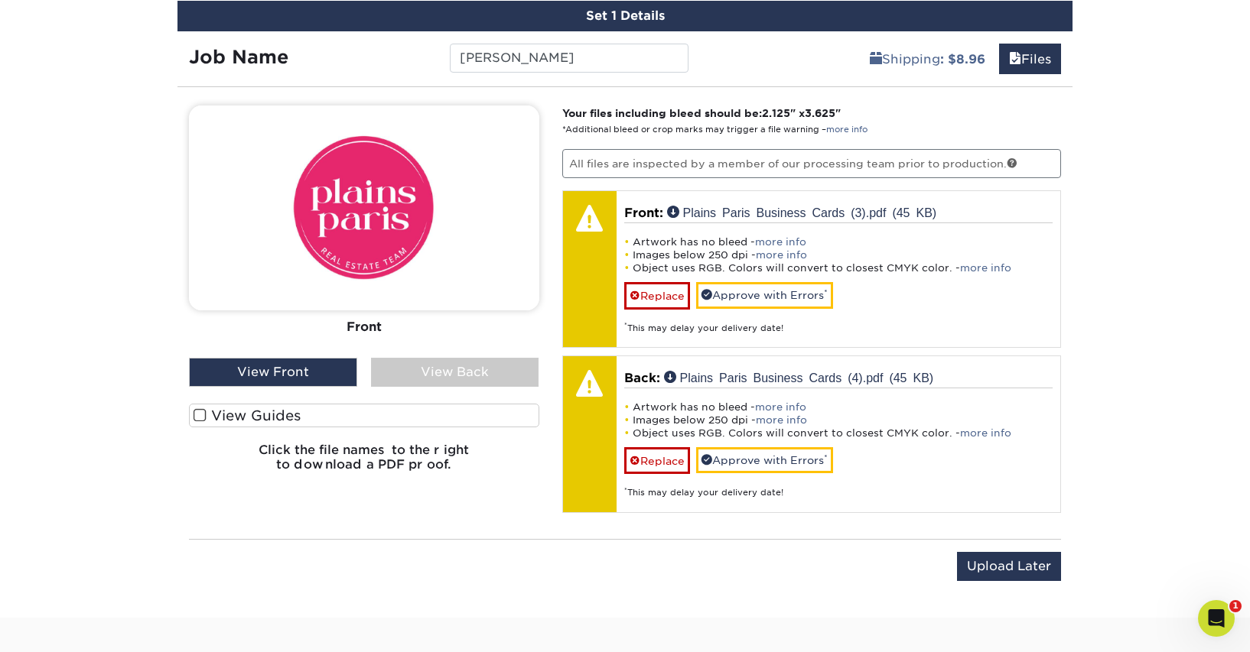
click at [435, 375] on div "View Back" at bounding box center [455, 372] width 168 height 29
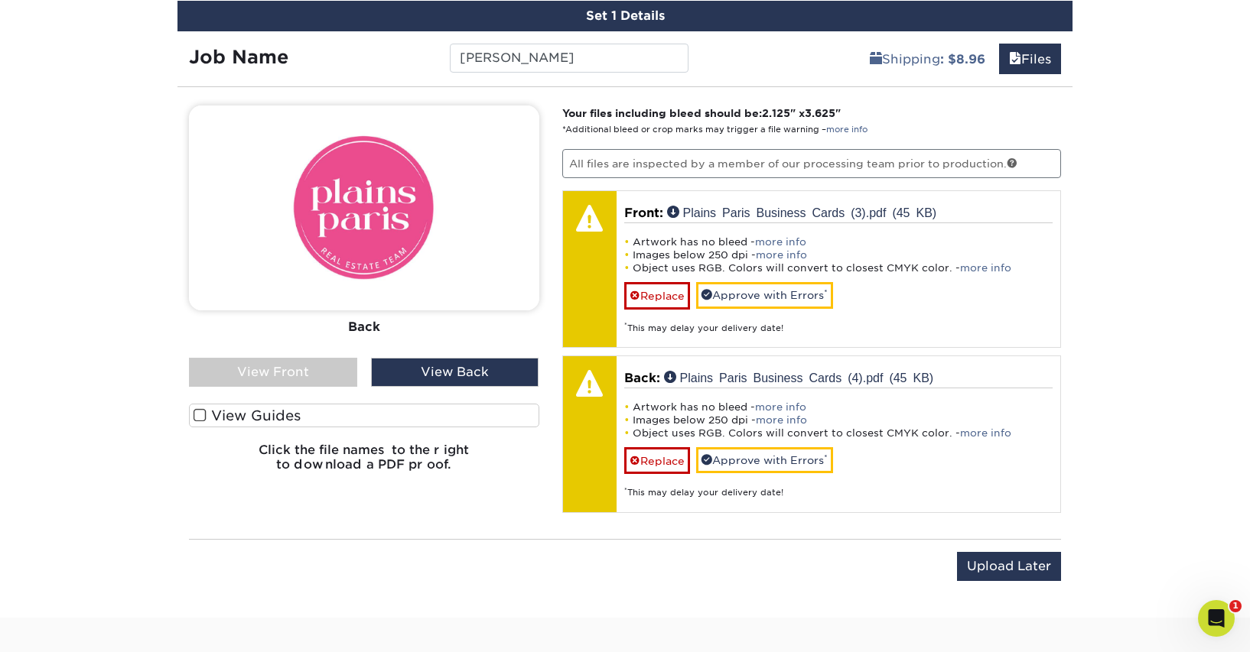
click at [314, 371] on div "View Front" at bounding box center [273, 372] width 168 height 29
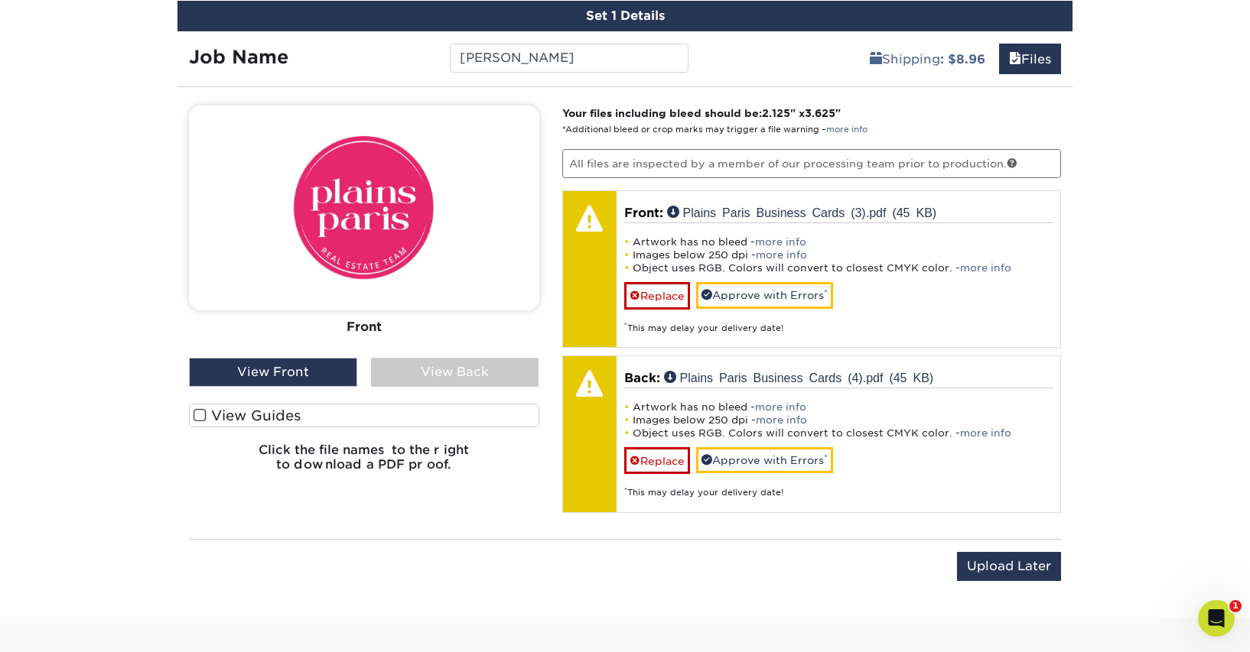
drag, startPoint x: 391, startPoint y: 369, endPoint x: 344, endPoint y: 371, distance: 46.7
click at [391, 369] on div "View Back" at bounding box center [455, 372] width 168 height 29
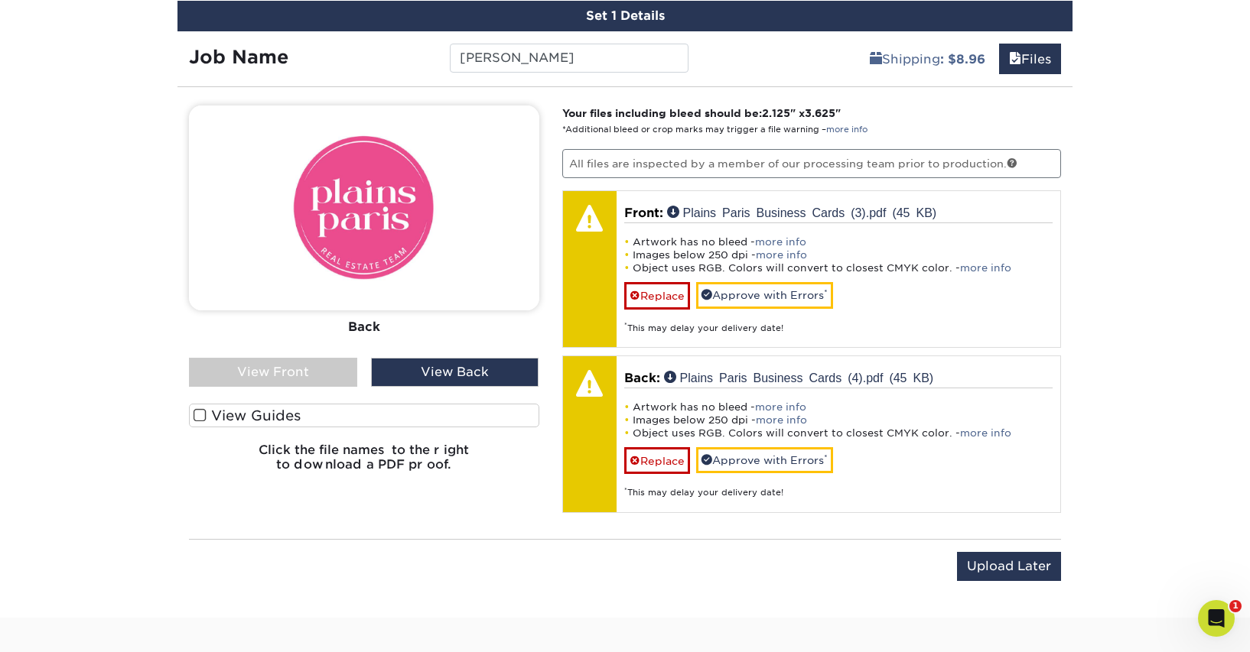
click at [313, 371] on div "View Front" at bounding box center [273, 372] width 168 height 29
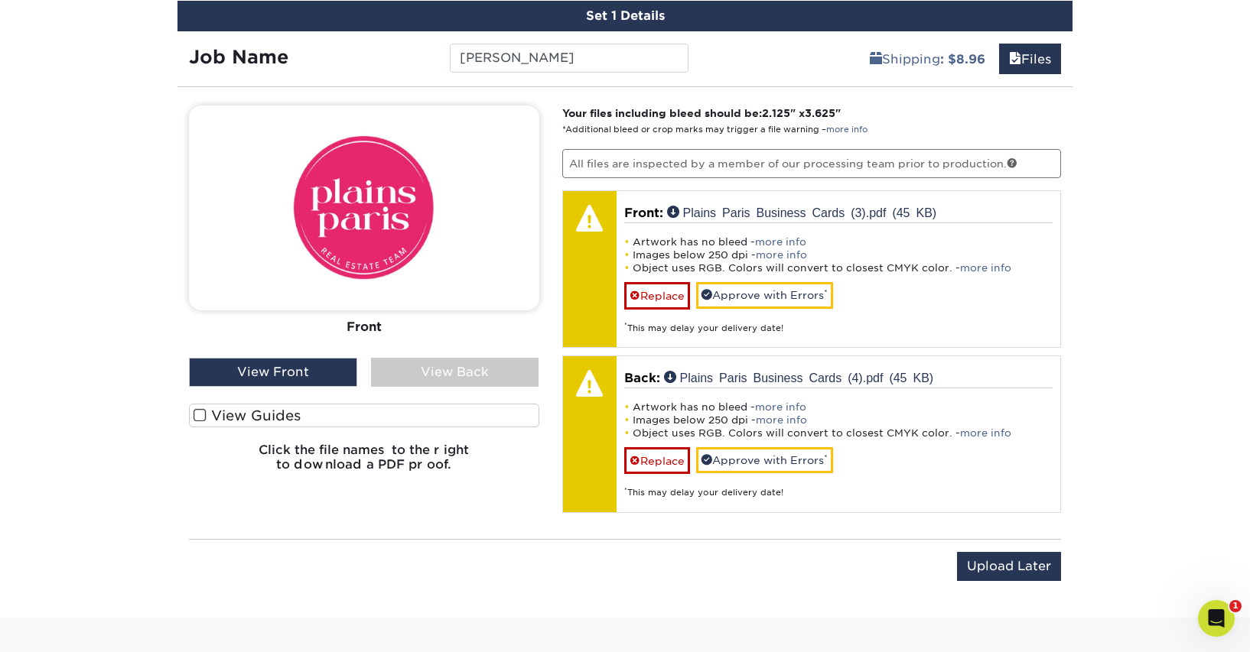
click at [426, 375] on div "View Back" at bounding box center [455, 372] width 168 height 29
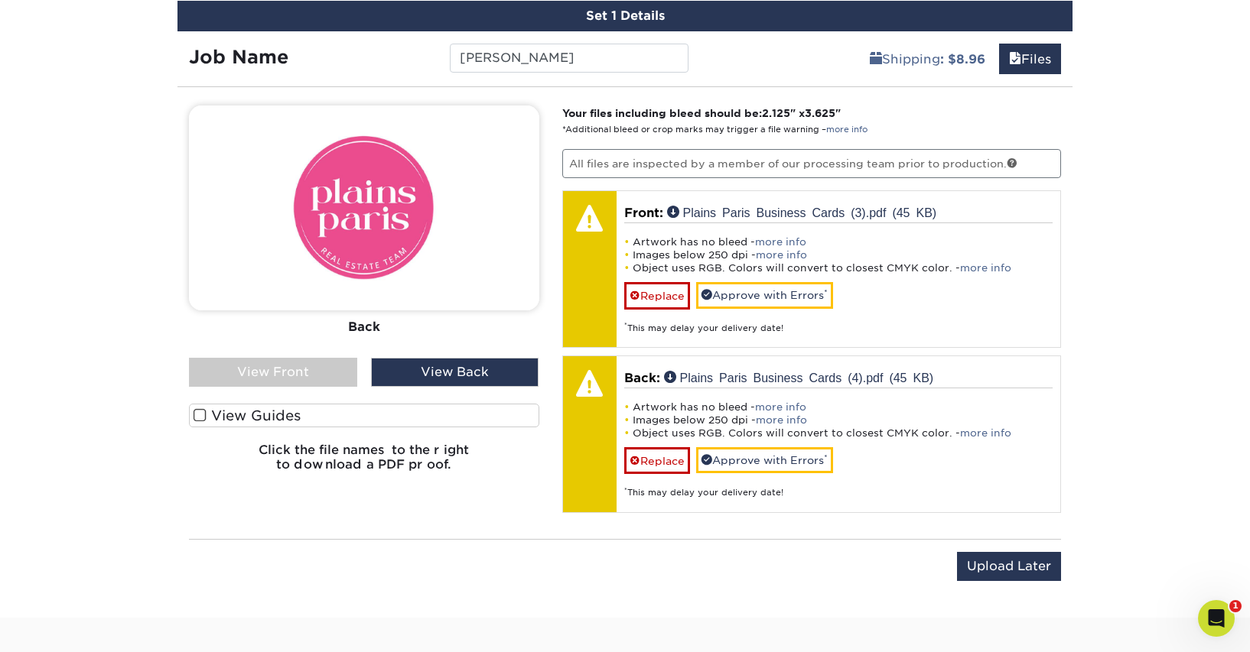
click at [302, 369] on div "View Front" at bounding box center [273, 372] width 168 height 29
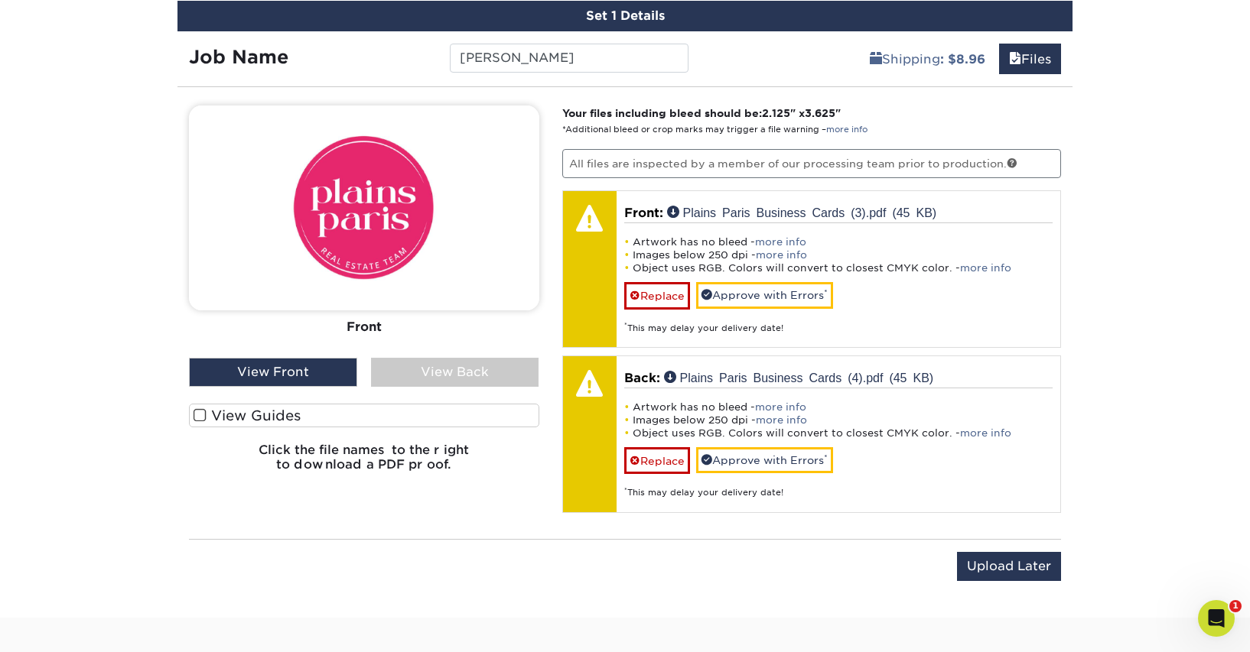
click at [415, 366] on div "View Back" at bounding box center [455, 372] width 168 height 29
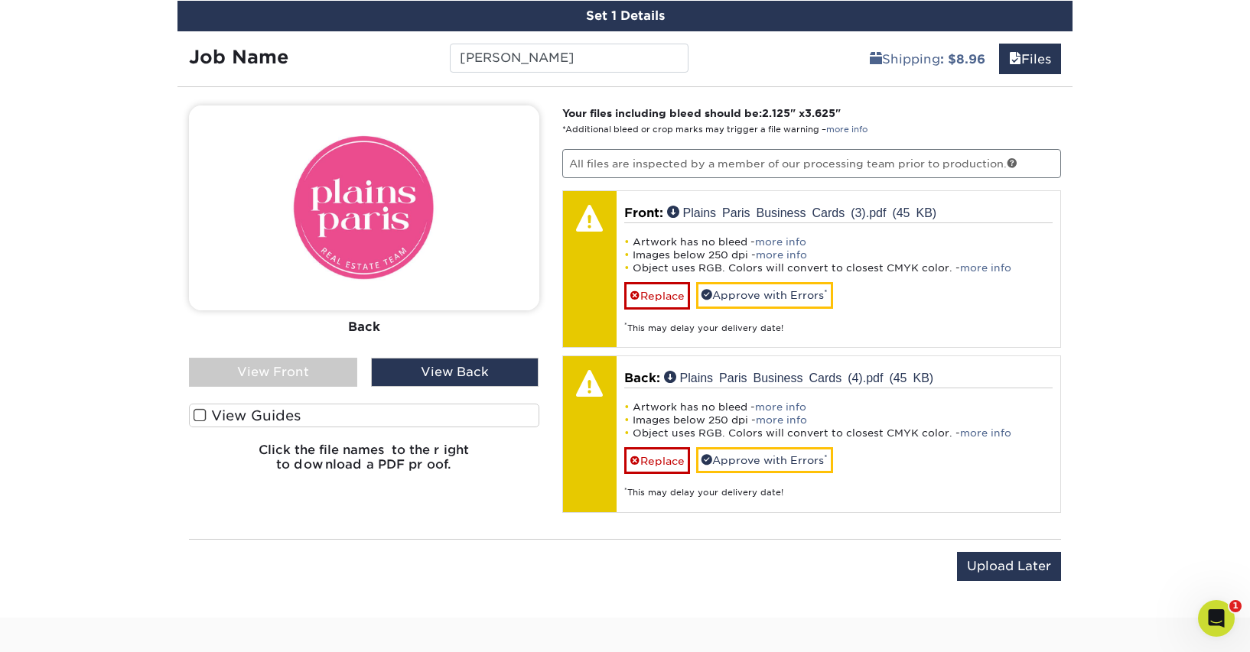
click at [312, 366] on div "View Front" at bounding box center [273, 372] width 168 height 29
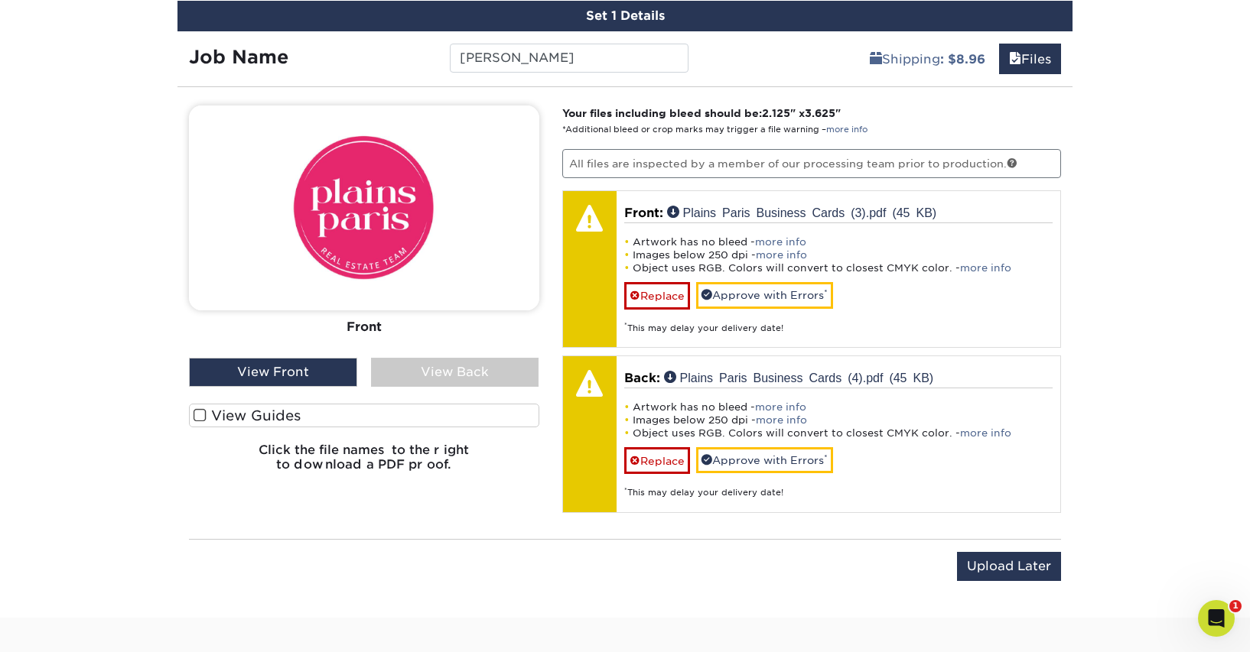
click at [463, 372] on div "View Back" at bounding box center [455, 372] width 168 height 29
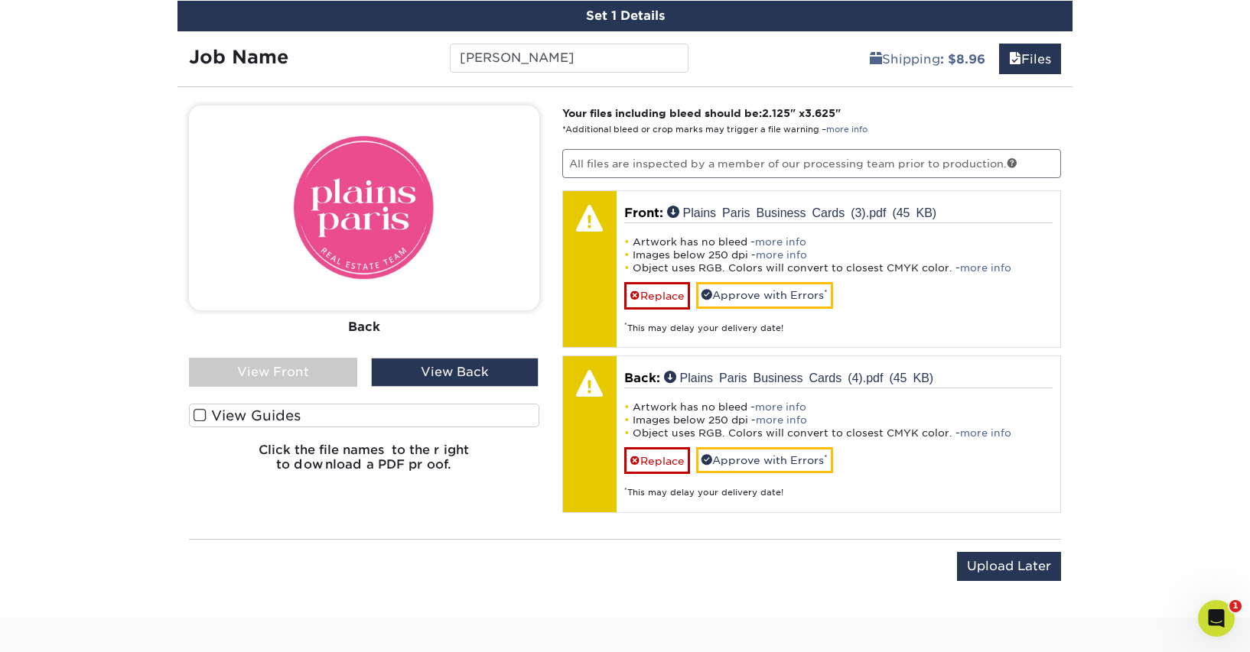
click at [250, 369] on div "View Front" at bounding box center [273, 372] width 168 height 29
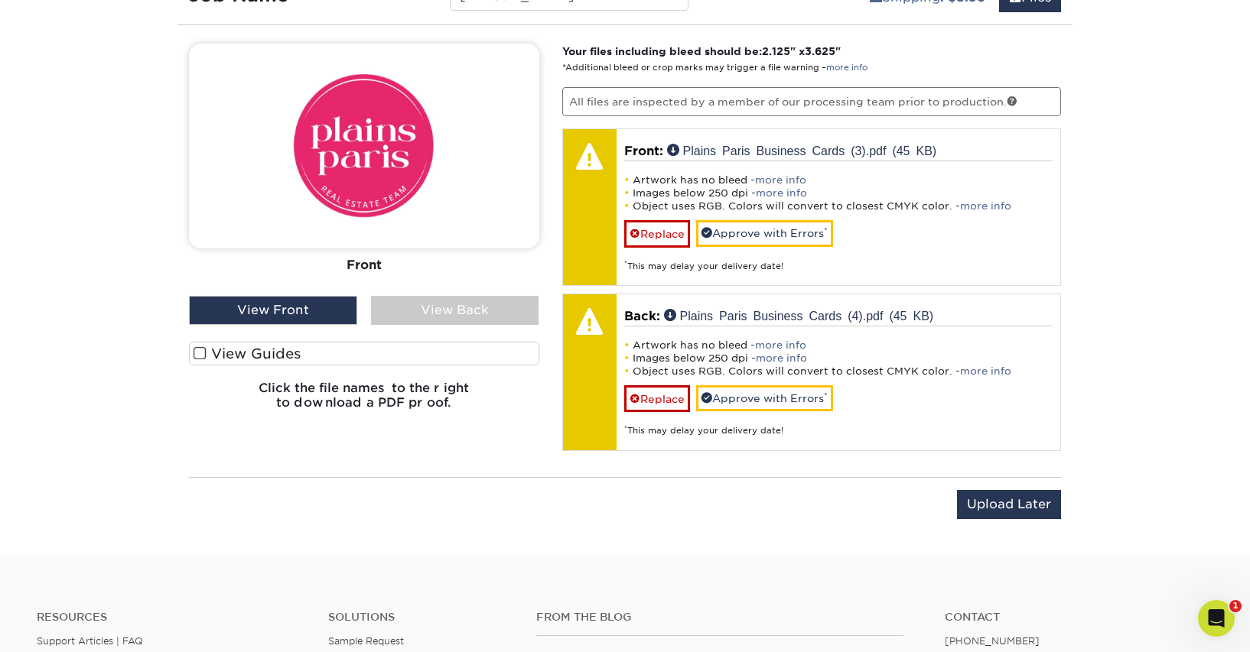
scroll to position [978, 0]
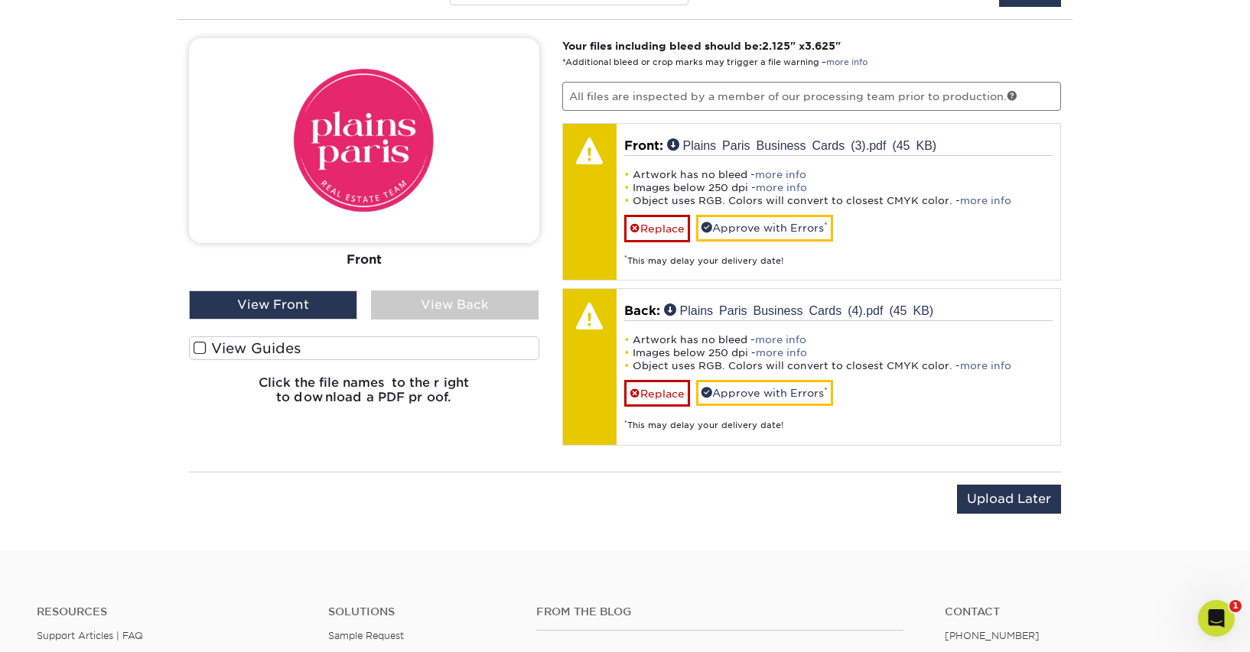
click at [203, 345] on span at bounding box center [199, 348] width 13 height 15
click at [0, 0] on input "View Guides" at bounding box center [0, 0] width 0 height 0
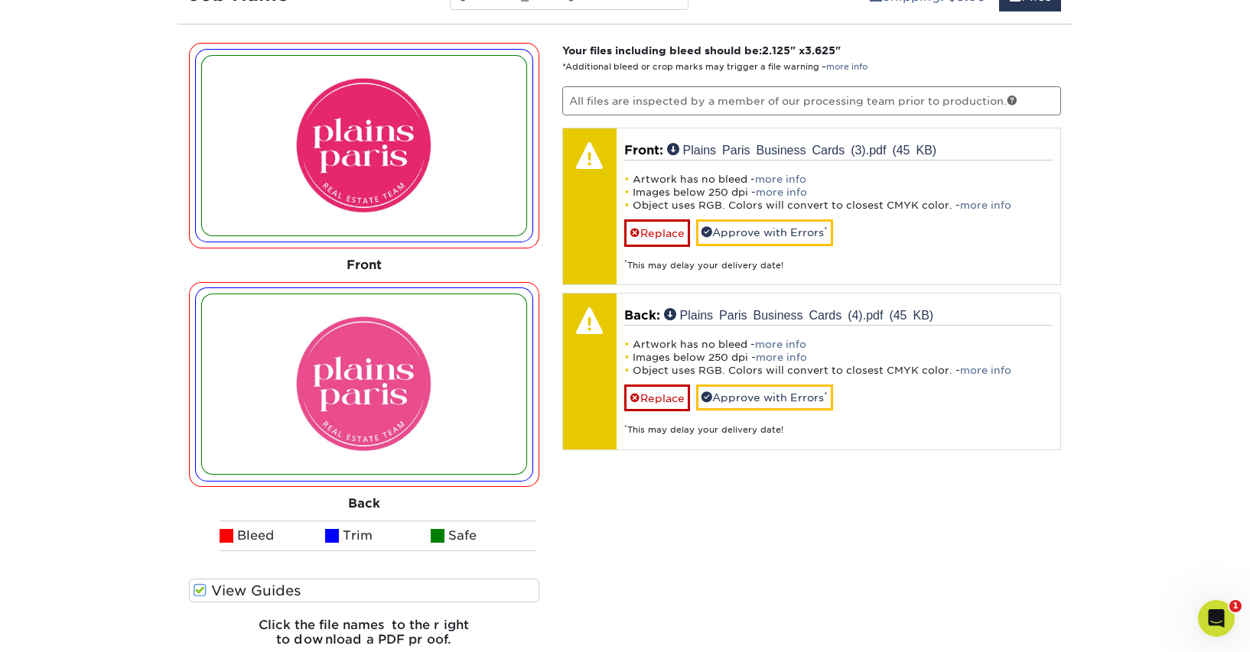
scroll to position [971, 0]
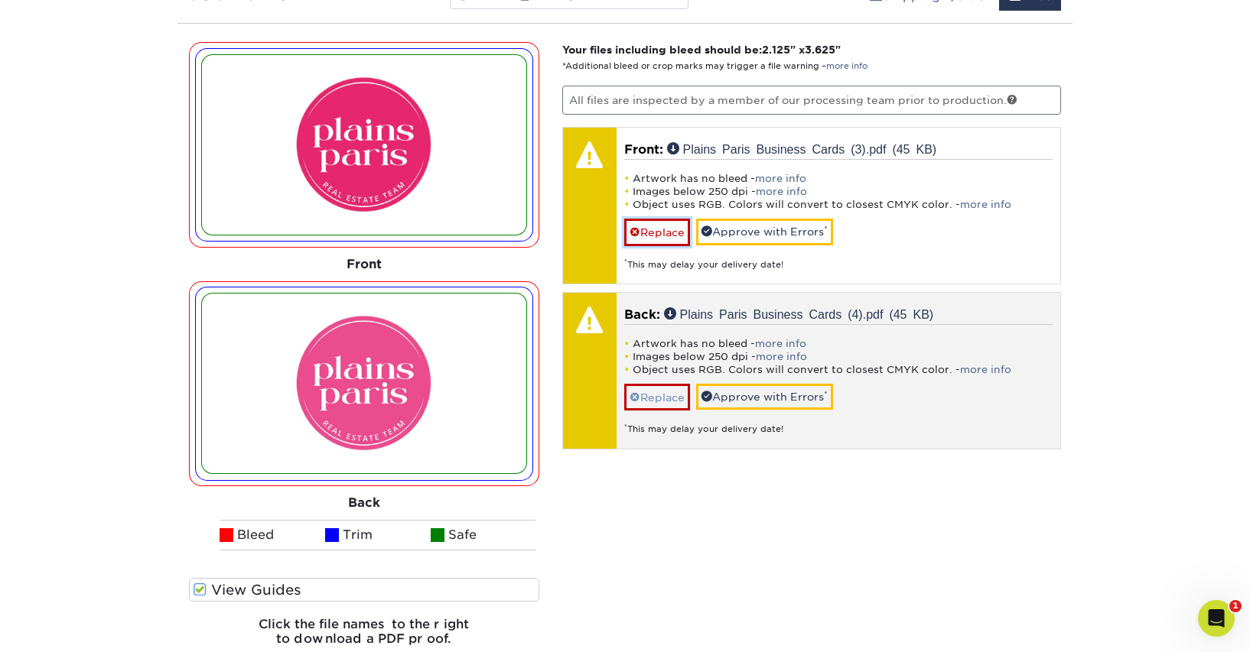
drag, startPoint x: 675, startPoint y: 235, endPoint x: 677, endPoint y: 284, distance: 49.8
click at [675, 235] on link "Replace" at bounding box center [657, 232] width 66 height 27
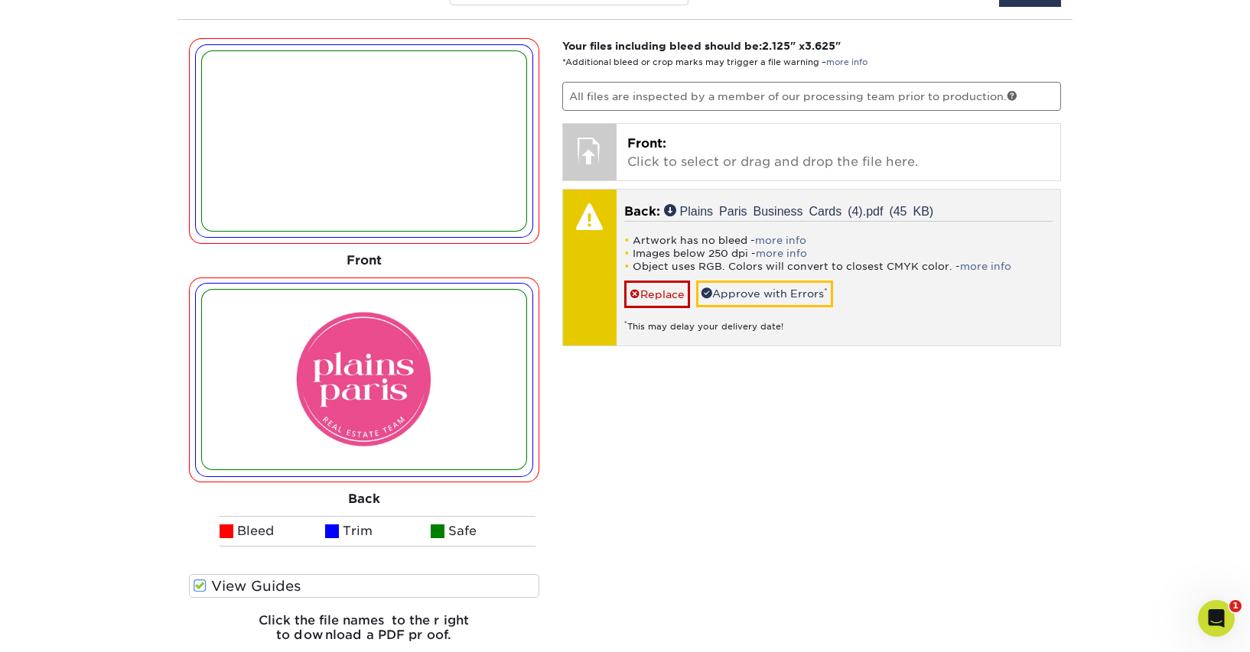
scroll to position [979, 0]
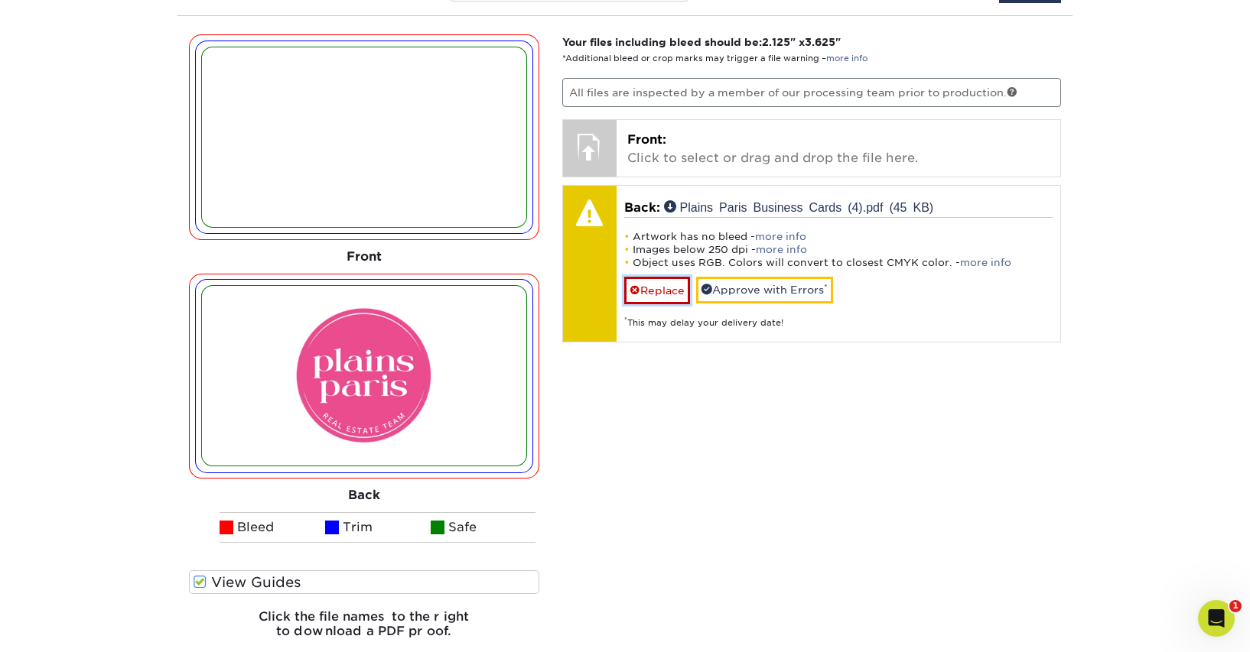
drag, startPoint x: 665, startPoint y: 301, endPoint x: 655, endPoint y: 351, distance: 50.5
click at [665, 303] on link "Replace" at bounding box center [657, 290] width 66 height 27
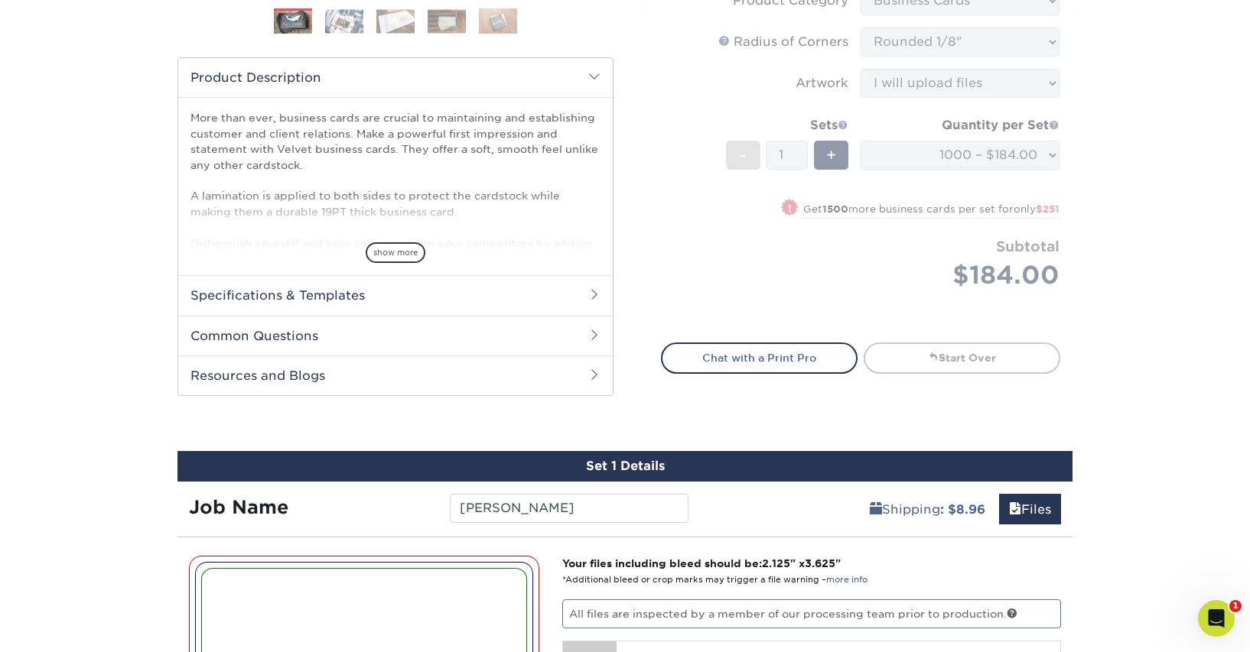
scroll to position [515, 0]
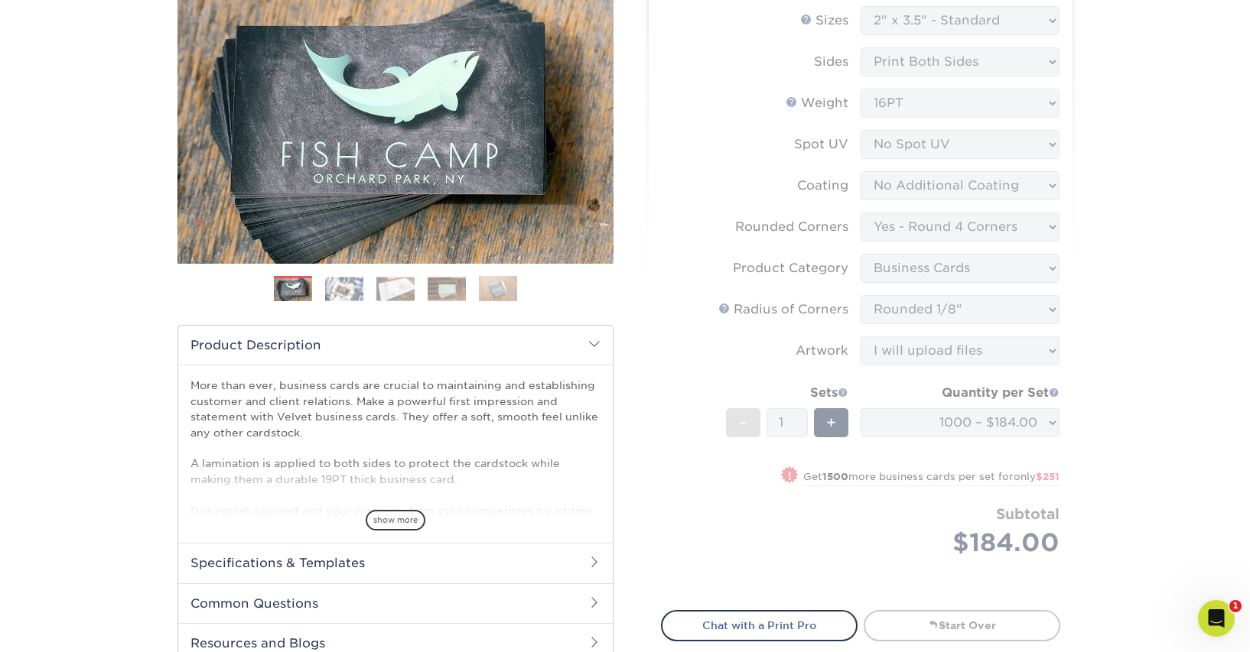
scroll to position [189, 0]
click at [787, 534] on form "Sizes Help Sizes Please Select 1.5" x 3.5" - Mini 1.75" x 3.5" - Mini 2" x 2" -…" at bounding box center [860, 300] width 399 height 587
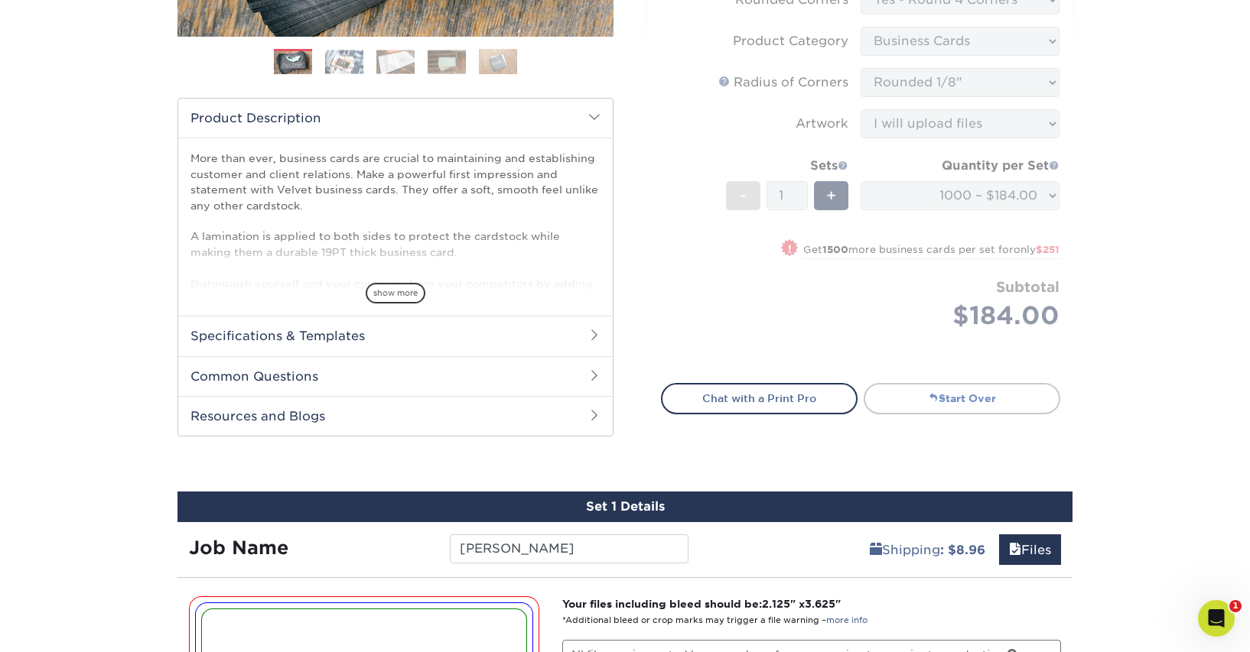
click at [918, 401] on link "Start Over" at bounding box center [961, 398] width 197 height 31
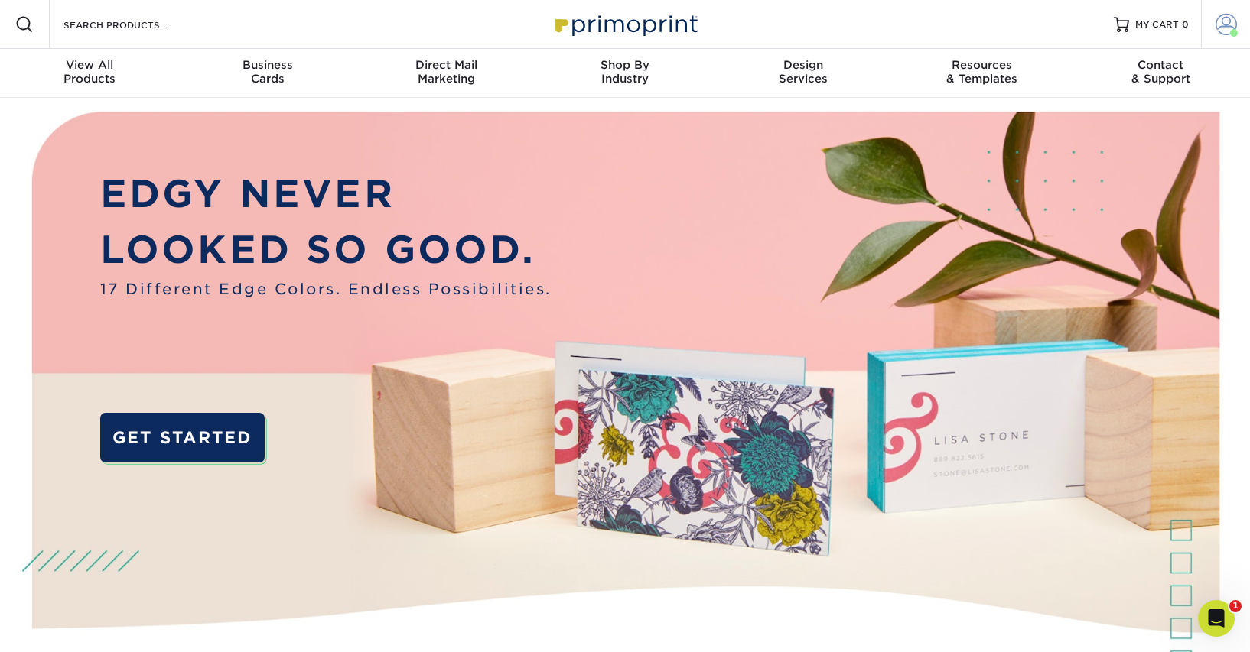
click at [1230, 30] on span at bounding box center [1234, 33] width 8 height 8
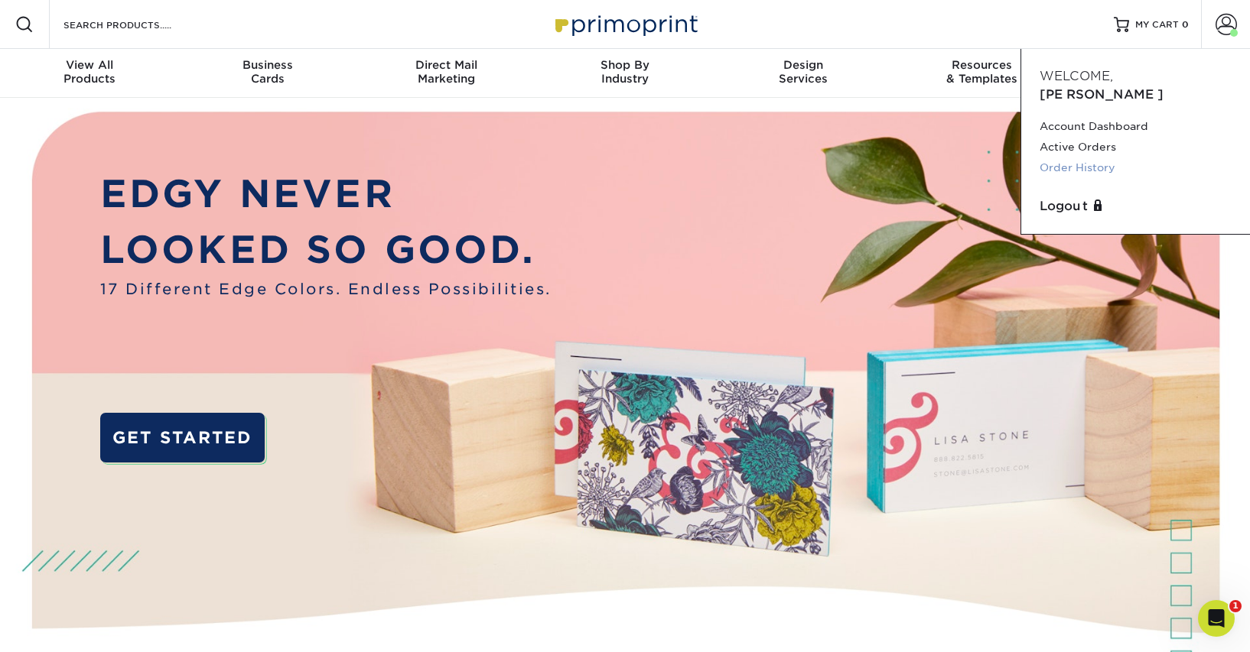
click at [1077, 158] on link "Order History" at bounding box center [1135, 168] width 192 height 21
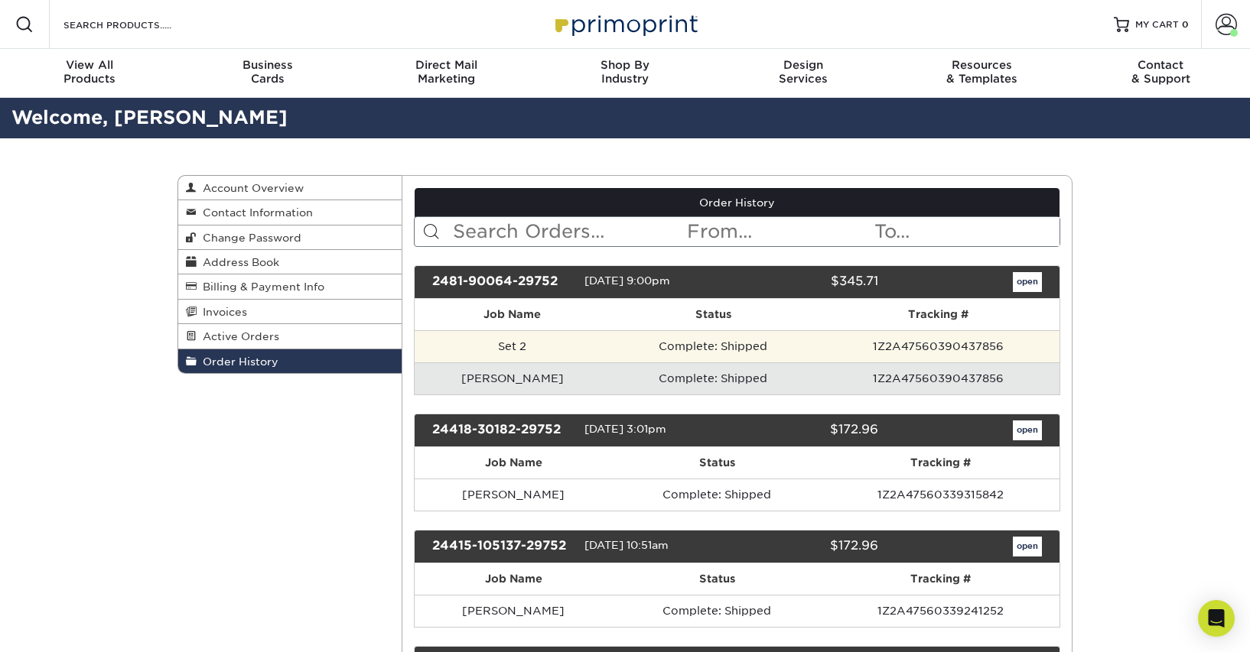
click at [531, 356] on td "Set 2" at bounding box center [512, 346] width 196 height 32
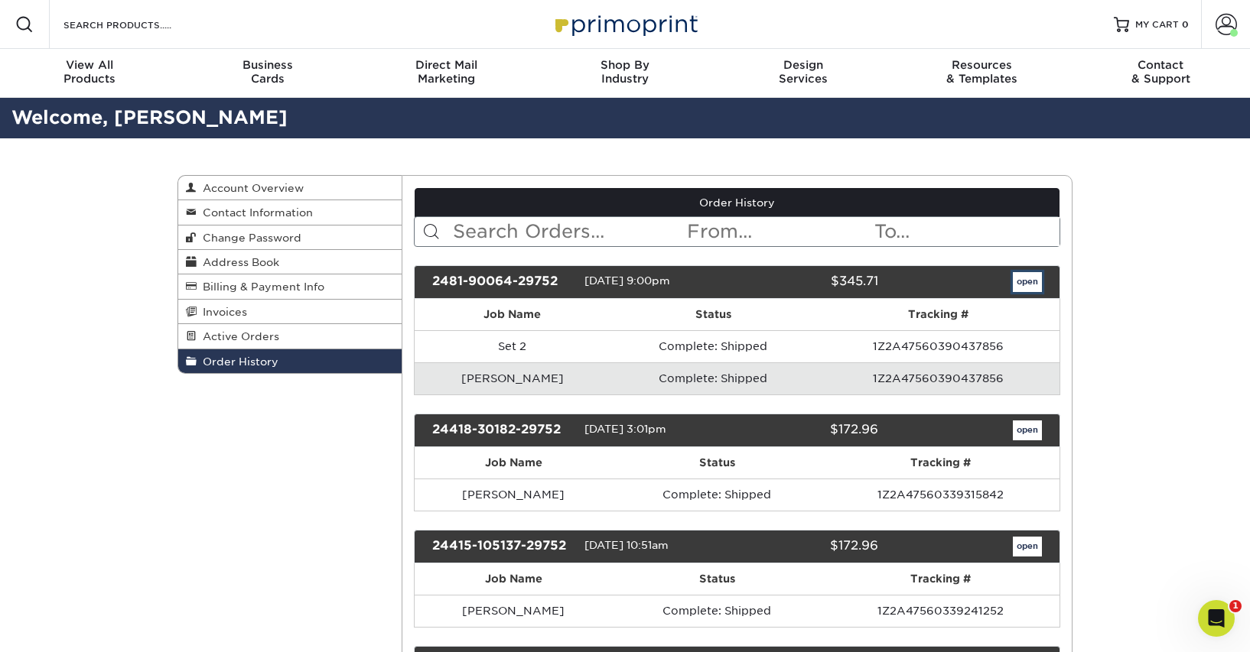
click at [1032, 281] on link "open" at bounding box center [1027, 282] width 29 height 20
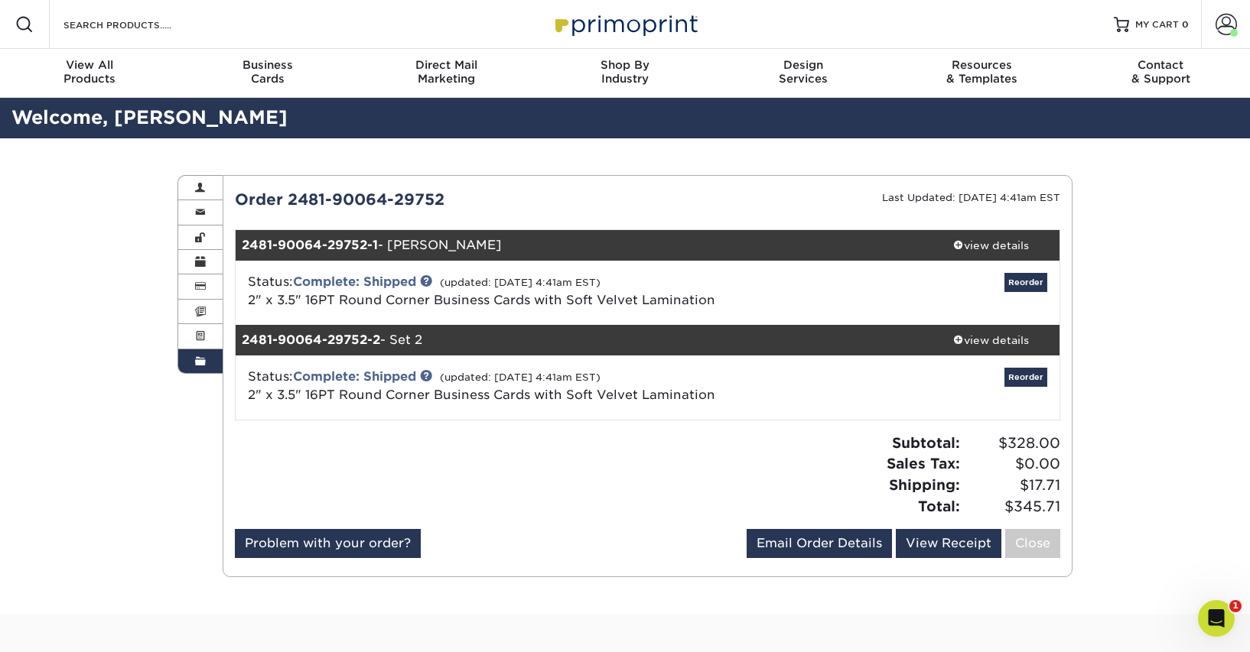
click at [1055, 286] on div "Reorder" at bounding box center [922, 293] width 275 height 40
click at [1036, 286] on link "Reorder" at bounding box center [1025, 282] width 43 height 19
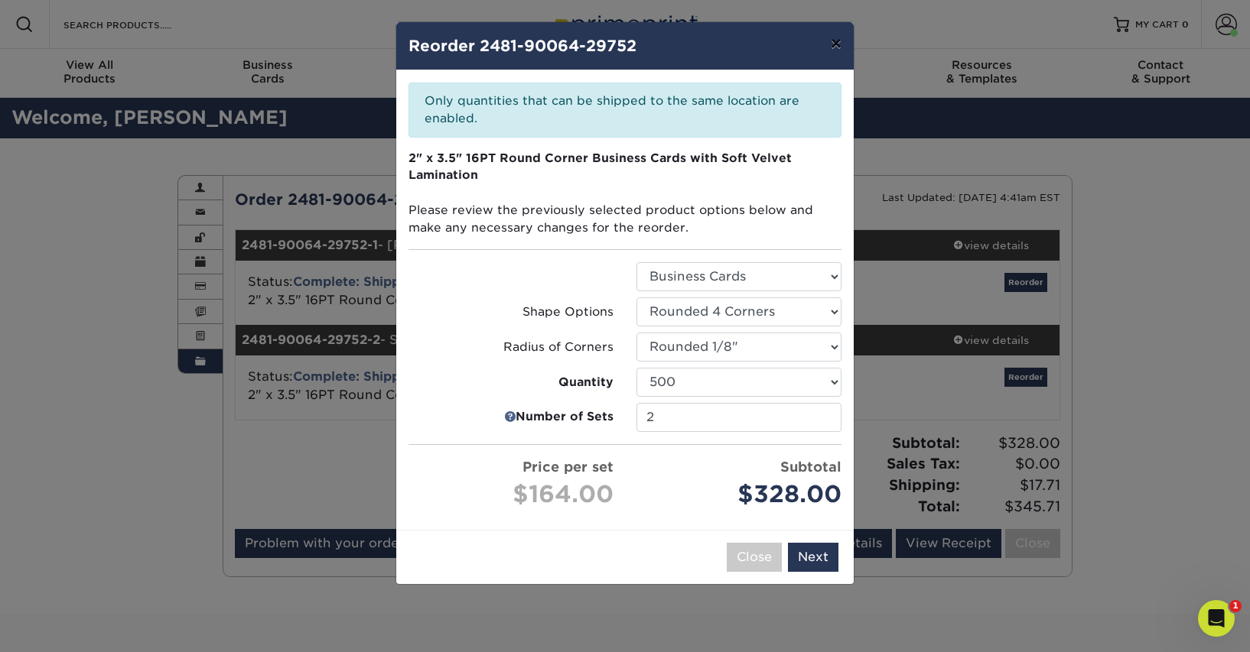
click at [835, 47] on button "×" at bounding box center [835, 43] width 35 height 43
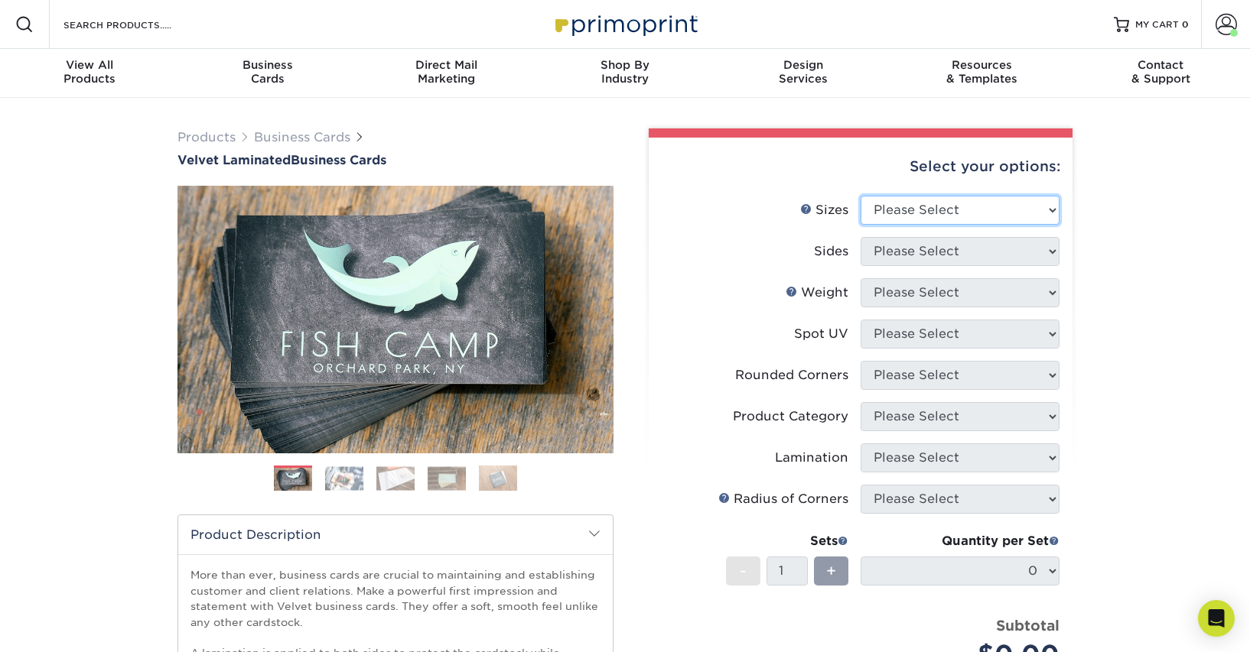
click at [935, 205] on select "Please Select 1.5" x 3.5" - Mini 1.75" x 3.5" - Mini 2" x 2" - Square 2" x 3" -…" at bounding box center [959, 210] width 199 height 29
select select "2.00x3.50"
click at [860, 196] on select "Please Select 1.5" x 3.5" - Mini 1.75" x 3.5" - Mini 2" x 2" - Square 2" x 3" -…" at bounding box center [959, 210] width 199 height 29
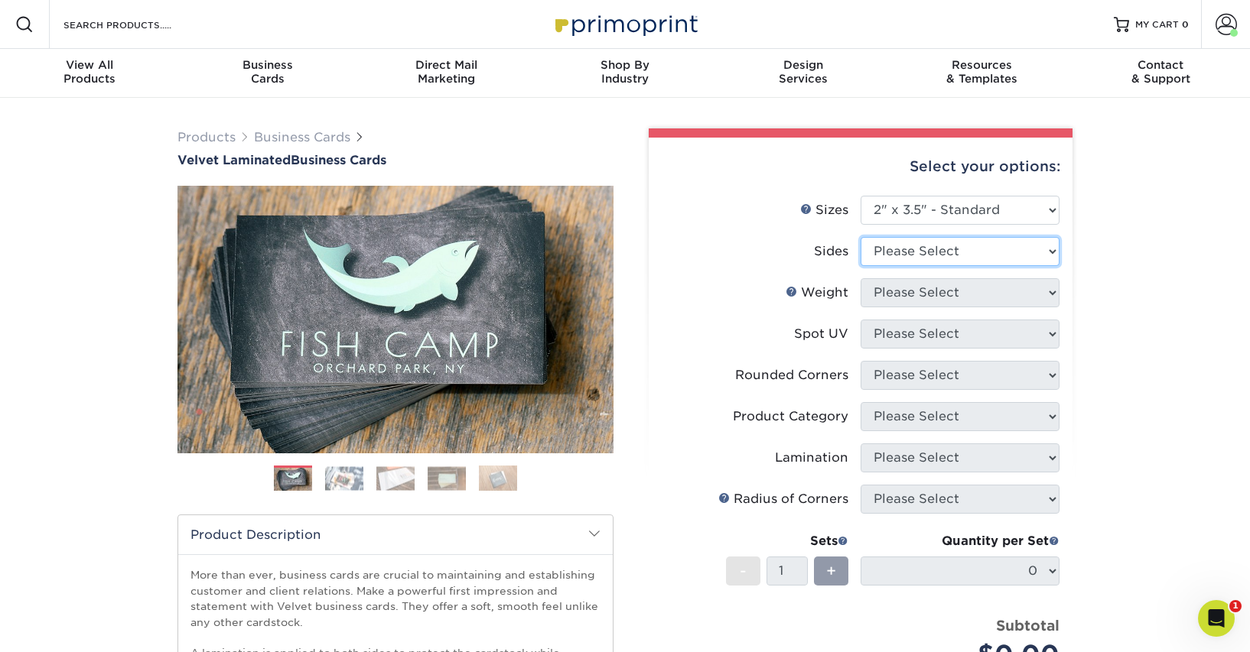
click at [938, 252] on select "Please Select Print Both Sides Print Front Only" at bounding box center [959, 251] width 199 height 29
select select "13abbda7-1d64-4f25-8bb2-c179b224825d"
click at [860, 237] on select "Please Select Print Both Sides Print Front Only" at bounding box center [959, 251] width 199 height 29
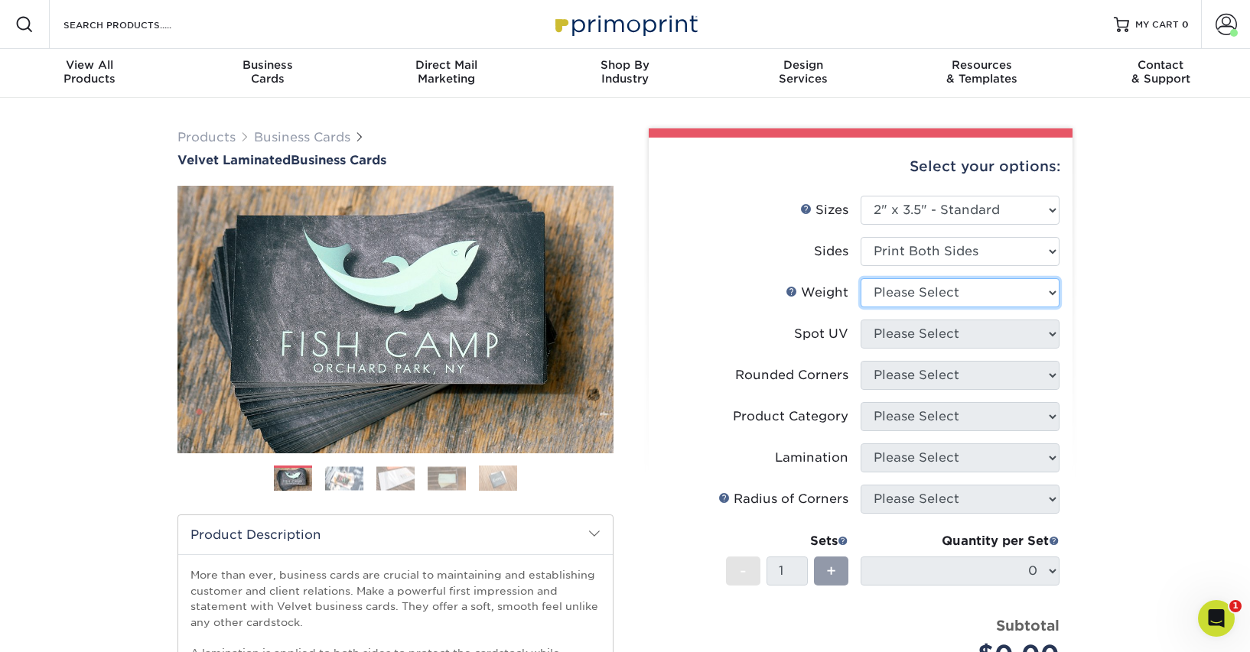
click at [937, 289] on select "Please Select 16PT" at bounding box center [959, 292] width 199 height 29
select select "16PT"
click at [860, 278] on select "Please Select 16PT" at bounding box center [959, 292] width 199 height 29
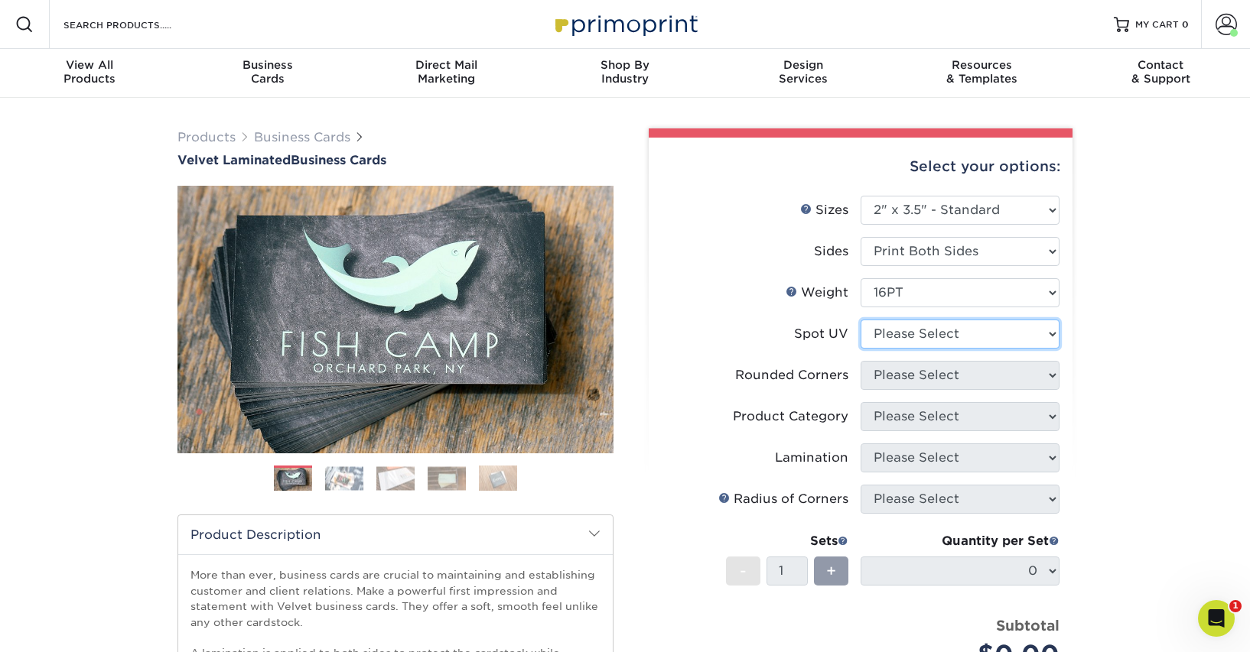
click at [942, 333] on select "Please Select No Spot UV Front and Back (Both Sides) Front Only Back Only" at bounding box center [959, 334] width 199 height 29
select select "3"
click at [860, 320] on select "Please Select No Spot UV Front and Back (Both Sides) Front Only Back Only" at bounding box center [959, 334] width 199 height 29
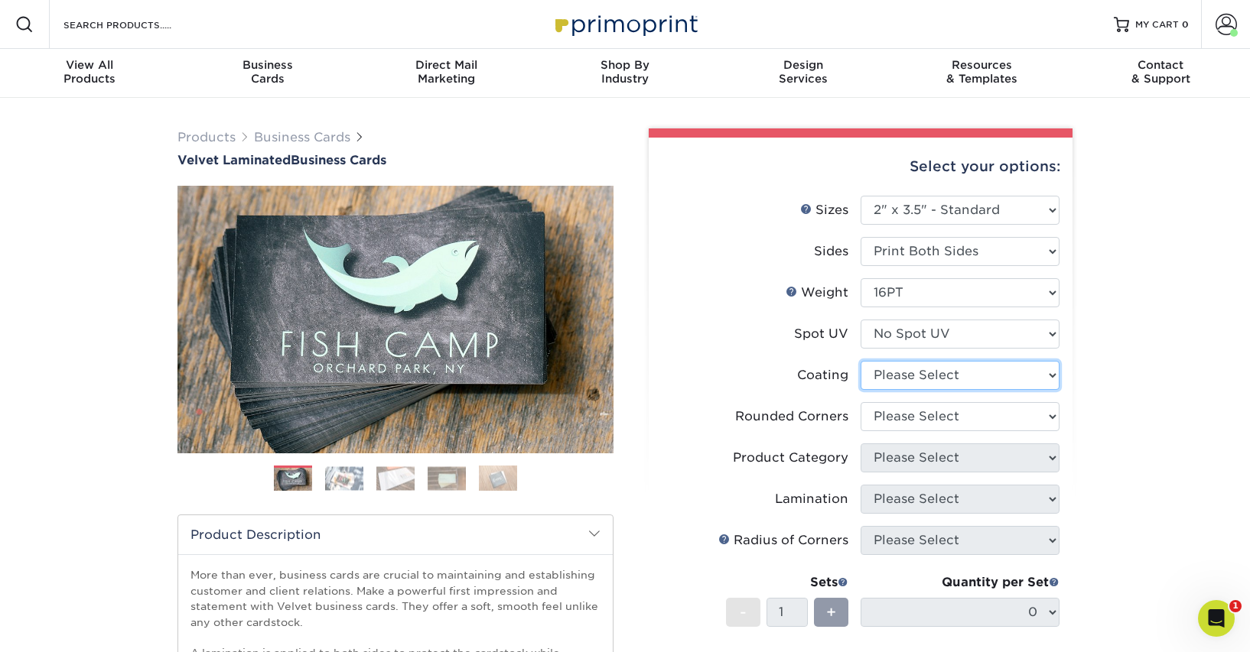
click at [943, 369] on select at bounding box center [959, 375] width 199 height 29
select select "3e7618de-abca-4bda-9f97-8b9129e913d8"
click at [860, 361] on select at bounding box center [959, 375] width 199 height 29
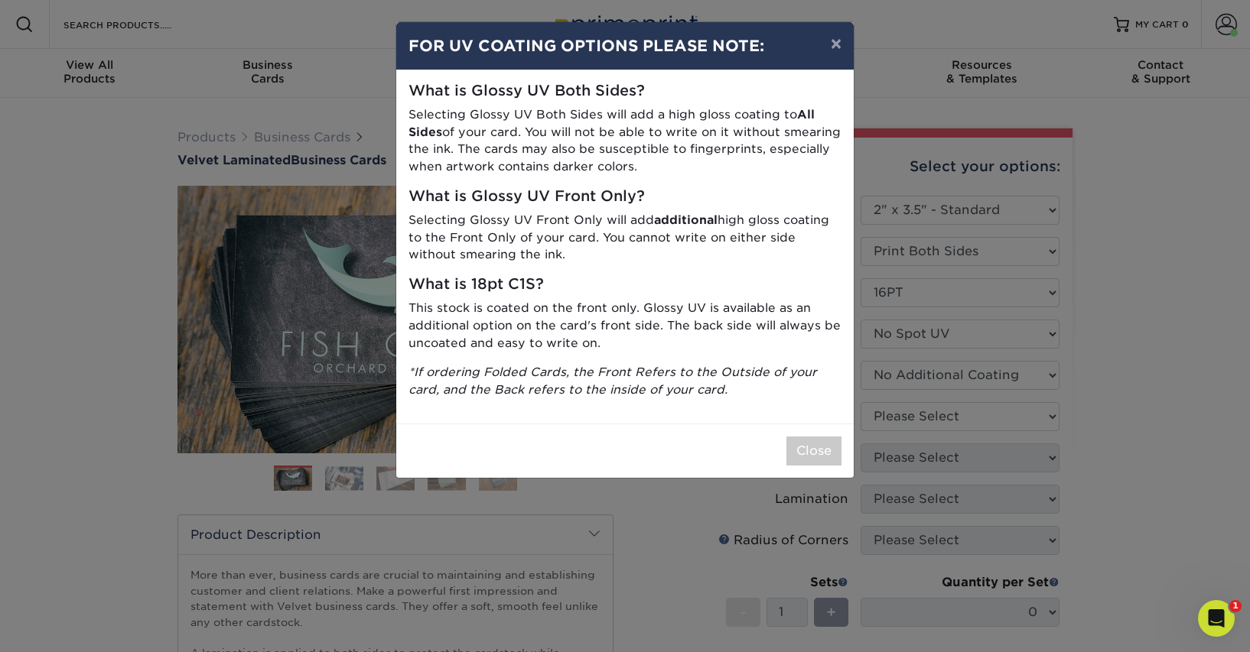
click at [939, 414] on div "× FOR UV COATING OPTIONS PLEASE NOTE: What is Glossy UV Both Sides? Selecting G…" at bounding box center [625, 326] width 1250 height 652
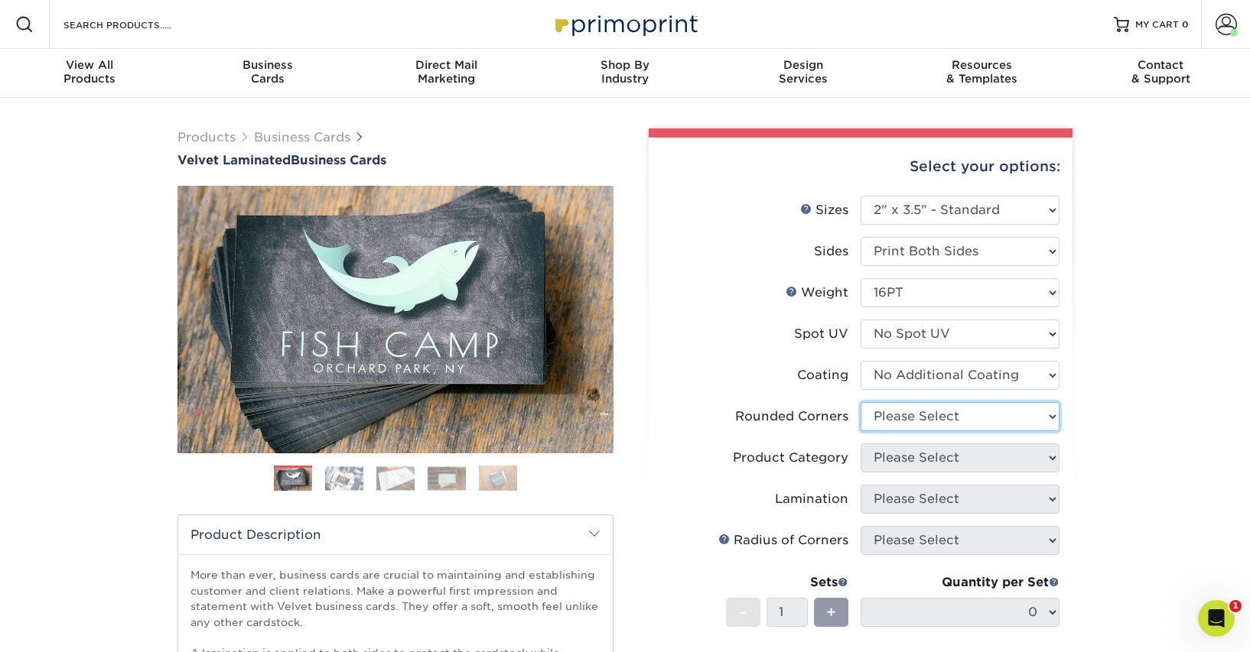
click at [944, 417] on select "Please Select Yes - Round 2 Corners Yes - Round 4 Corners No" at bounding box center [959, 416] width 199 height 29
select select "7672df9e-0e0a-464d-8e1f-920c575e4da3"
click at [860, 402] on select "Please Select Yes - Round 2 Corners Yes - Round 4 Corners No" at bounding box center [959, 416] width 199 height 29
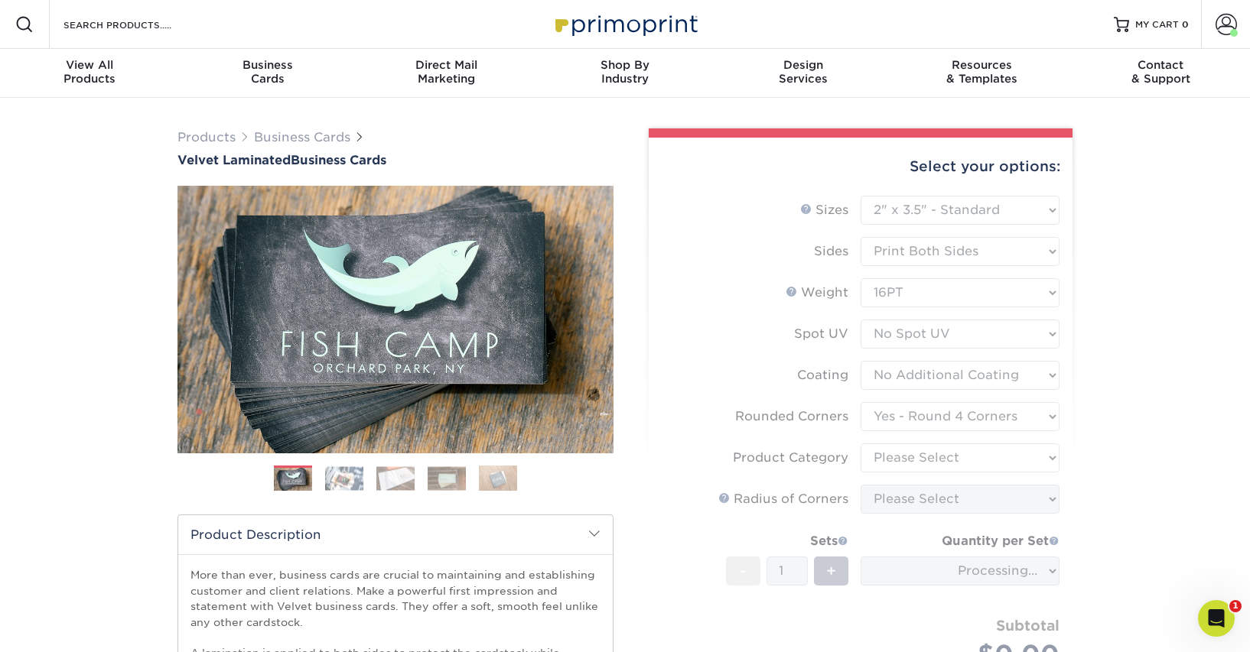
click at [939, 457] on form "Sizes Help Sizes Please Select 1.5" x 3.5" - Mini 1.75" x 3.5" - Mini 2" x 2" -…" at bounding box center [860, 450] width 399 height 509
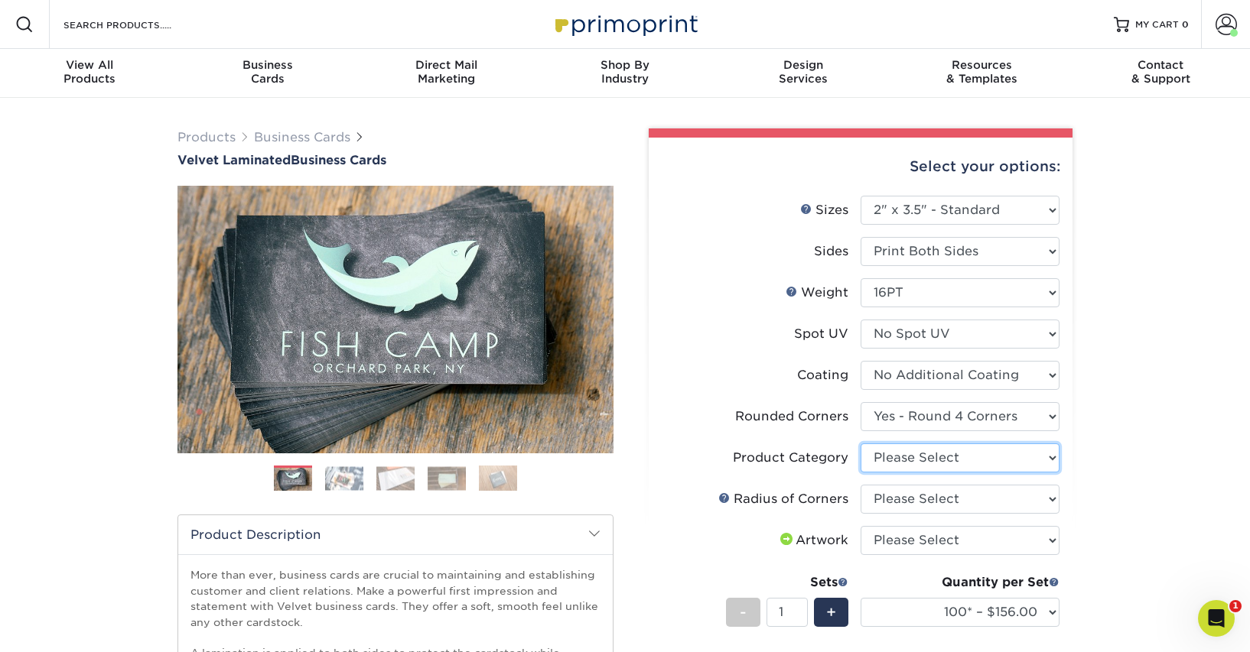
click at [954, 457] on select "Please Select Business Cards" at bounding box center [959, 458] width 199 height 29
select select "3b5148f1-0588-4f88-a218-97bcfdce65c1"
click at [860, 444] on select "Please Select Business Cards" at bounding box center [959, 458] width 199 height 29
click at [951, 502] on select "Please Select Rounded 1/8" Rounded 1/4"" at bounding box center [959, 499] width 199 height 29
select select "589680c7-ee9a-431b-9d12-d7aeb1386a97"
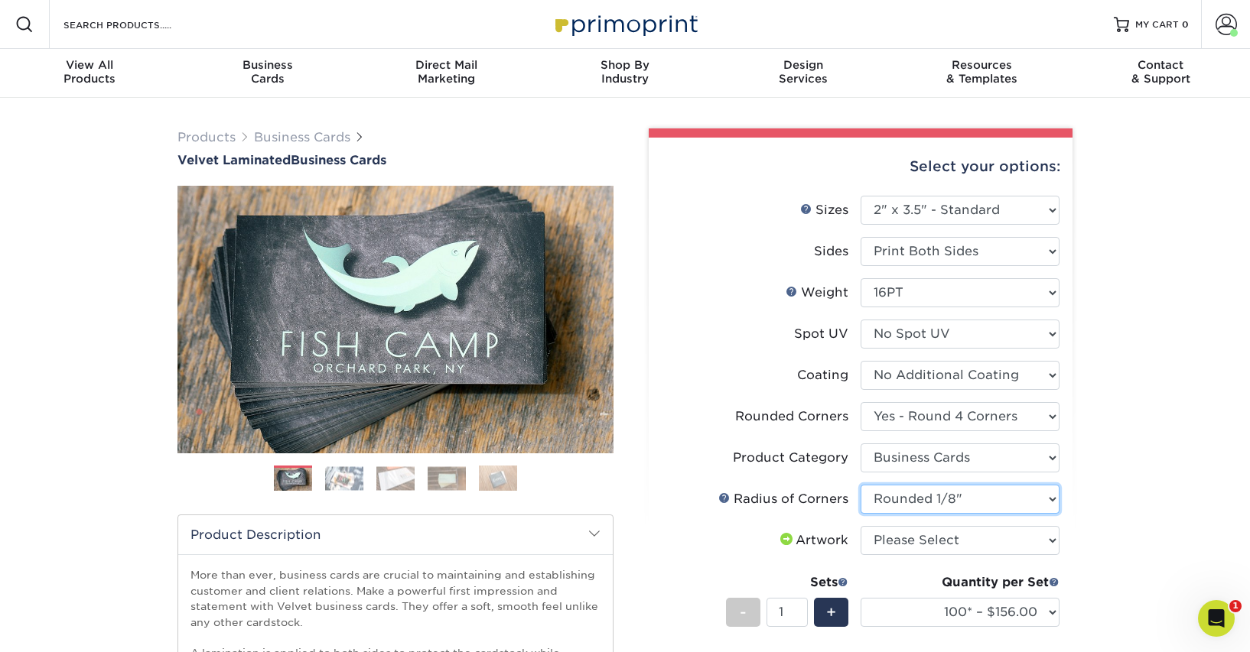
click at [860, 485] on select "Please Select Rounded 1/8" Rounded 1/4"" at bounding box center [959, 499] width 199 height 29
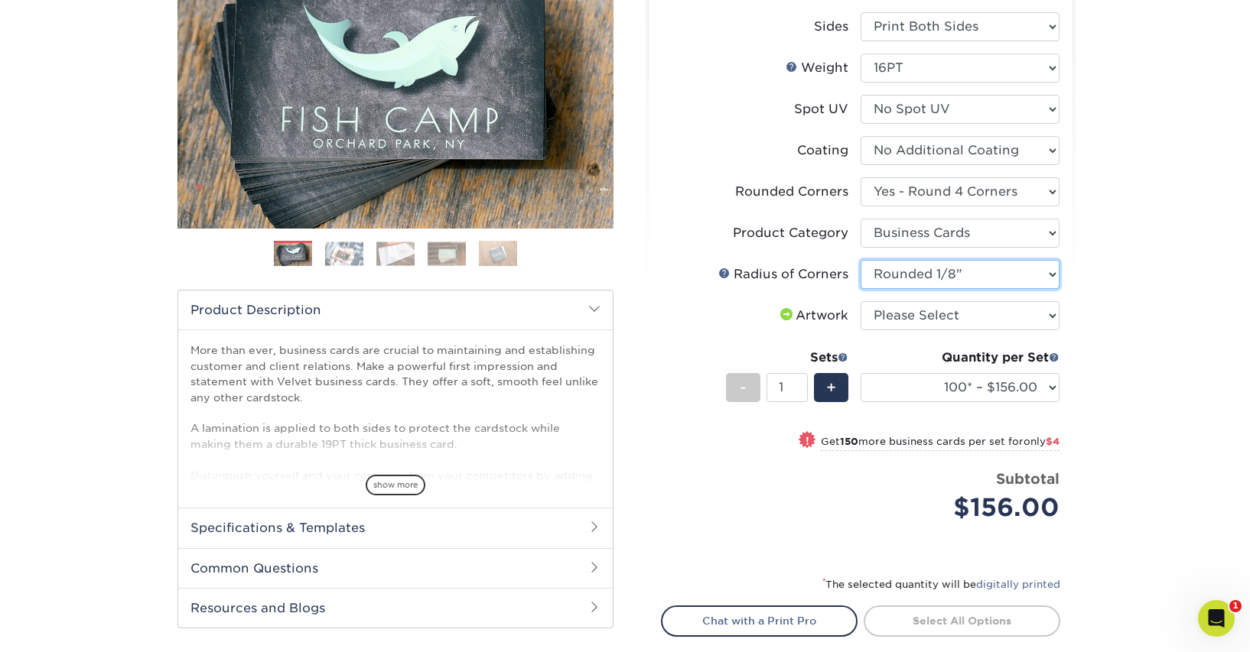
scroll to position [234, 0]
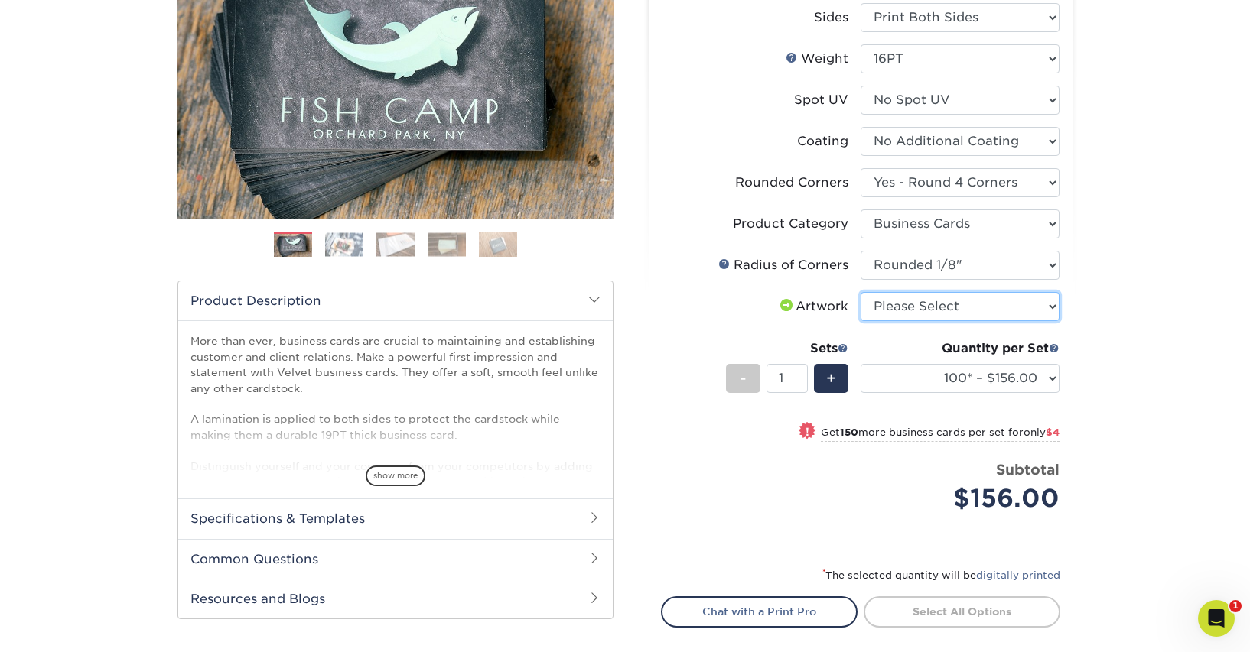
click at [951, 308] on select "Please Select I will upload files I need a design - $100" at bounding box center [959, 306] width 199 height 29
select select "upload"
click at [860, 292] on select "Please Select I will upload files I need a design - $100" at bounding box center [959, 306] width 199 height 29
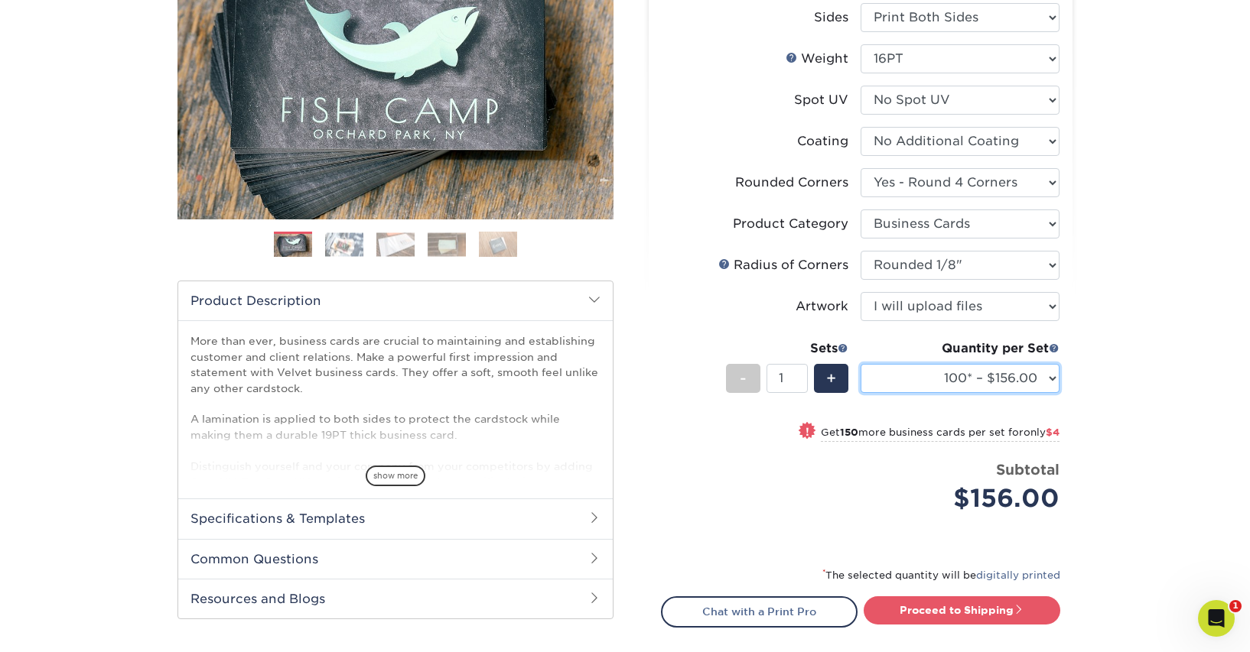
click at [1048, 375] on select "100* – $156.00 250* – $160.00 500 – $164.00 1000 – $184.00 2500 – $435.00 5000 …" at bounding box center [959, 378] width 199 height 29
select select "1000 – $184.00"
click at [860, 364] on select "100* – $156.00 250* – $160.00 500 – $164.00 1000 – $184.00 2500 – $435.00 5000 …" at bounding box center [959, 378] width 199 height 29
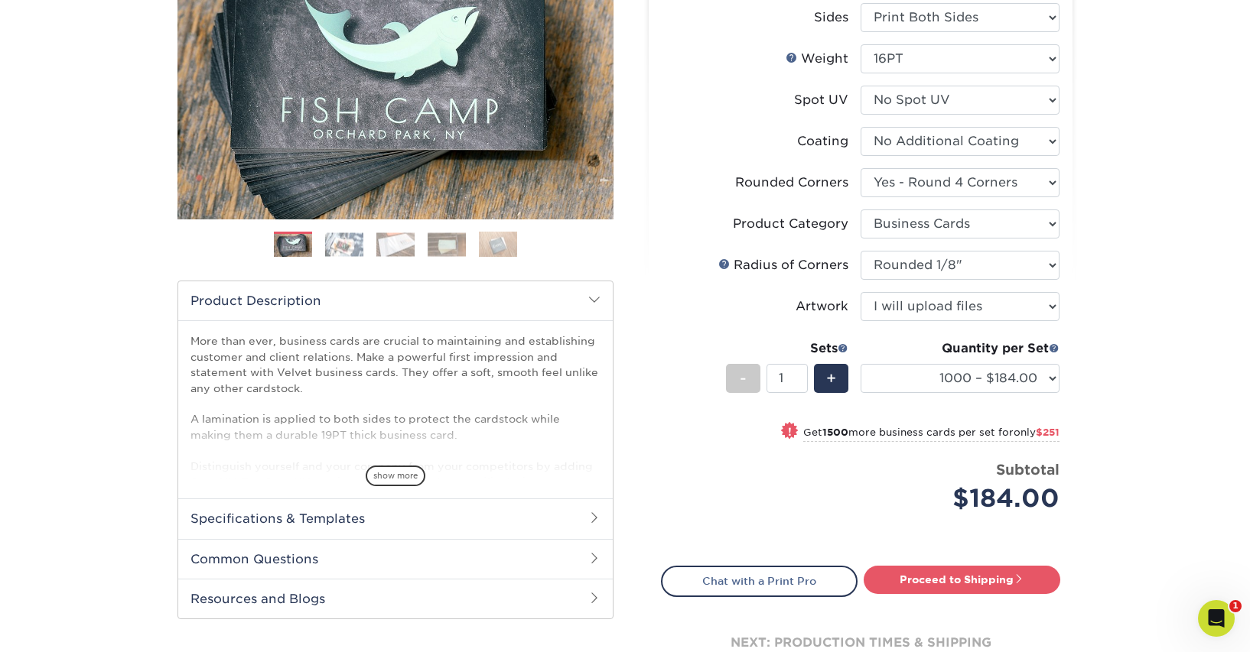
click at [1135, 420] on div "Products Business Cards Velvet Laminated Business Cards Previous Next" at bounding box center [625, 304] width 1250 height 880
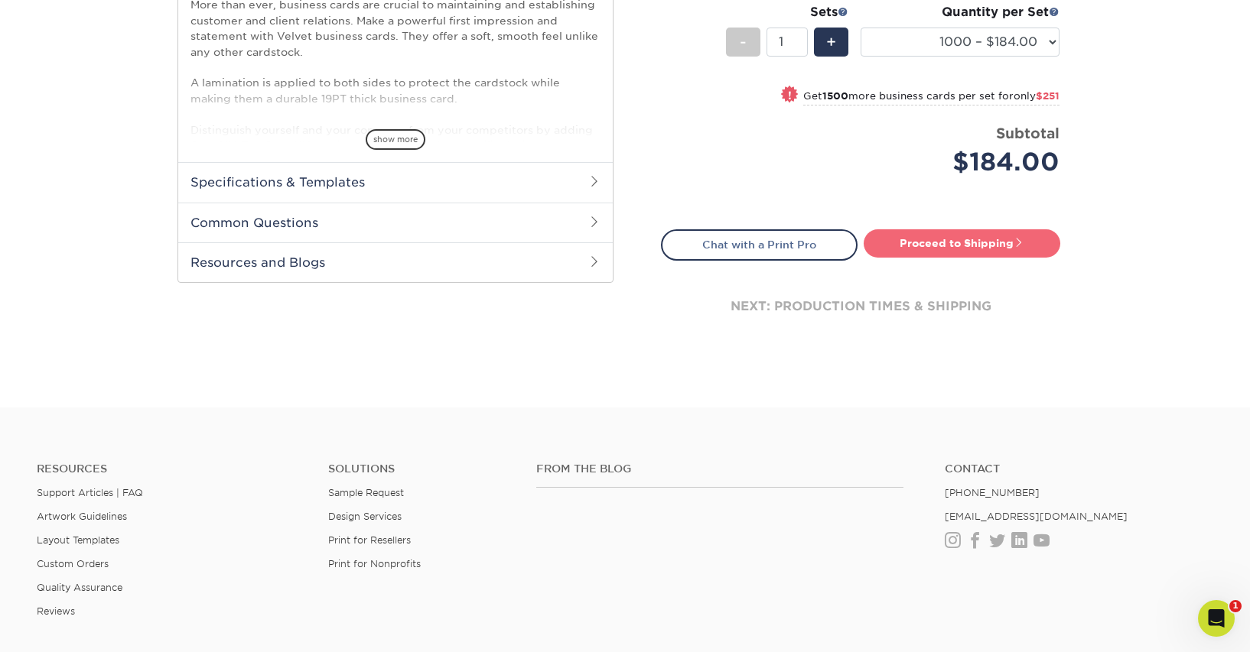
click at [956, 241] on link "Proceed to Shipping" at bounding box center [961, 243] width 197 height 28
type input "Set 1"
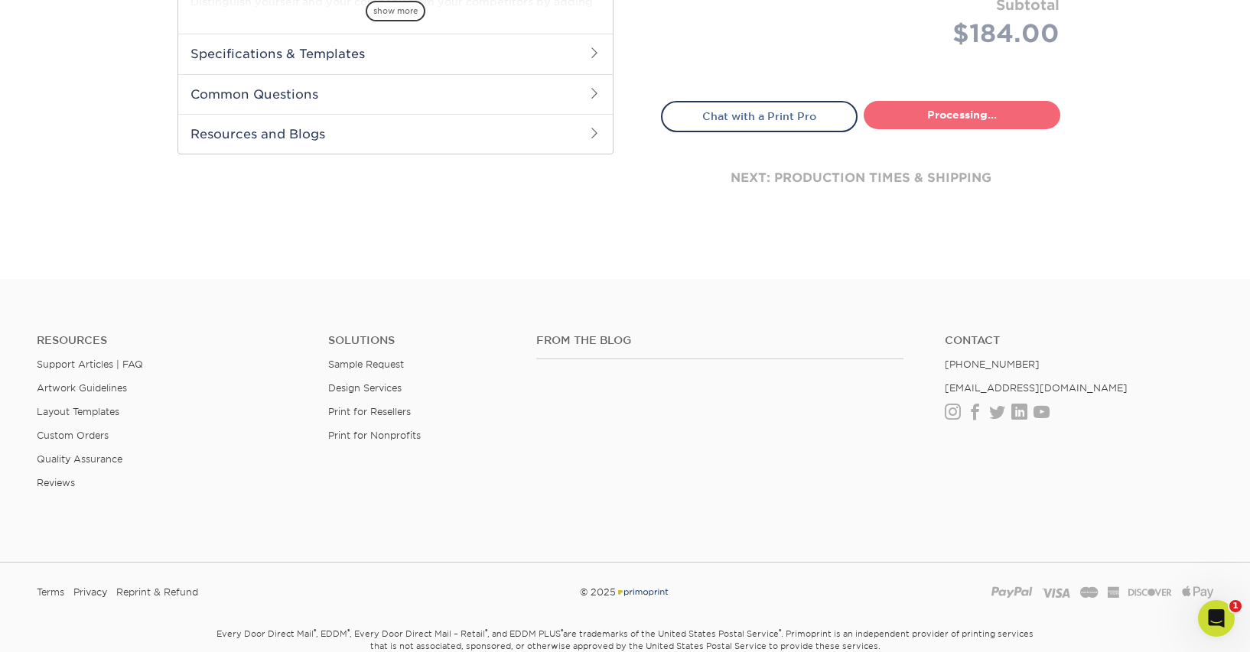
select select "f88dd846-9c1b-4295-a01c-a5868ac662ea"
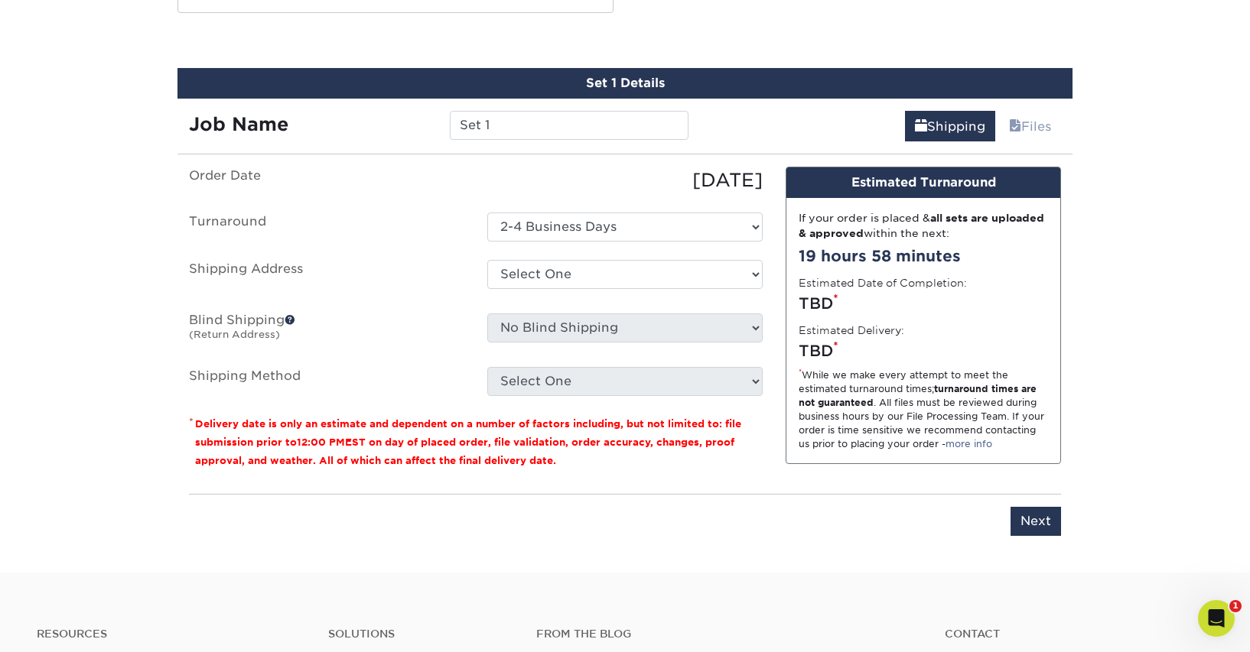
scroll to position [842, 0]
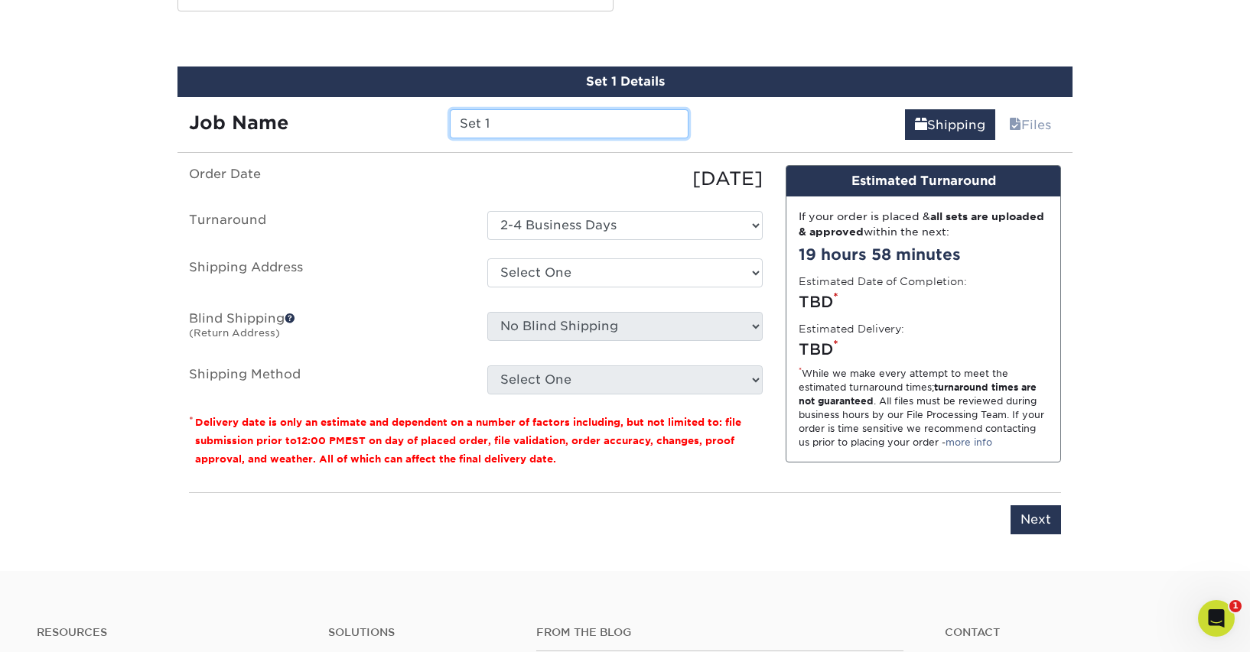
drag, startPoint x: 483, startPoint y: 118, endPoint x: 425, endPoint y: 120, distance: 58.2
click at [424, 119] on div "Job Name Set 1" at bounding box center [438, 123] width 522 height 29
type input "[PERSON_NAME]"
drag, startPoint x: 457, startPoint y: 237, endPoint x: 507, endPoint y: 269, distance: 59.8
click at [457, 237] on label "Turnaround" at bounding box center [326, 225] width 298 height 29
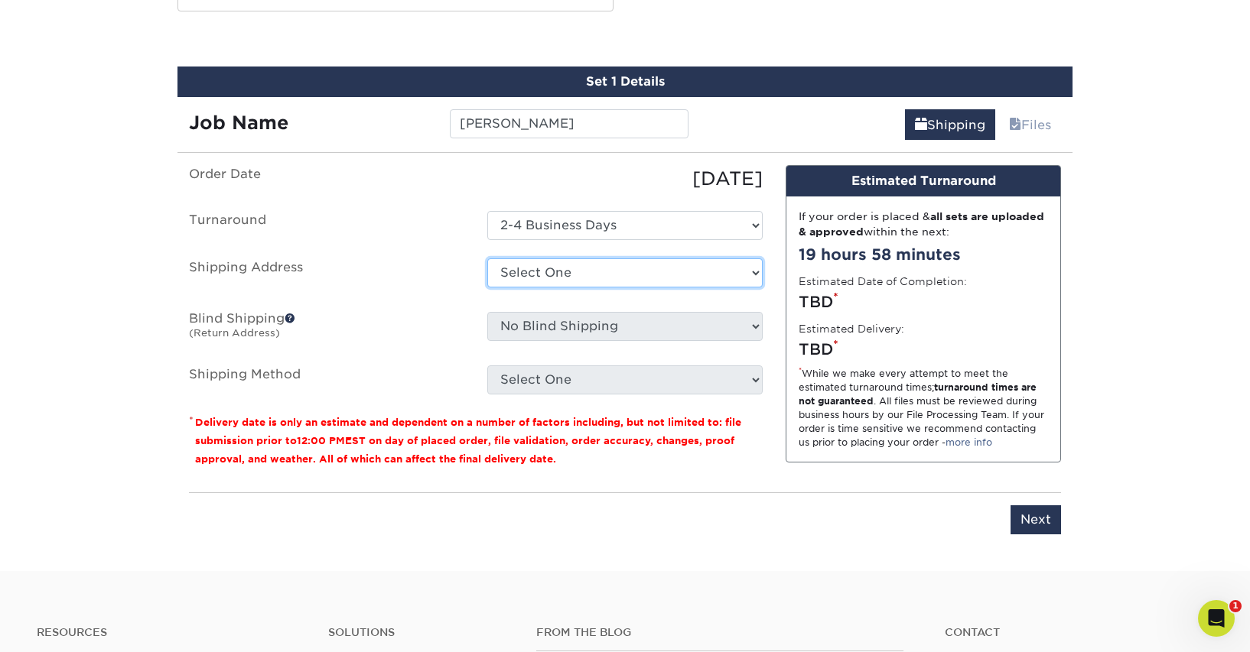
click at [523, 272] on select "Select [GEOGRAPHIC_DATA] [GEOGRAPHIC_DATA] [GEOGRAPHIC_DATA] [GEOGRAPHIC_DATA] …" at bounding box center [624, 272] width 275 height 29
select select "257883"
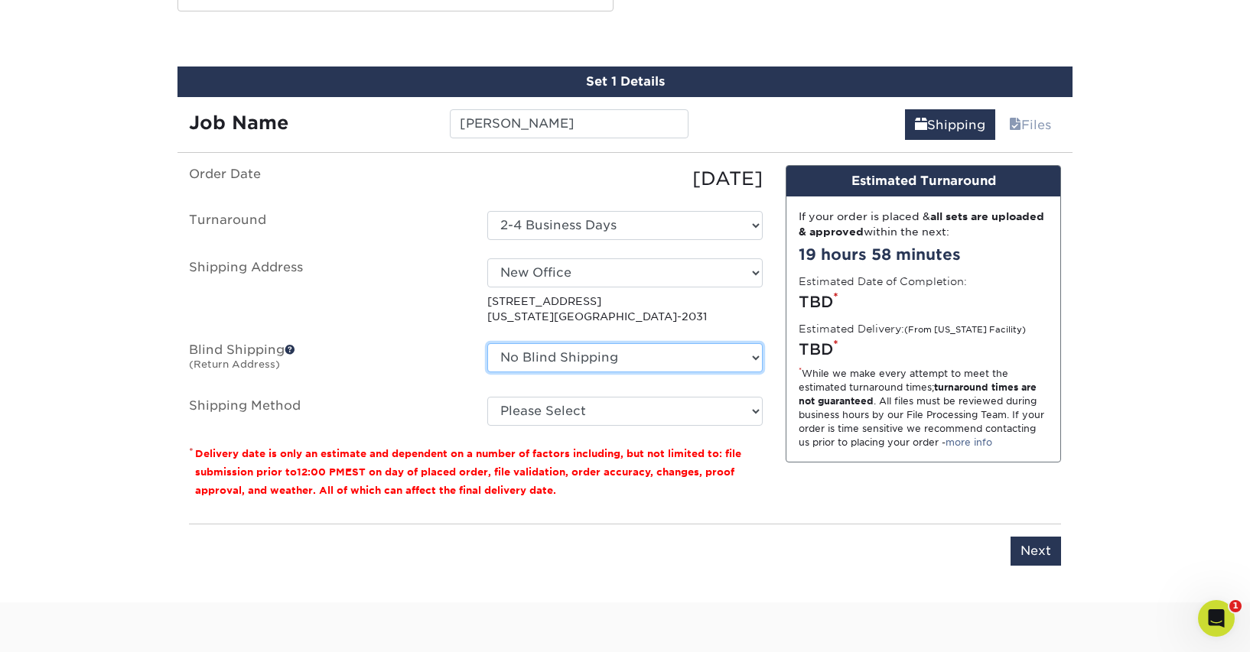
click at [571, 354] on select "No Blind Shipping [GEOGRAPHIC_DATA] [GEOGRAPHIC_DATA] [GEOGRAPHIC_DATA] [GEOGRA…" at bounding box center [624, 357] width 275 height 29
click at [487, 343] on select "No Blind Shipping [GEOGRAPHIC_DATA] [GEOGRAPHIC_DATA] [GEOGRAPHIC_DATA] [GEOGRA…" at bounding box center [624, 357] width 275 height 29
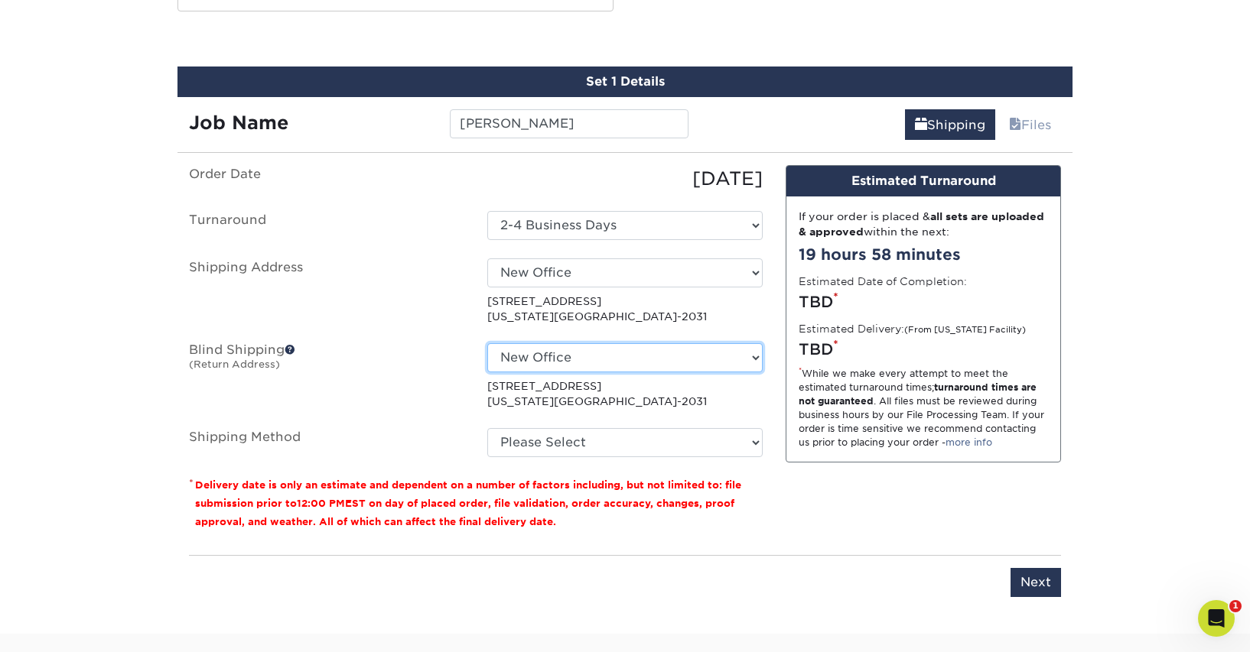
click at [604, 349] on select "No Blind Shipping [GEOGRAPHIC_DATA] [GEOGRAPHIC_DATA] [GEOGRAPHIC_DATA] [GEOGRA…" at bounding box center [624, 357] width 275 height 29
select select "-1"
click at [487, 343] on select "No Blind Shipping [GEOGRAPHIC_DATA] [GEOGRAPHIC_DATA] [GEOGRAPHIC_DATA] [GEOGRA…" at bounding box center [624, 357] width 275 height 29
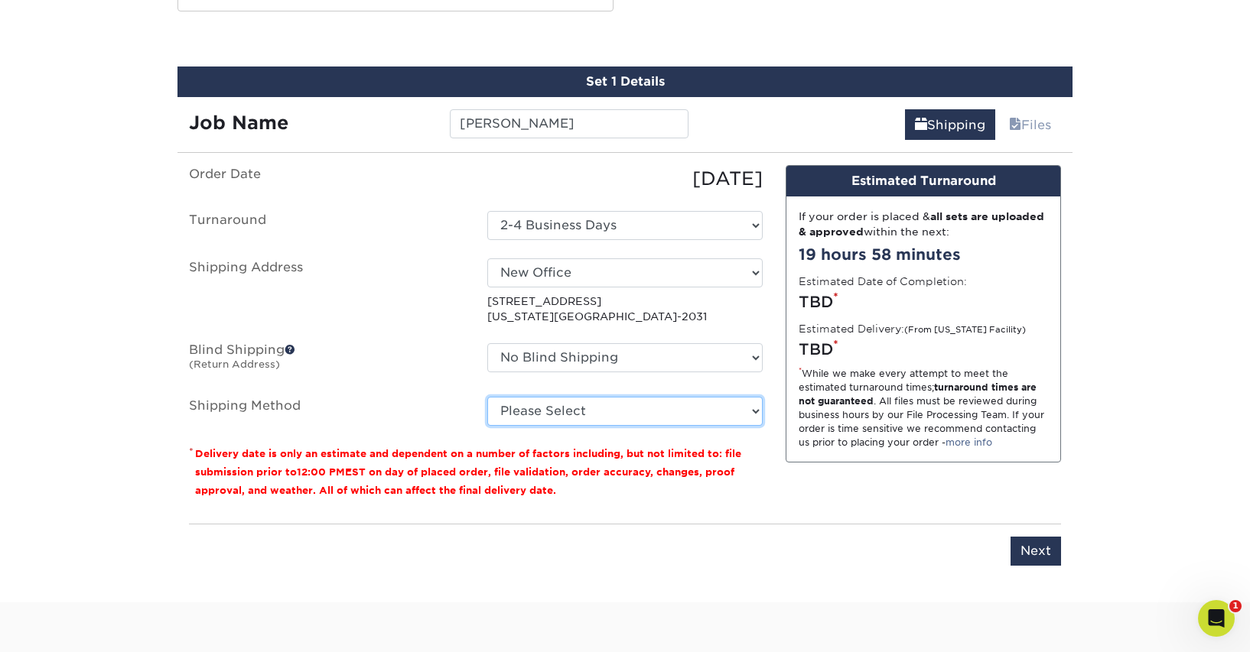
click at [598, 403] on select "Please Select Ground Shipping (+$8.96) 3 Day Shipping Service (+$15.34) 2 Day A…" at bounding box center [624, 411] width 275 height 29
select select "03"
click at [487, 397] on select "Please Select Ground Shipping (+$8.96) 3 Day Shipping Service (+$15.34) 2 Day A…" at bounding box center [624, 411] width 275 height 29
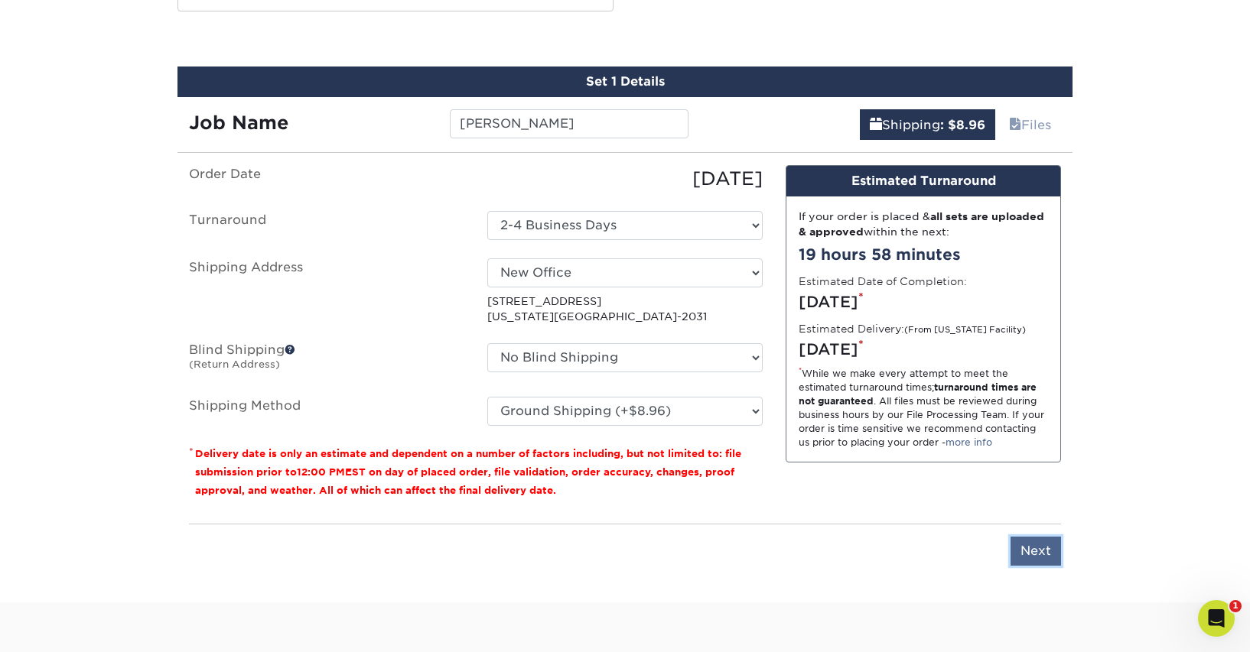
click at [1023, 552] on input "Next" at bounding box center [1035, 551] width 50 height 29
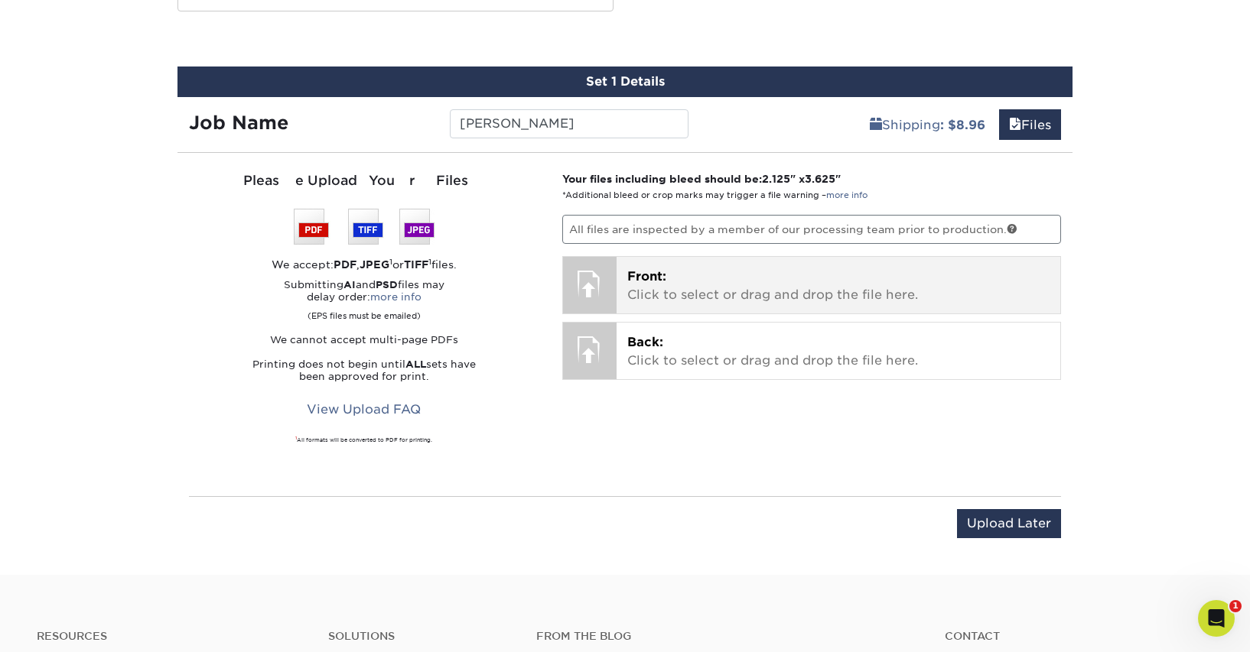
click at [659, 275] on span "Front:" at bounding box center [646, 276] width 39 height 15
